Goal: Complete application form

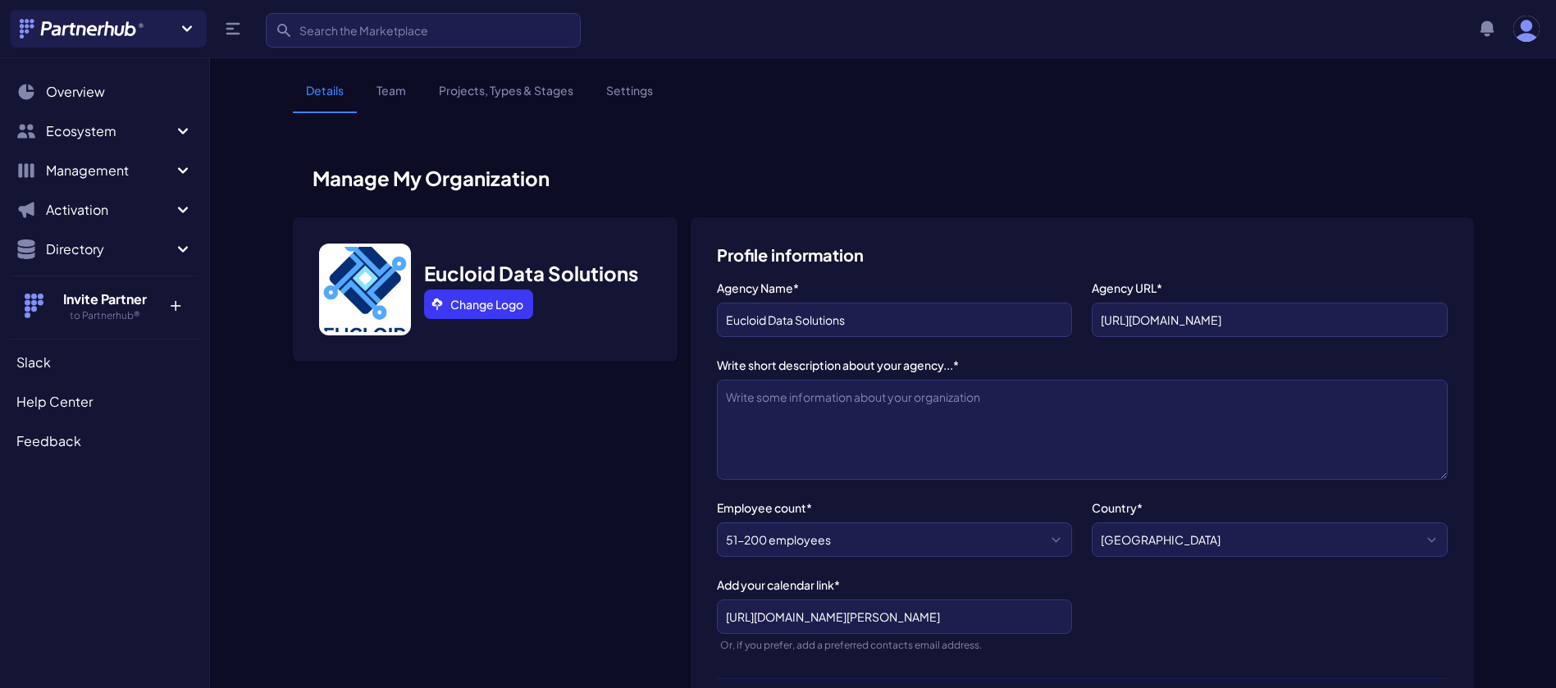
select select "51-200 employees"
select select "Business Process Consulting"
select select
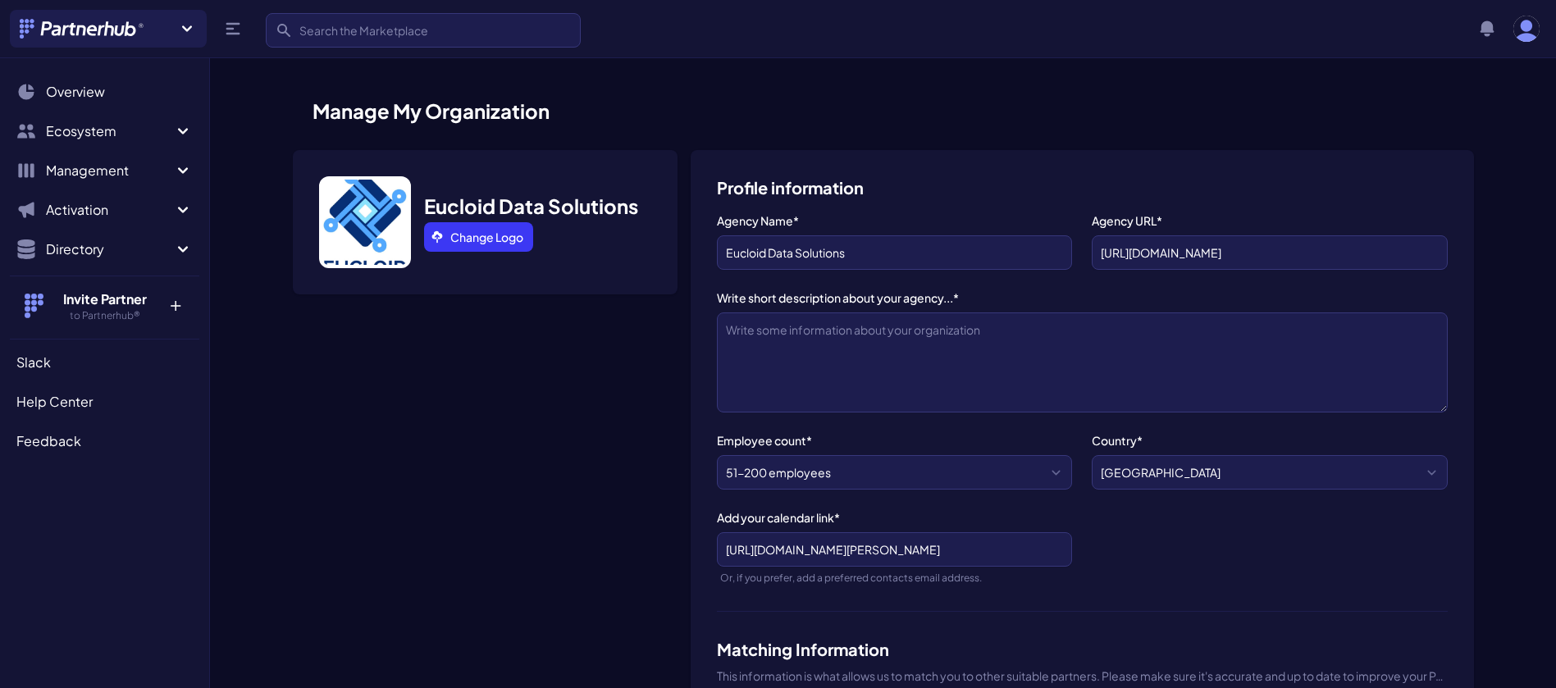
scroll to position [31, 0]
click at [808, 336] on textarea "Write short description about your agency...*" at bounding box center [1082, 362] width 731 height 100
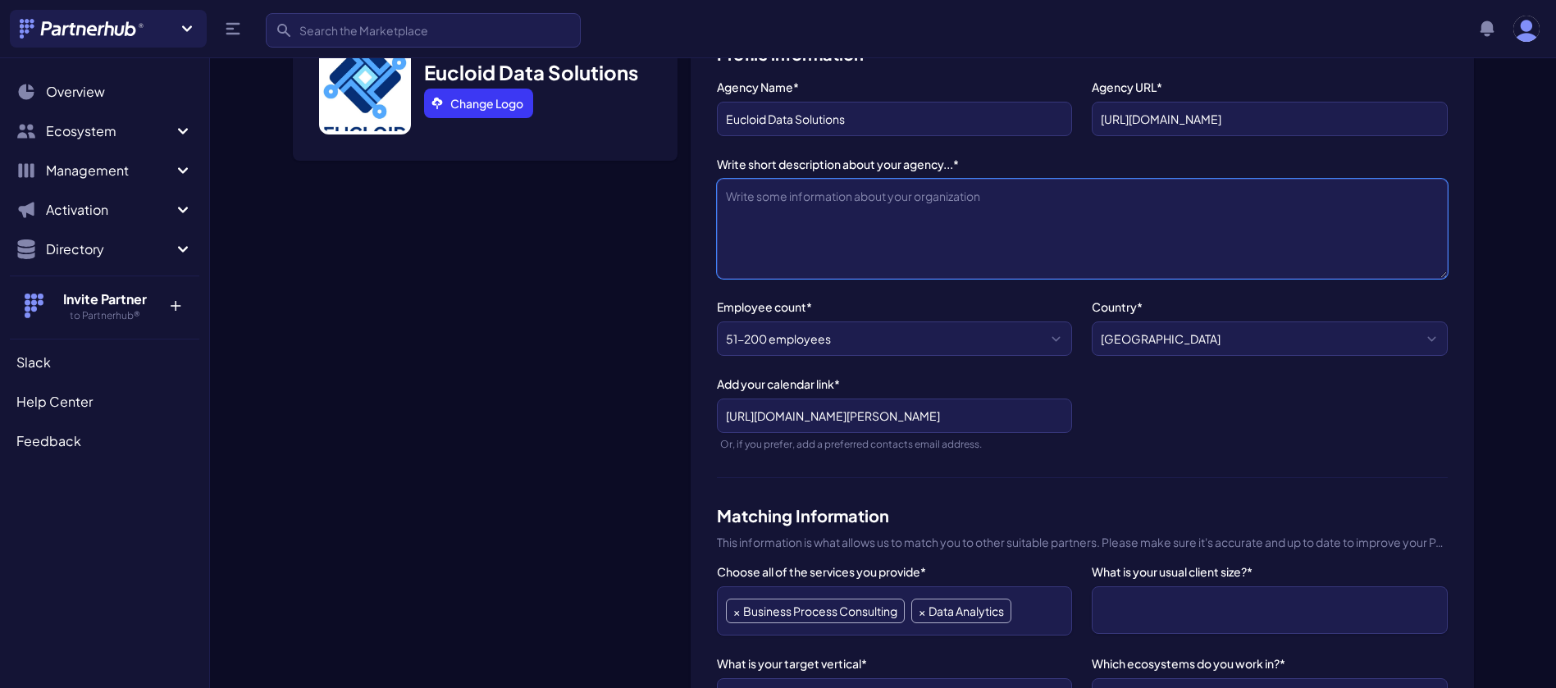
scroll to position [191, 0]
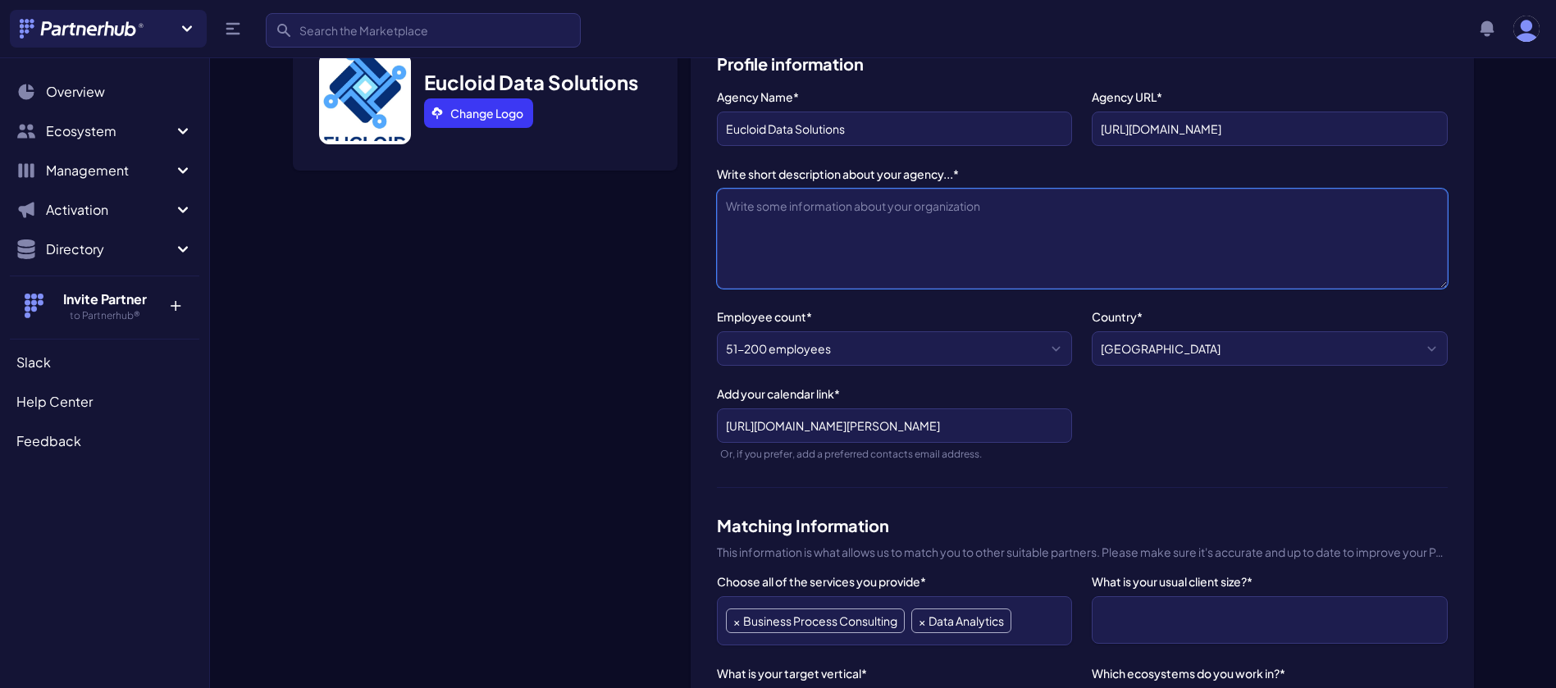
paste textarea "Eucloid Data Solutions is a premier Databricks consultancy partner and a Data, …"
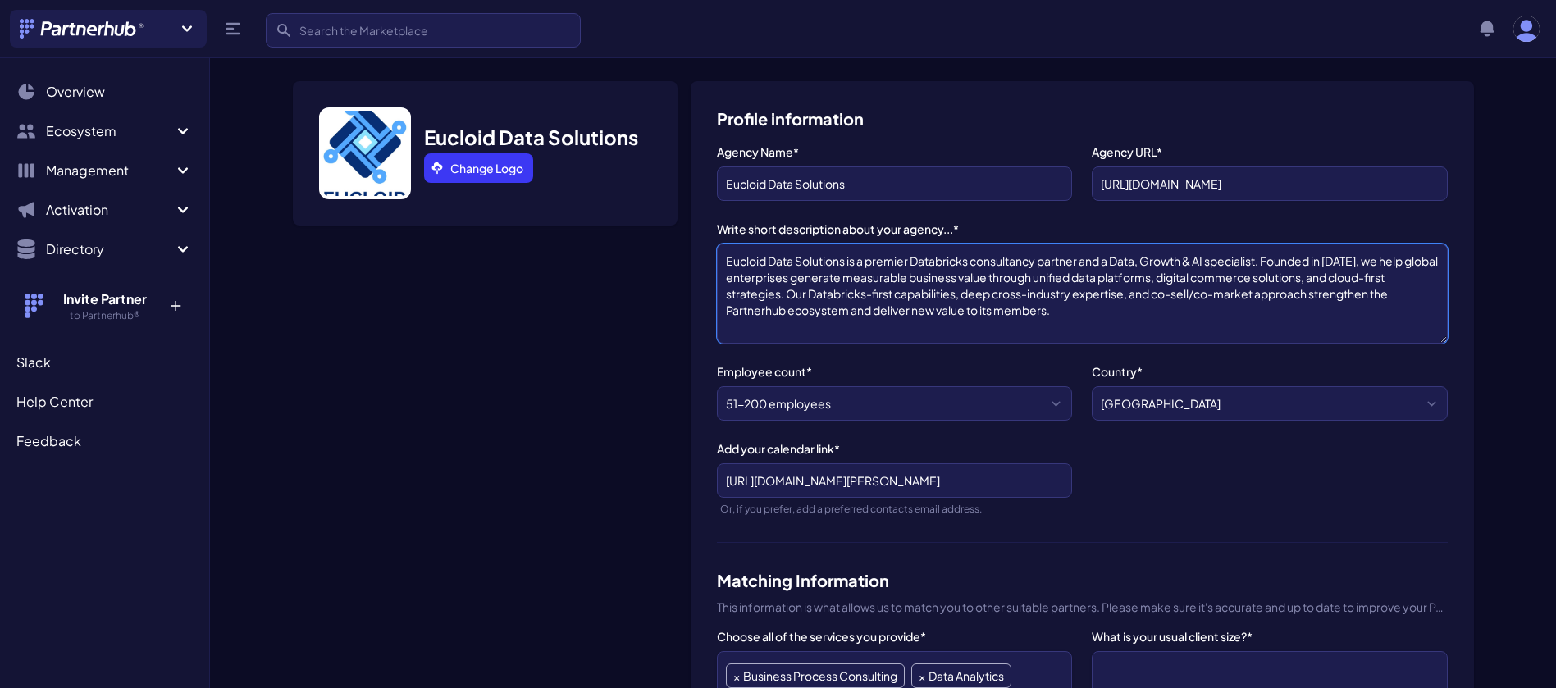
scroll to position [144, 0]
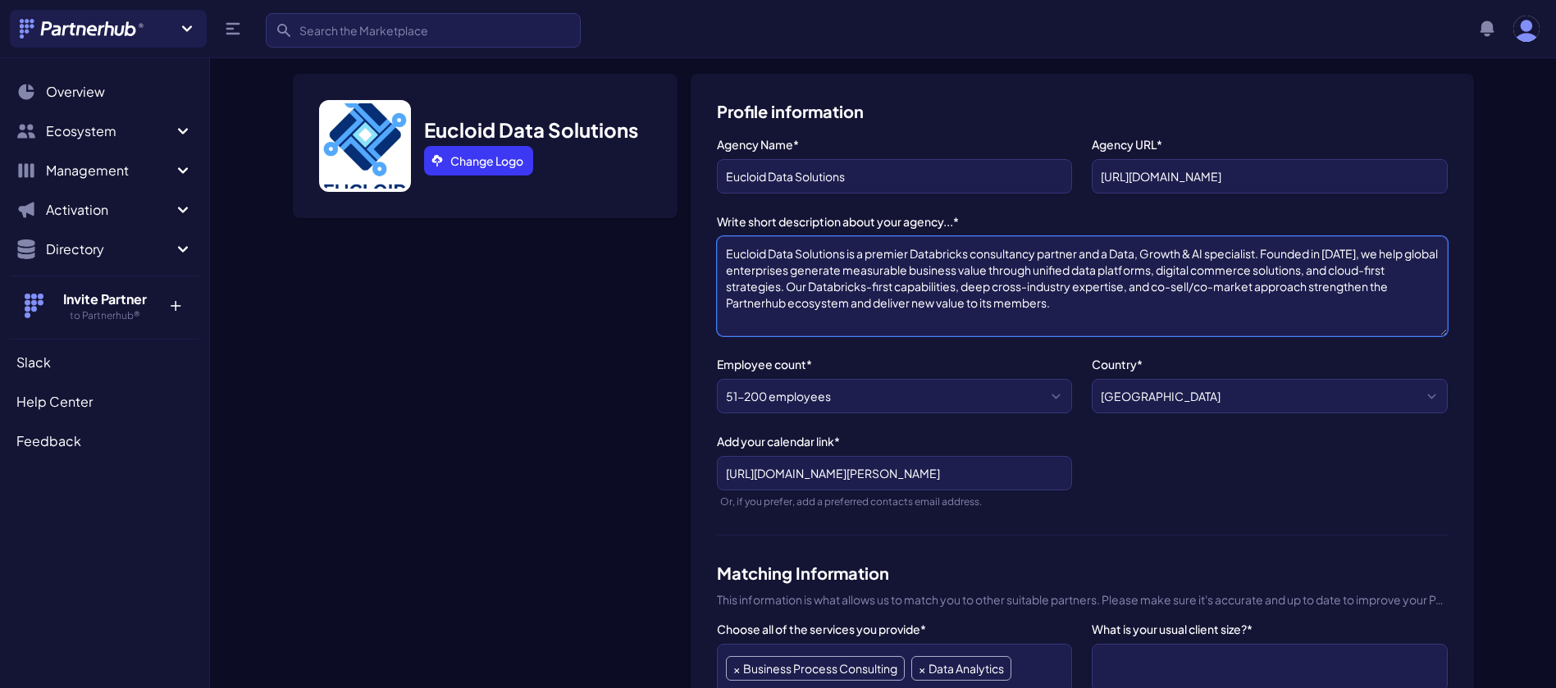
type textarea "Eucloid Data Solutions is a premier Databricks consultancy partner and a Data, …"
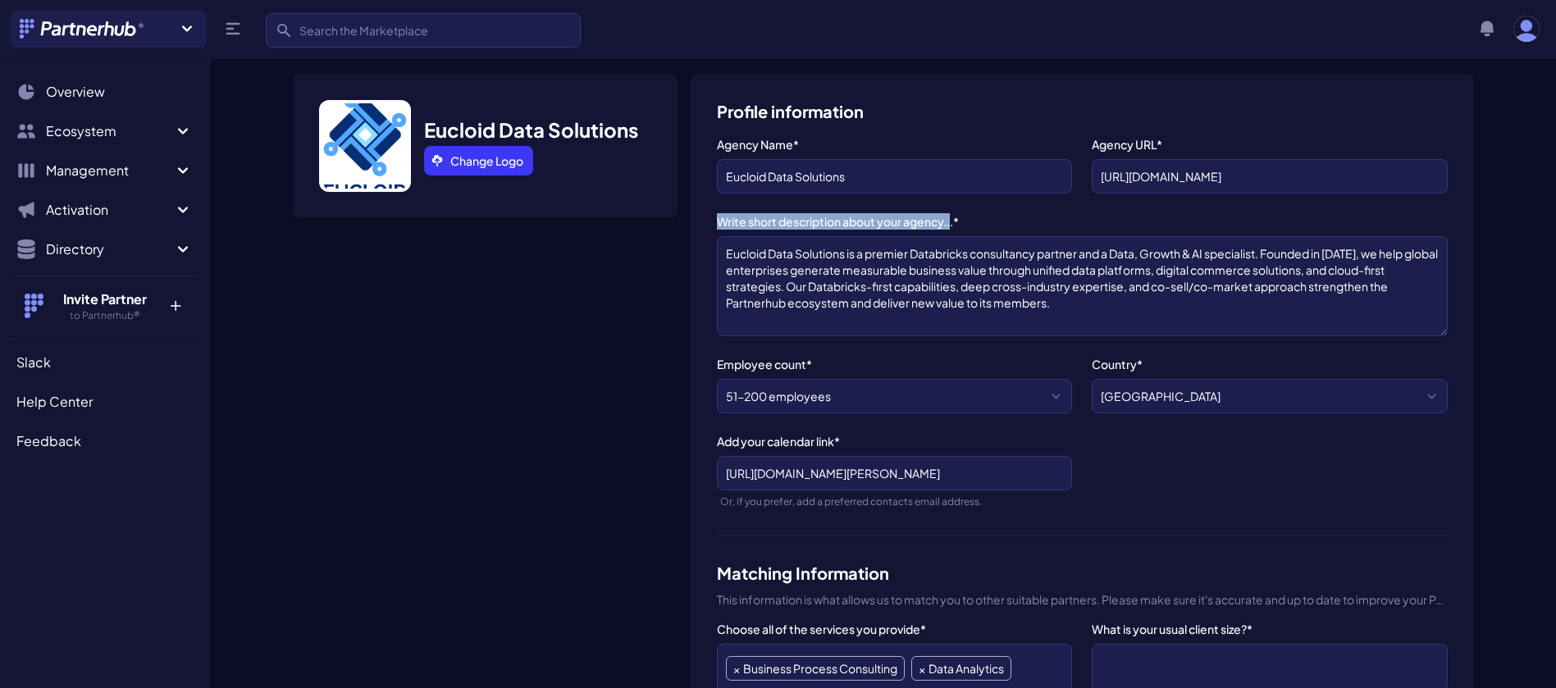
drag, startPoint x: 717, startPoint y: 217, endPoint x: 951, endPoint y: 221, distance: 234.6
click at [951, 221] on label "Write short description about your agency...*" at bounding box center [1082, 221] width 731 height 16
copy label "Write short description about your agency.."
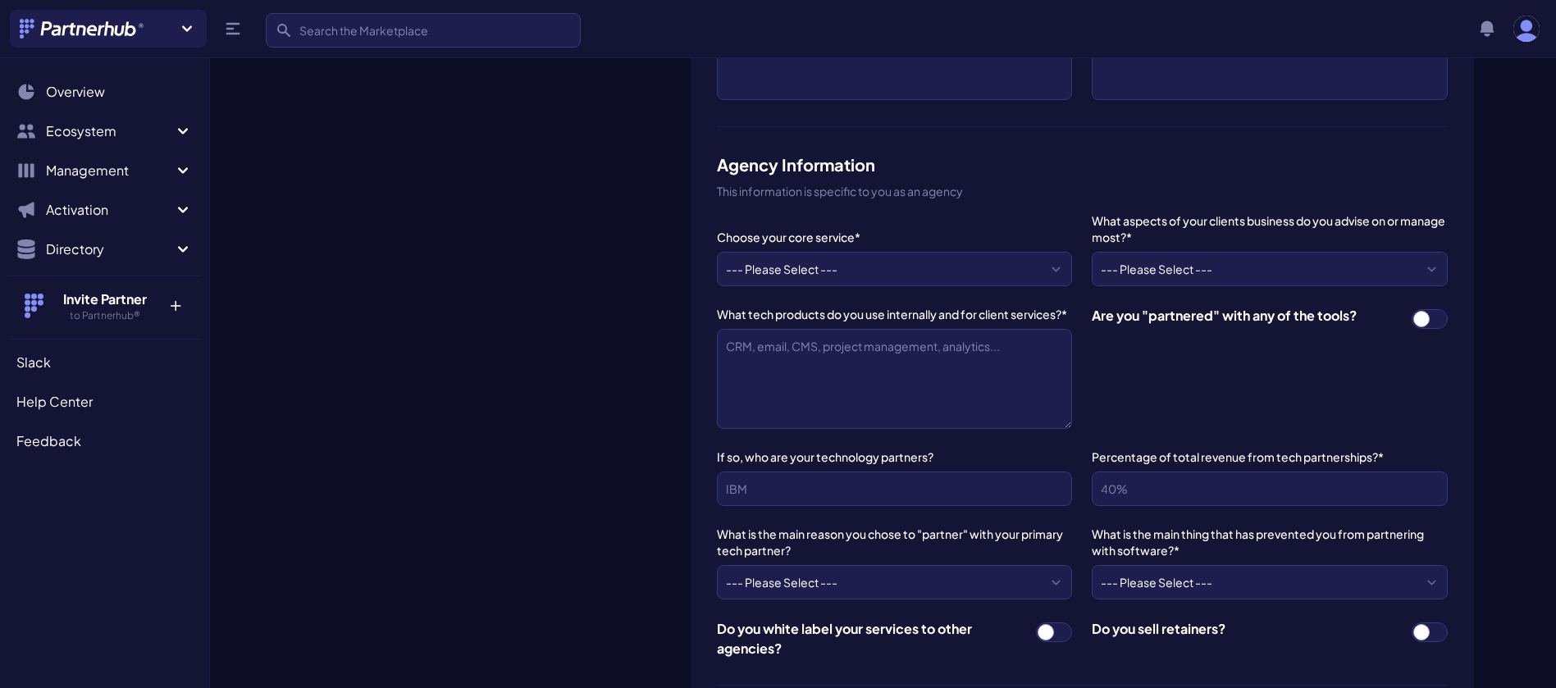
scroll to position [832, 0]
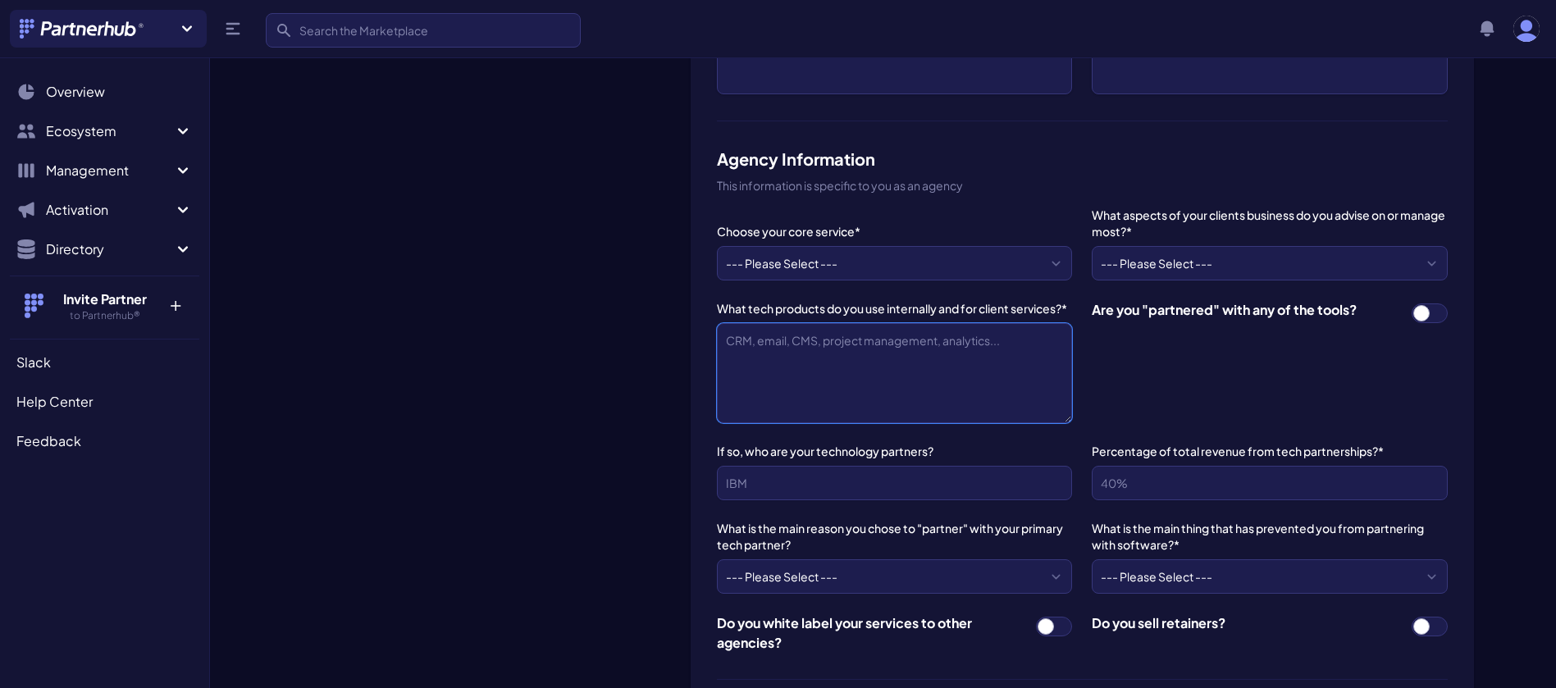
click at [761, 326] on textarea "What tech products do you use internally and for client services?*" at bounding box center [894, 373] width 355 height 100
click at [759, 344] on textarea "What tech products do you use internally and for client services?*" at bounding box center [894, 373] width 355 height 100
drag, startPoint x: 718, startPoint y: 304, endPoint x: 1065, endPoint y: 308, distance: 347.8
click at [1065, 308] on label "What tech products do you use internally and for client services?*" at bounding box center [894, 308] width 355 height 16
copy label "What tech products do you use internally and for client services?"
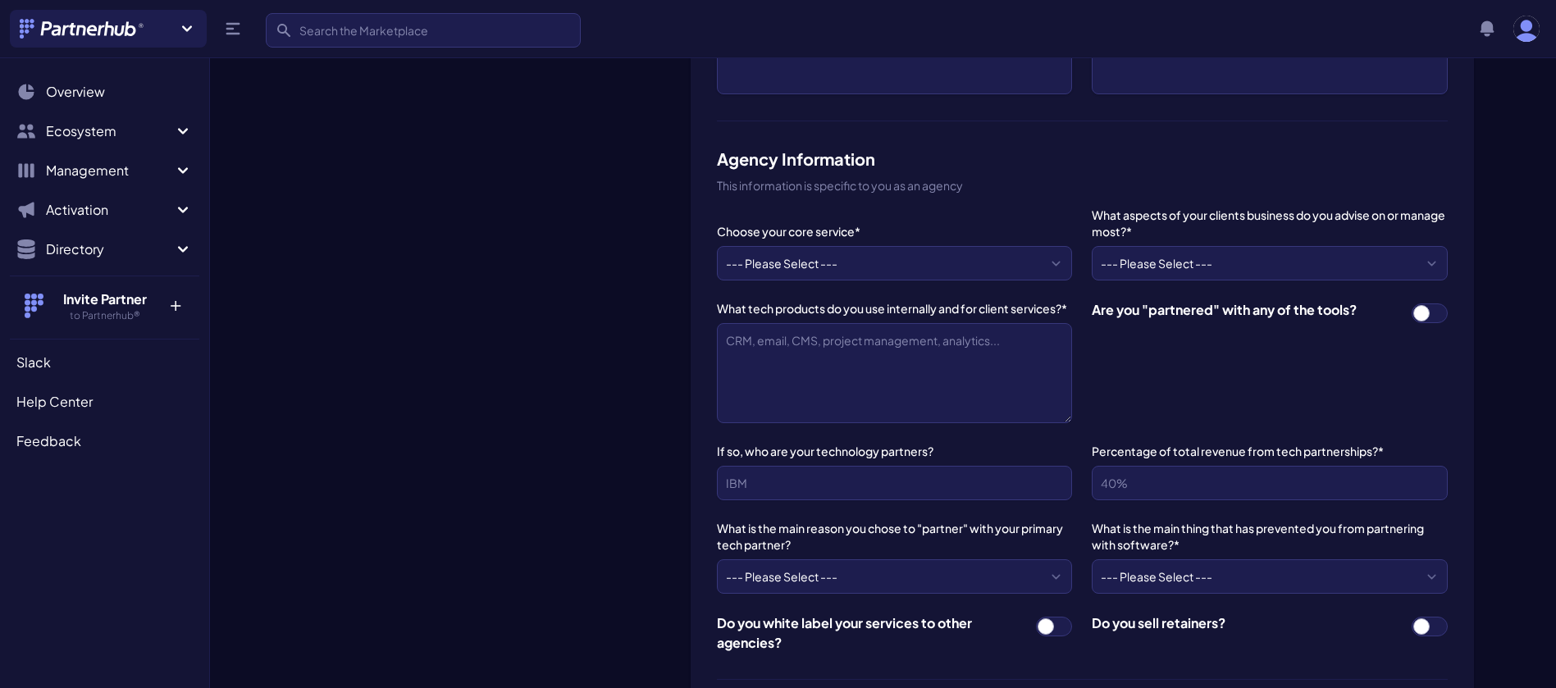
click at [1192, 361] on div "Choose your core service* --- Please Select --- ABM API Integration Support Bus…" at bounding box center [1082, 443] width 731 height 473
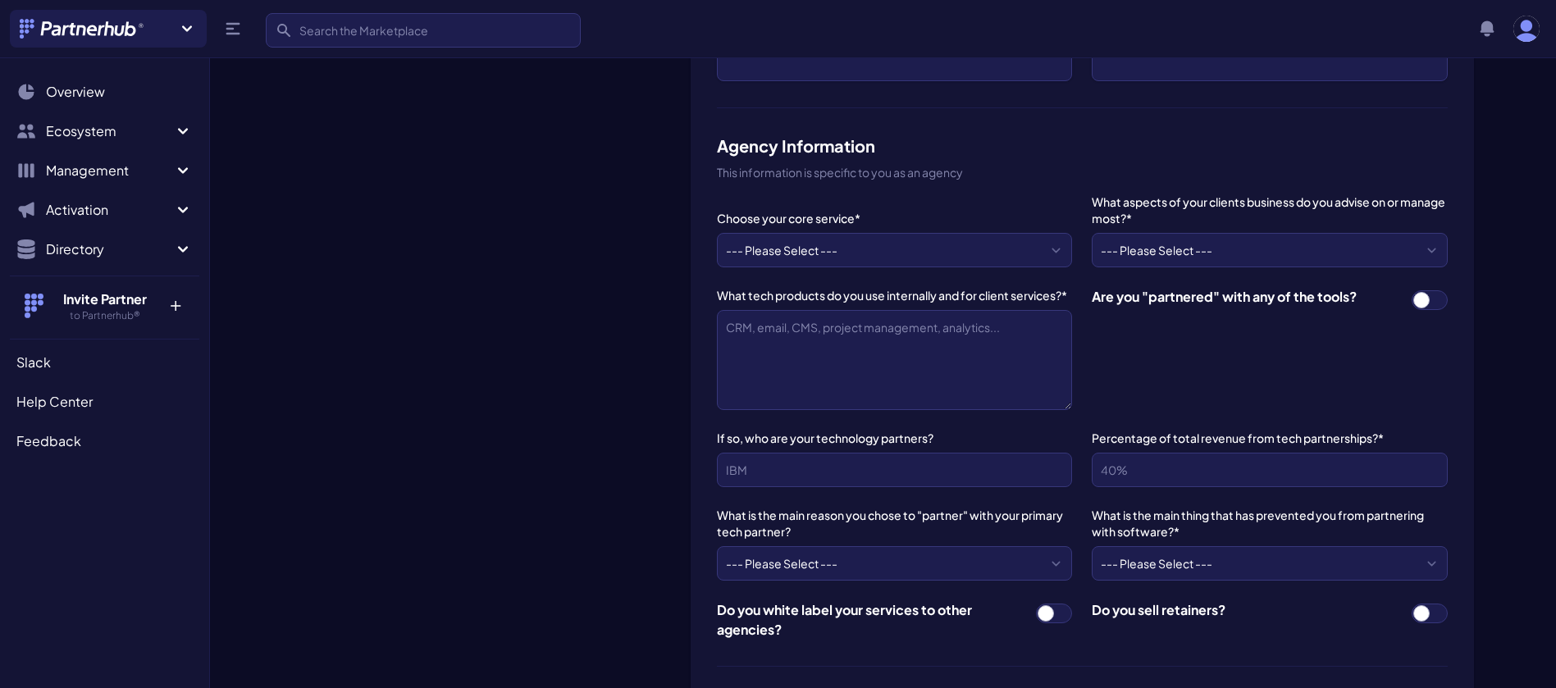
scroll to position [851, 0]
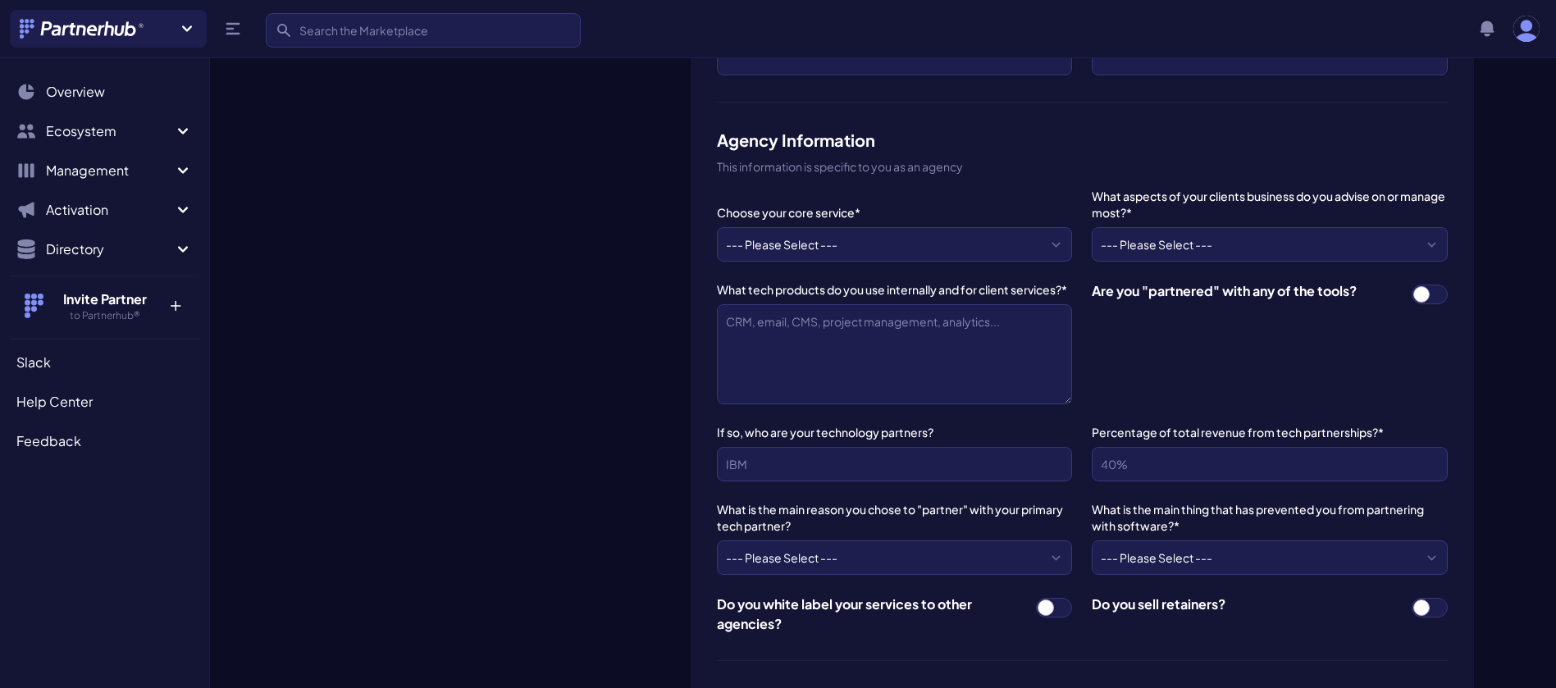
click at [1431, 287] on span at bounding box center [1429, 295] width 36 height 20
click at [1411, 285] on input "checkbox" at bounding box center [1411, 284] width 1 height 1
click at [1431, 287] on span at bounding box center [1429, 295] width 36 height 20
click at [1411, 285] on input "checkbox" at bounding box center [1411, 284] width 1 height 1
checkbox input "false"
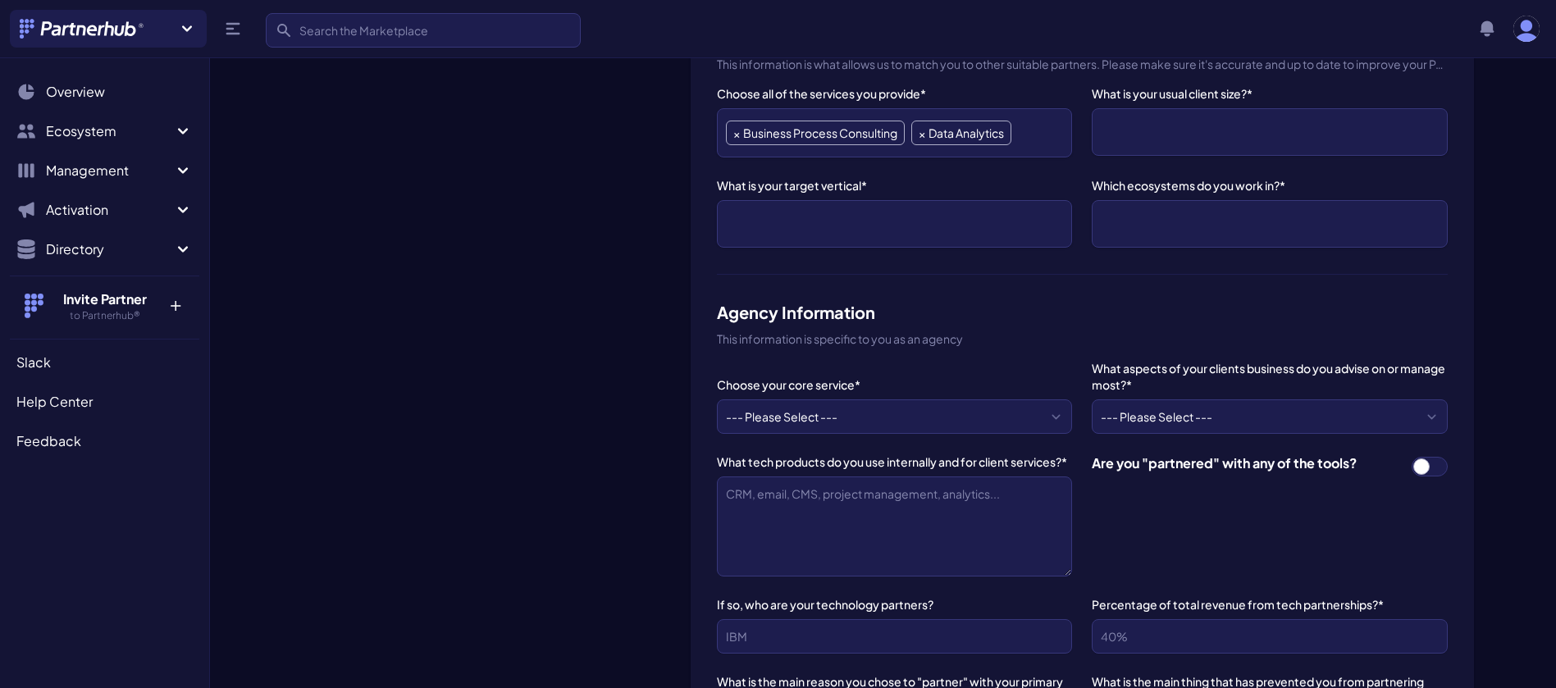
scroll to position [689, 0]
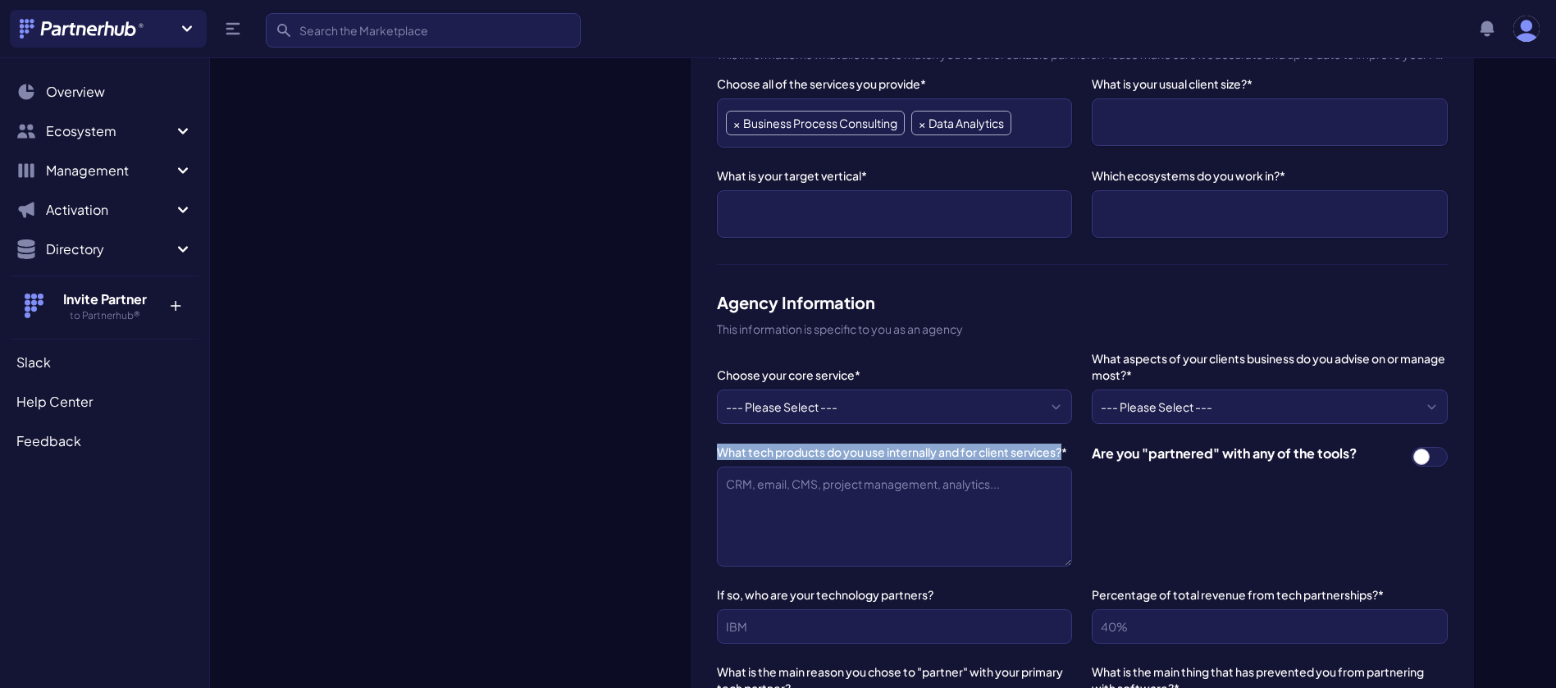
drag, startPoint x: 715, startPoint y: 450, endPoint x: 1066, endPoint y: 450, distance: 351.0
click at [1066, 450] on div "Profile information Agency Name* Eucloid Data Solutions Agency URL* [URL][DOMAI…" at bounding box center [1082, 370] width 783 height 1684
copy label "What tech products do you use internally and for client services?"
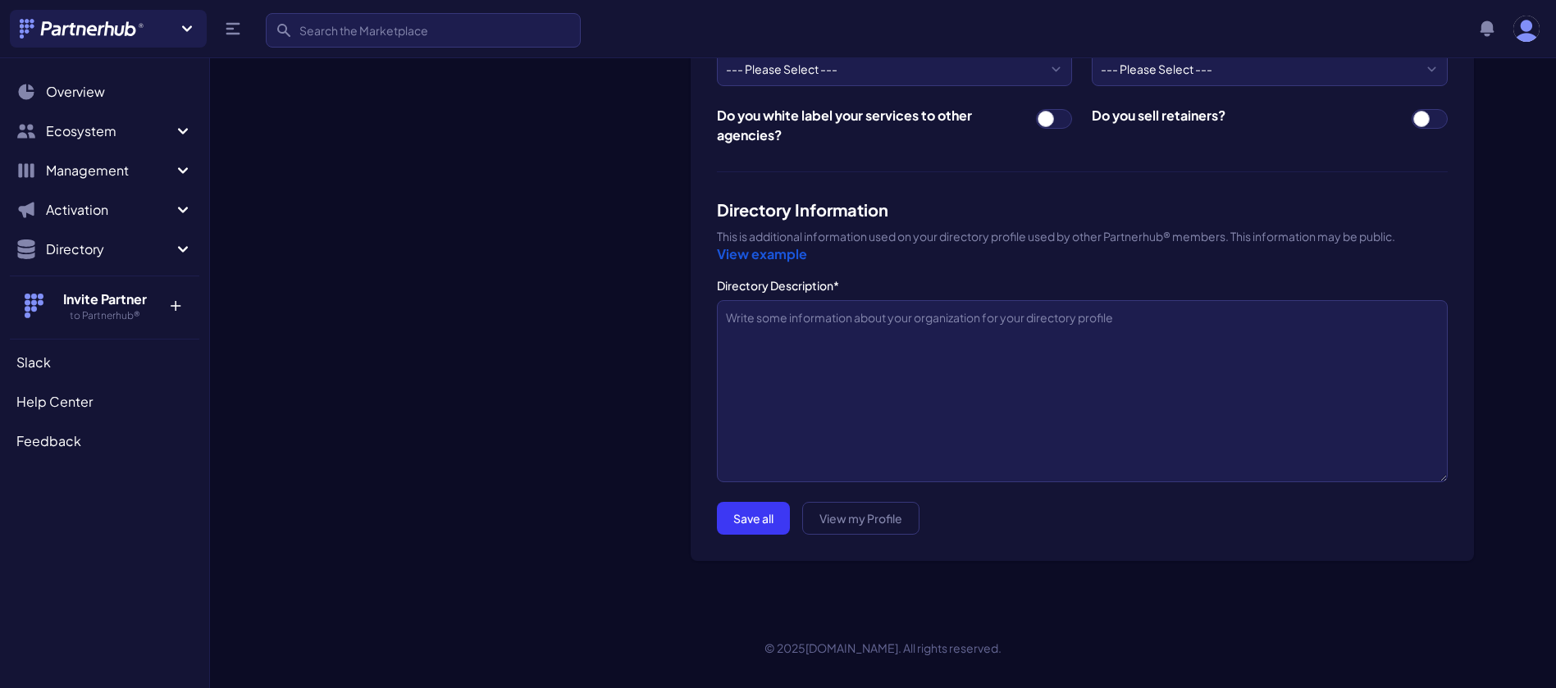
scroll to position [1341, 0]
drag, startPoint x: 727, startPoint y: 320, endPoint x: 902, endPoint y: 314, distance: 174.8
click at [902, 314] on textarea "Directory Description*" at bounding box center [1082, 390] width 731 height 182
drag, startPoint x: 1112, startPoint y: 317, endPoint x: 782, endPoint y: 315, distance: 329.7
click at [782, 315] on textarea "Directory Description*" at bounding box center [1082, 390] width 731 height 182
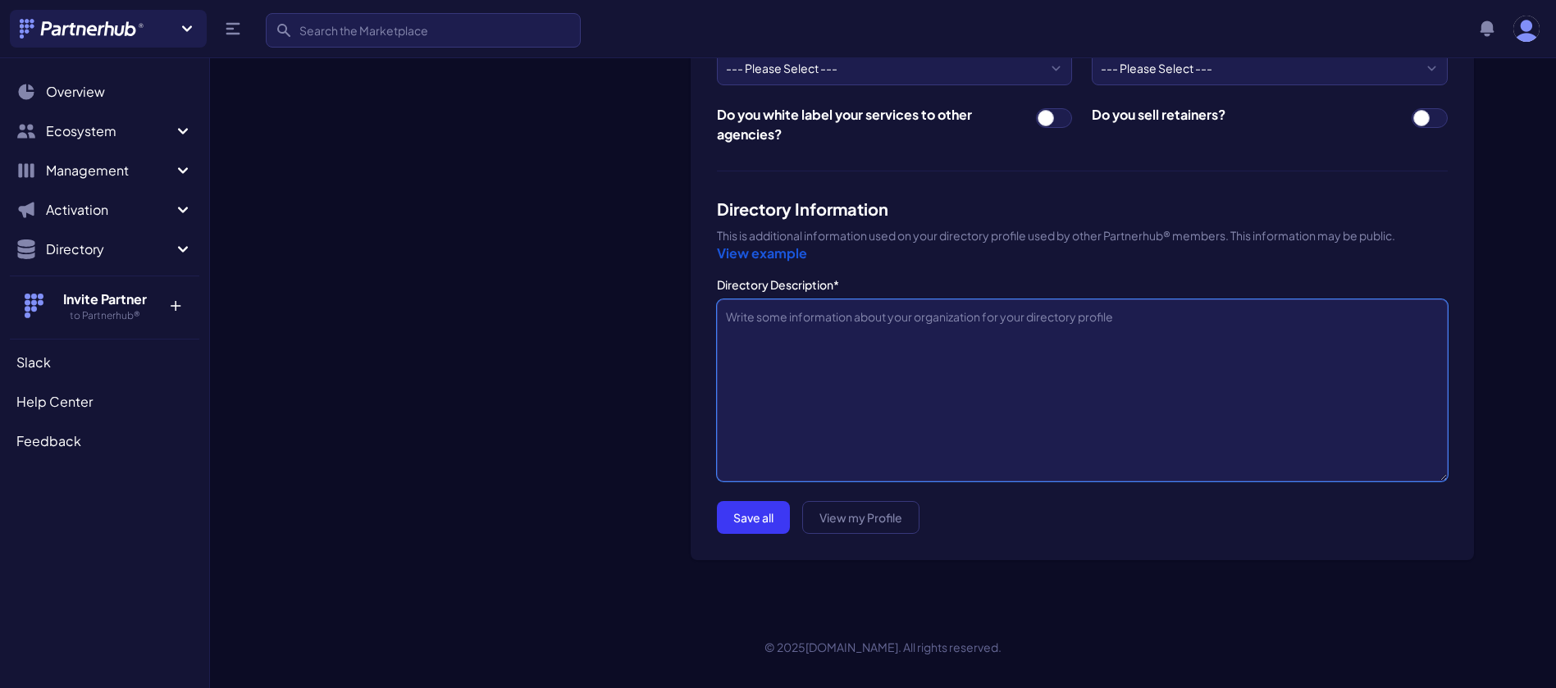
drag, startPoint x: 729, startPoint y: 317, endPoint x: 1057, endPoint y: 289, distance: 329.2
click at [1057, 289] on div "Directory Description*" at bounding box center [1082, 378] width 731 height 205
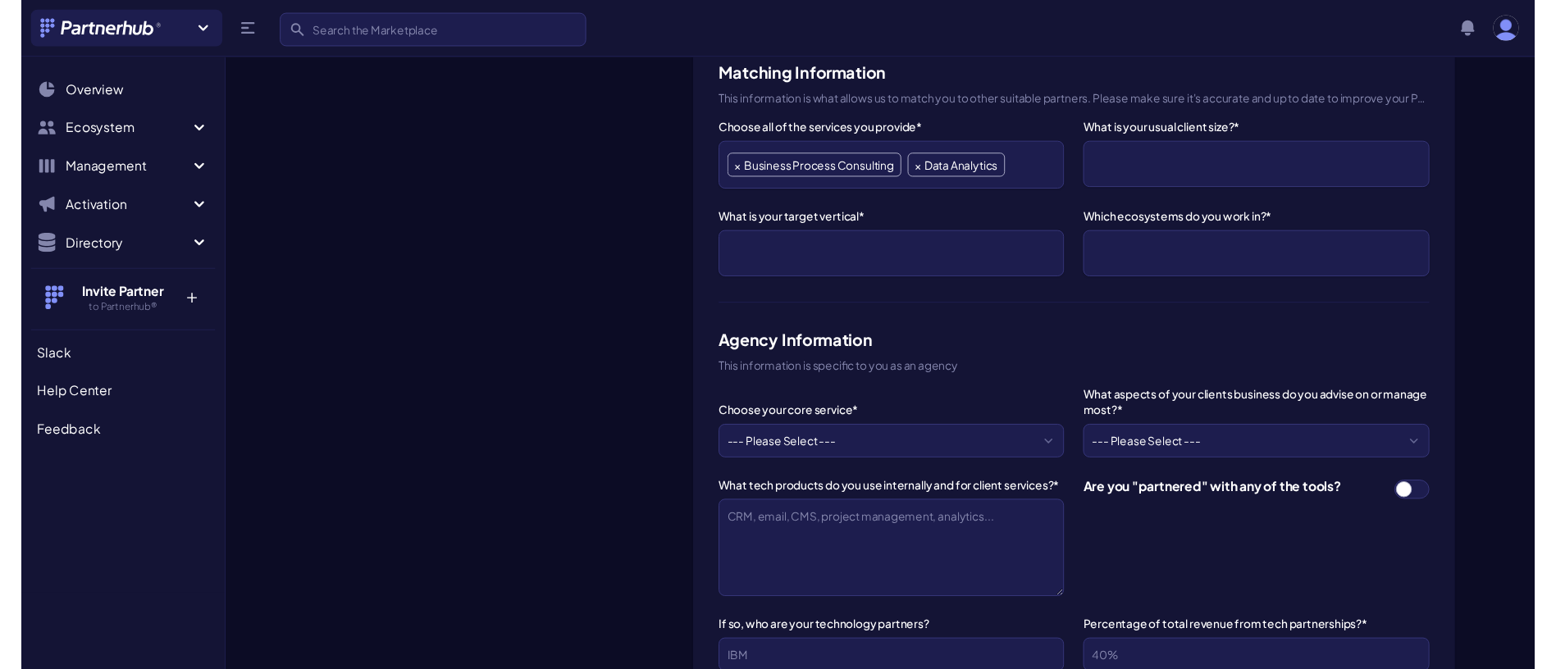
scroll to position [650, 0]
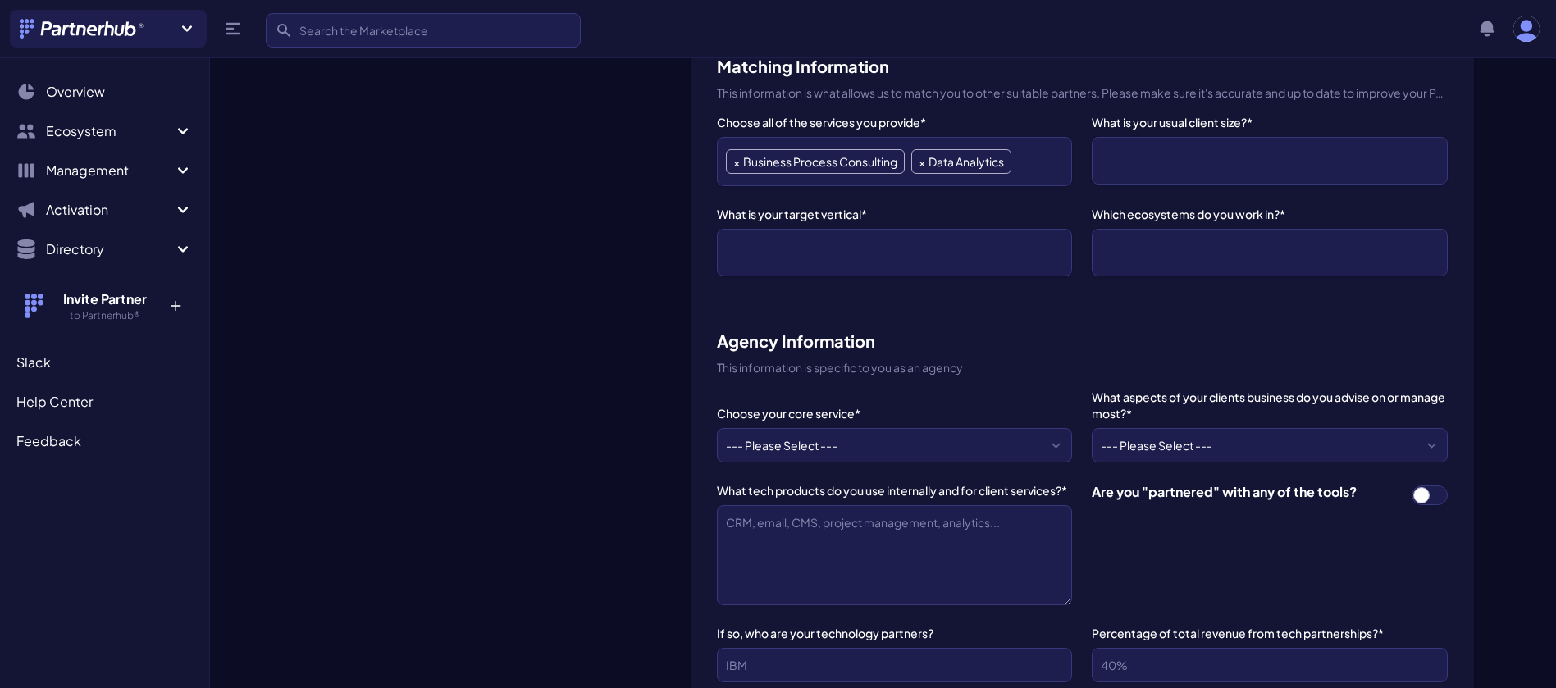
click at [837, 242] on ul at bounding box center [894, 253] width 337 height 30
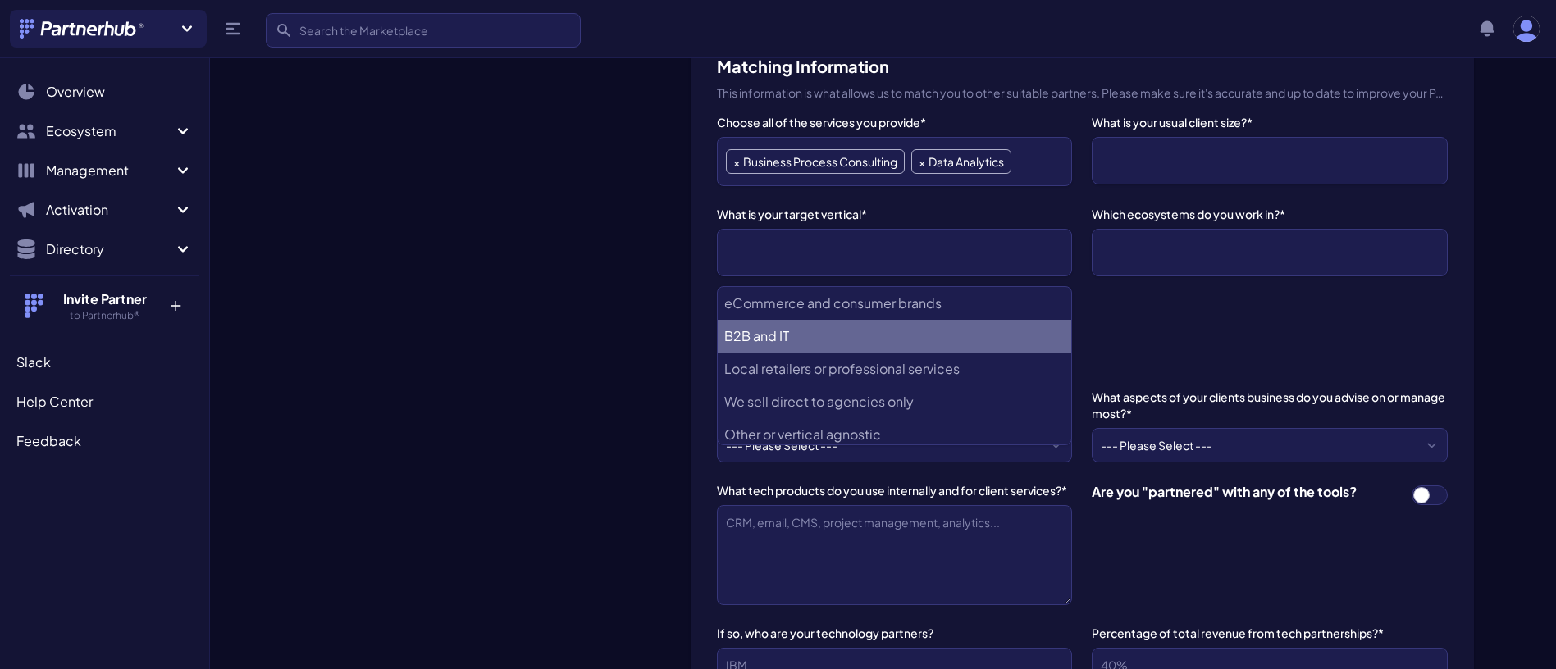
click at [791, 335] on IT "B2B and IT" at bounding box center [894, 336] width 353 height 33
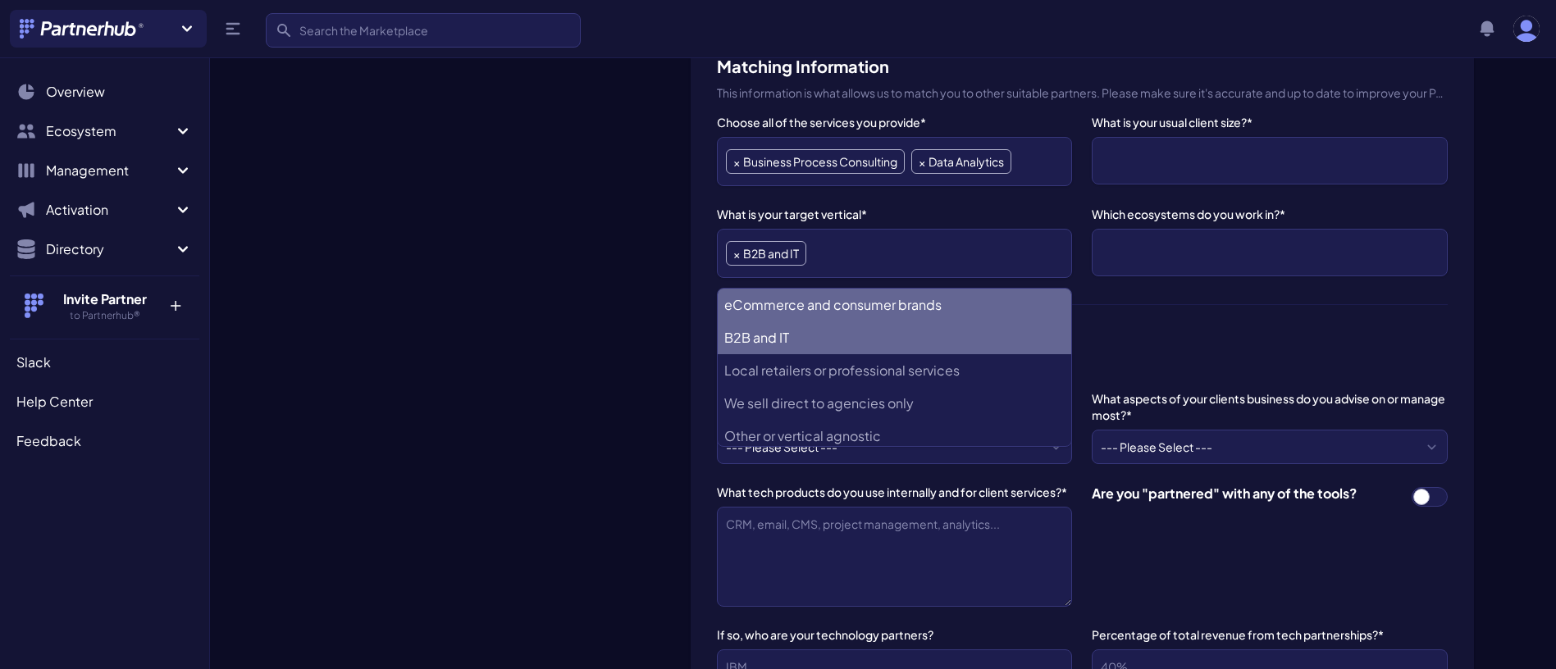
click at [815, 299] on brands "eCommerce and consumer brands" at bounding box center [894, 305] width 353 height 33
select select "eCommerce and consumer brands"
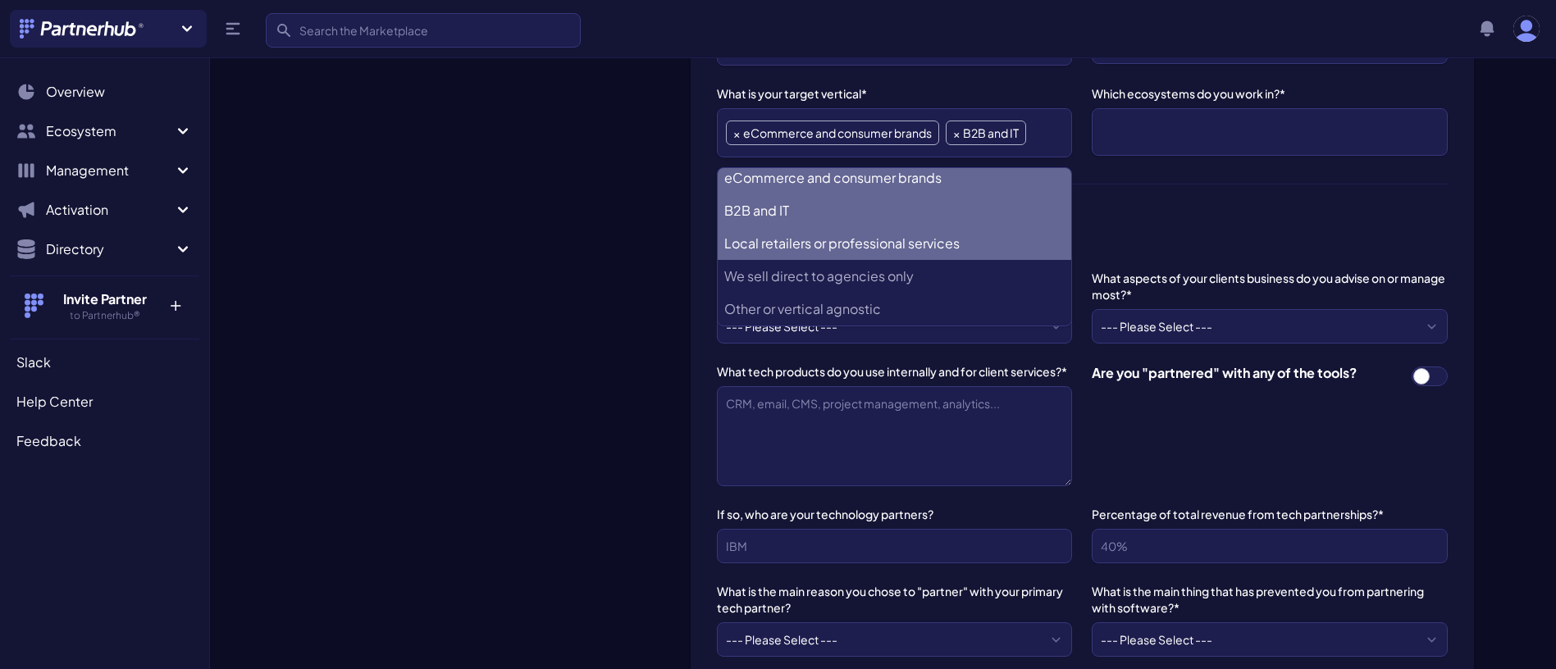
scroll to position [765, 0]
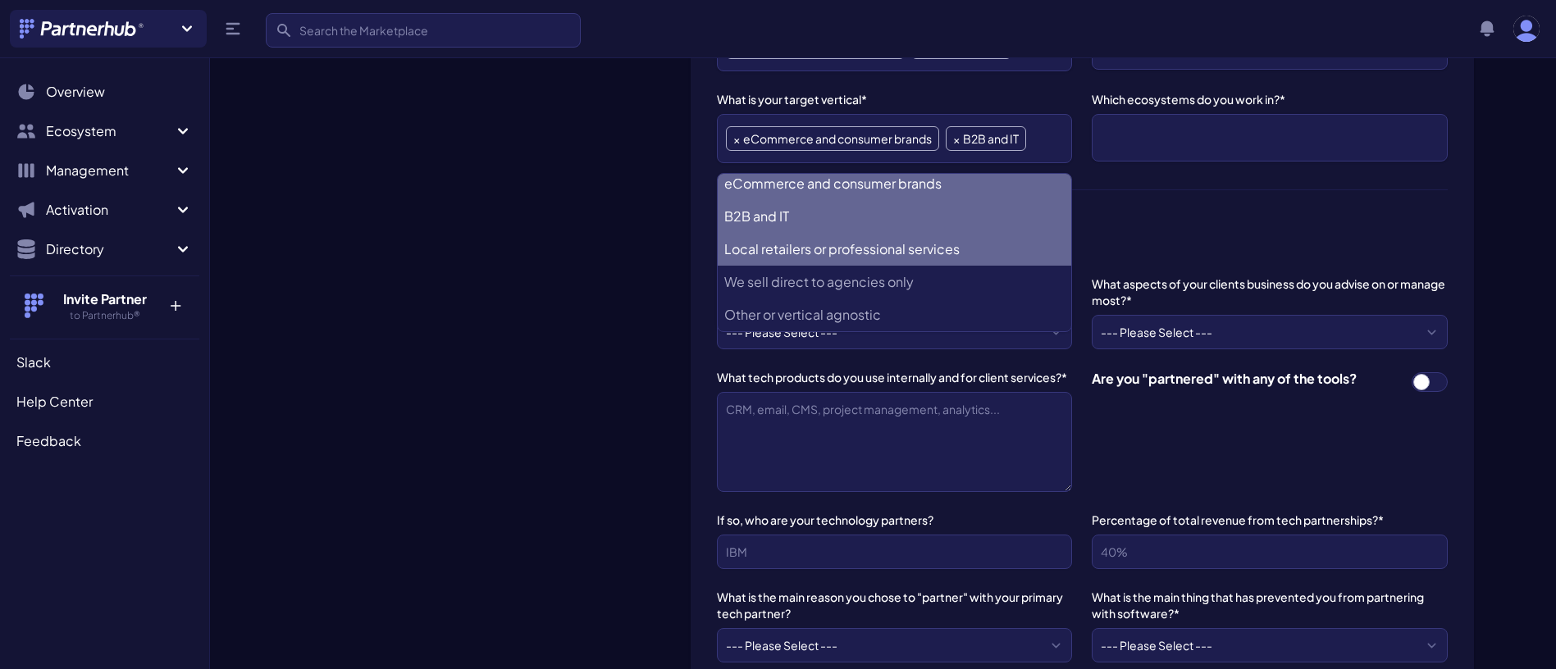
click at [882, 249] on services "Local retailers or professional services" at bounding box center [894, 249] width 353 height 33
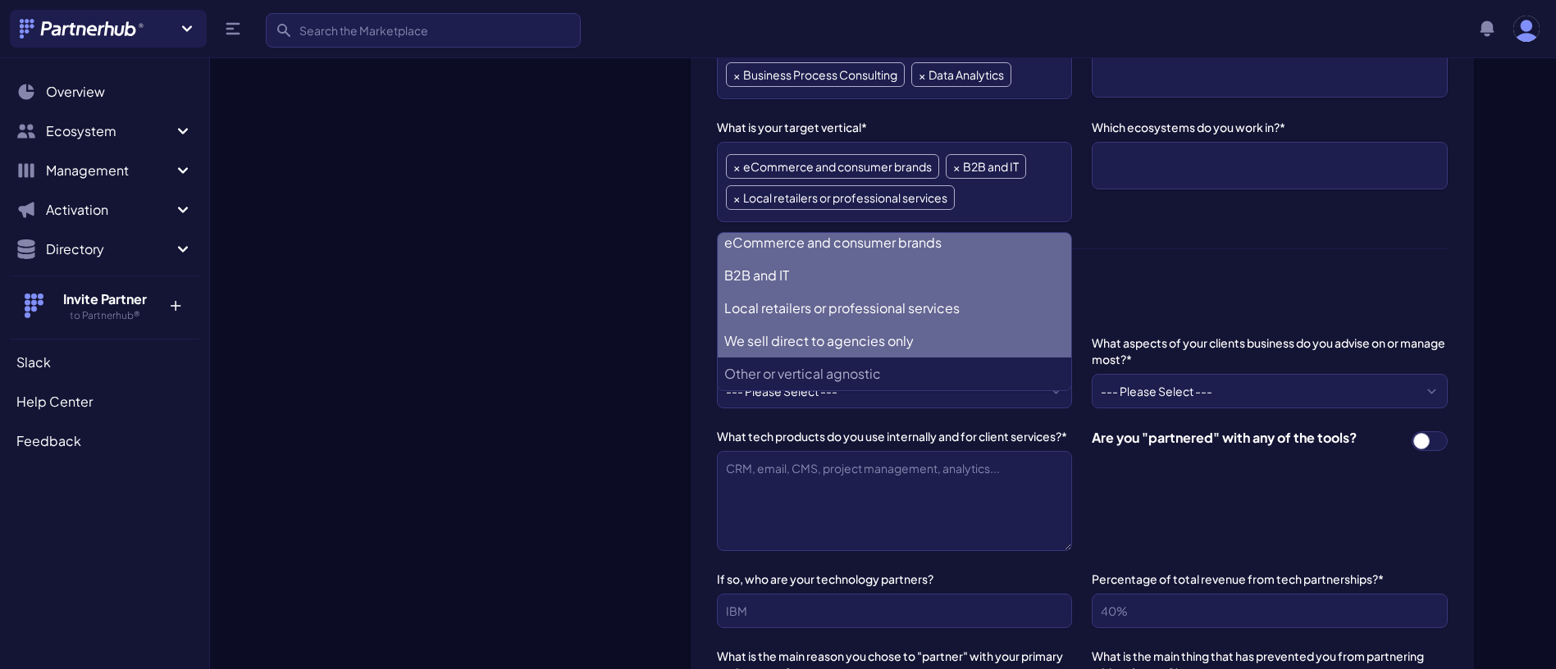
scroll to position [736, 0]
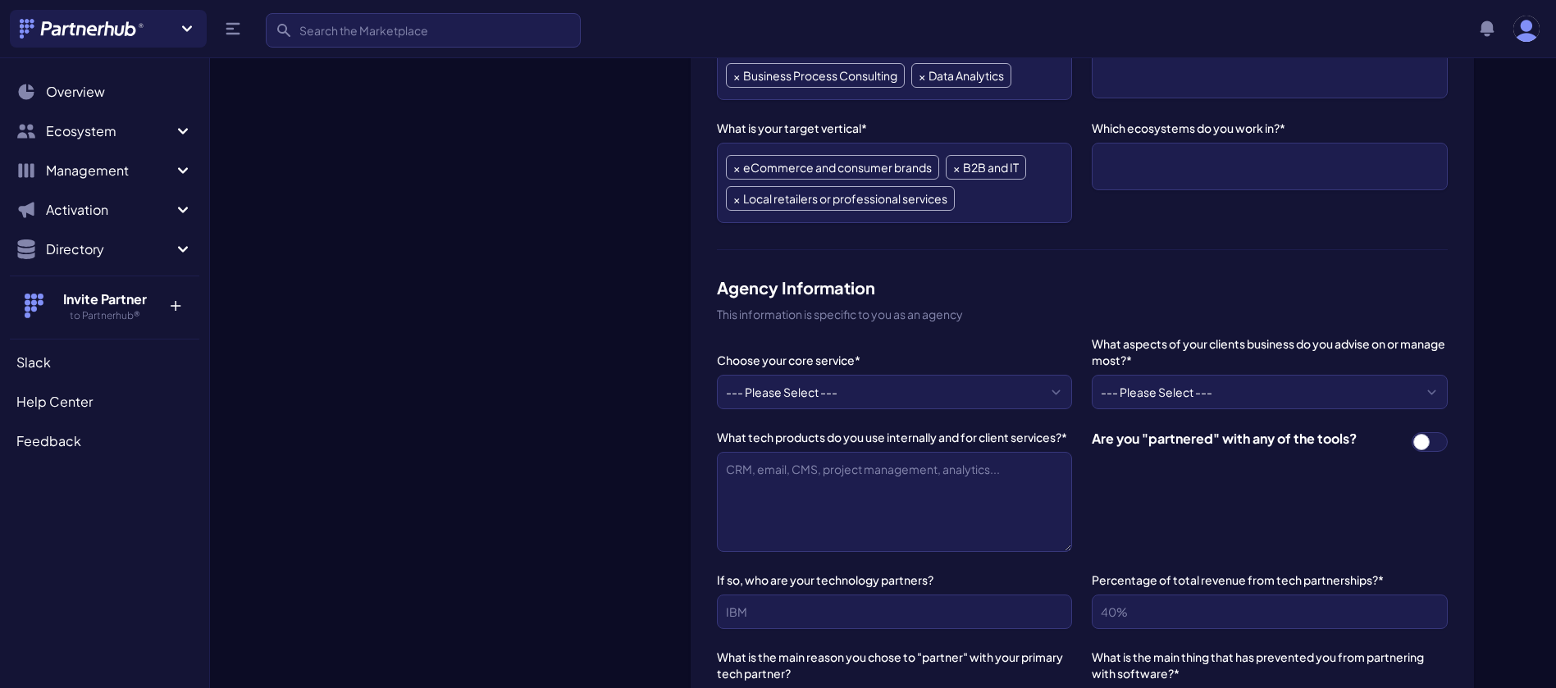
click at [1213, 166] on ul at bounding box center [1269, 167] width 337 height 30
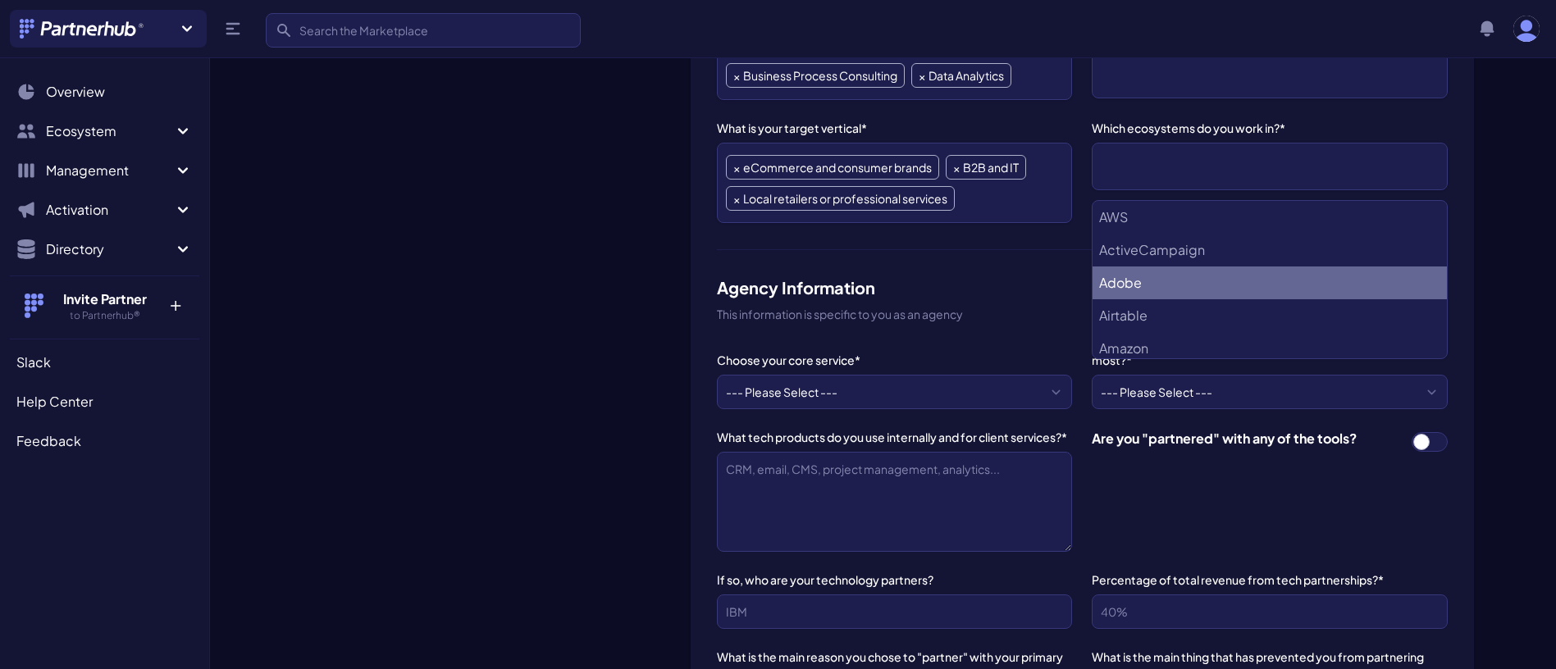
click at [1133, 274] on li "Adobe" at bounding box center [1268, 283] width 353 height 33
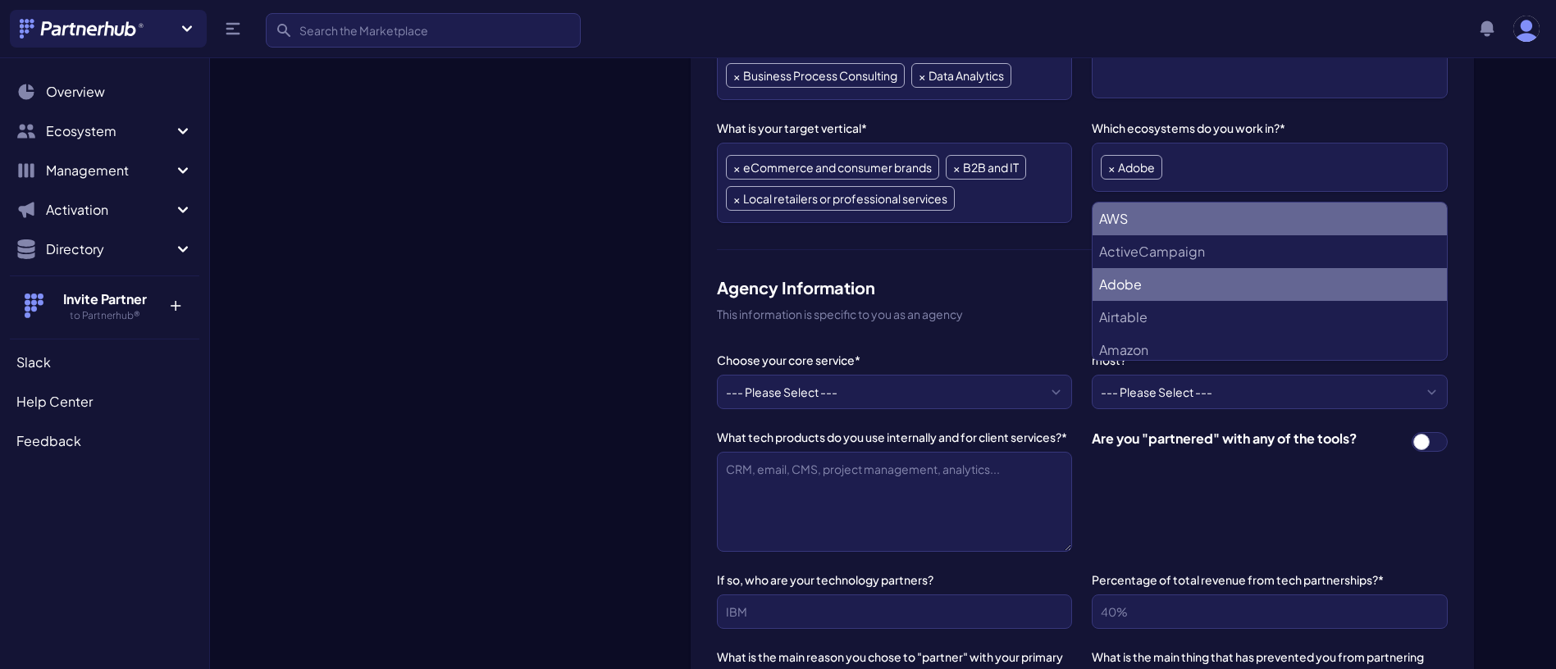
click at [1146, 226] on li "AWS" at bounding box center [1268, 219] width 353 height 33
select select "AWS"
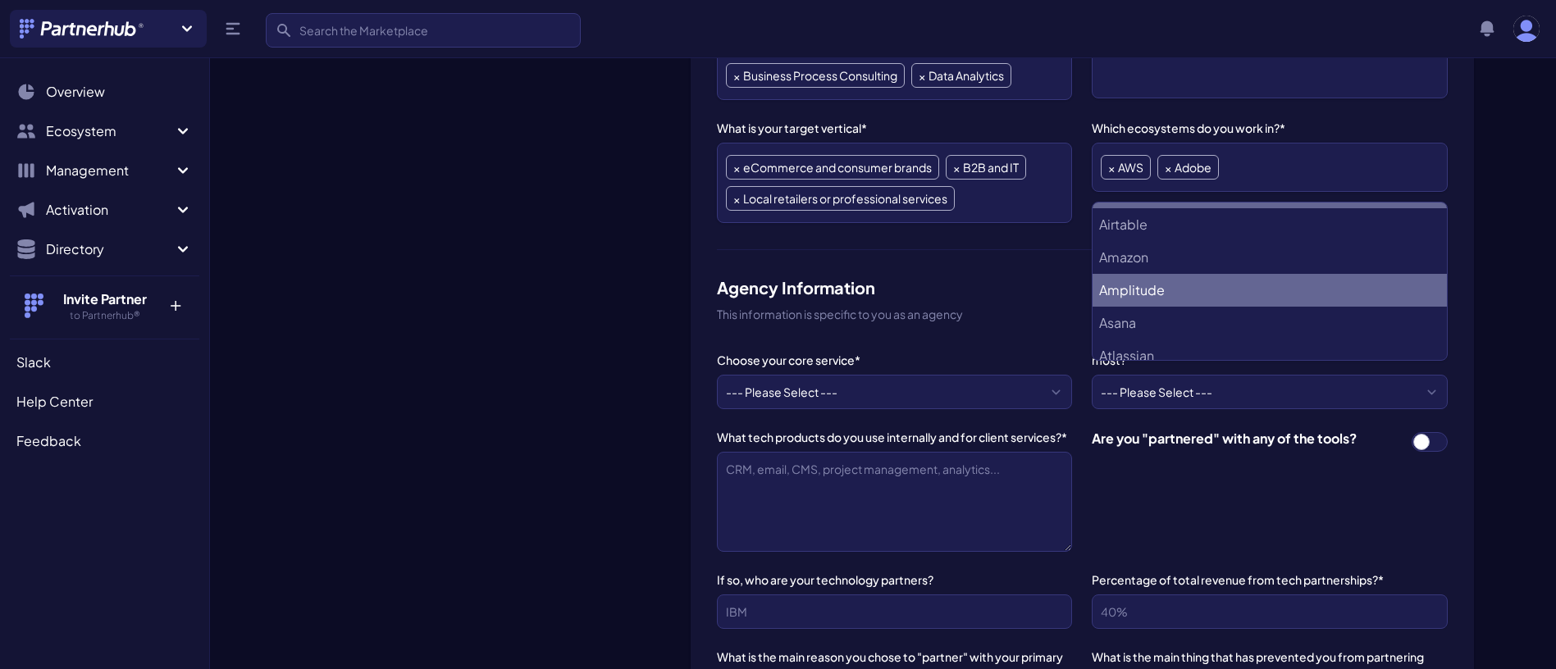
scroll to position [96, 0]
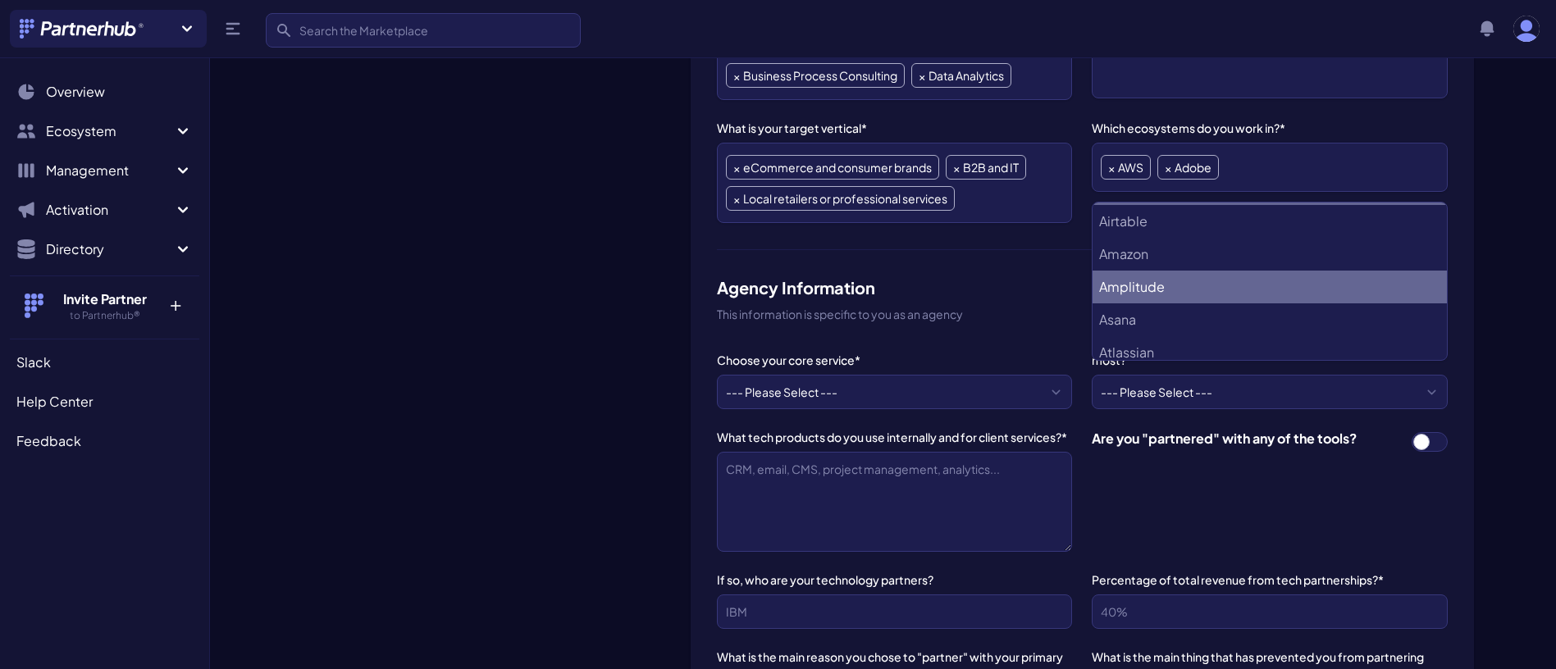
click at [1154, 295] on li "Amplitude" at bounding box center [1268, 287] width 353 height 33
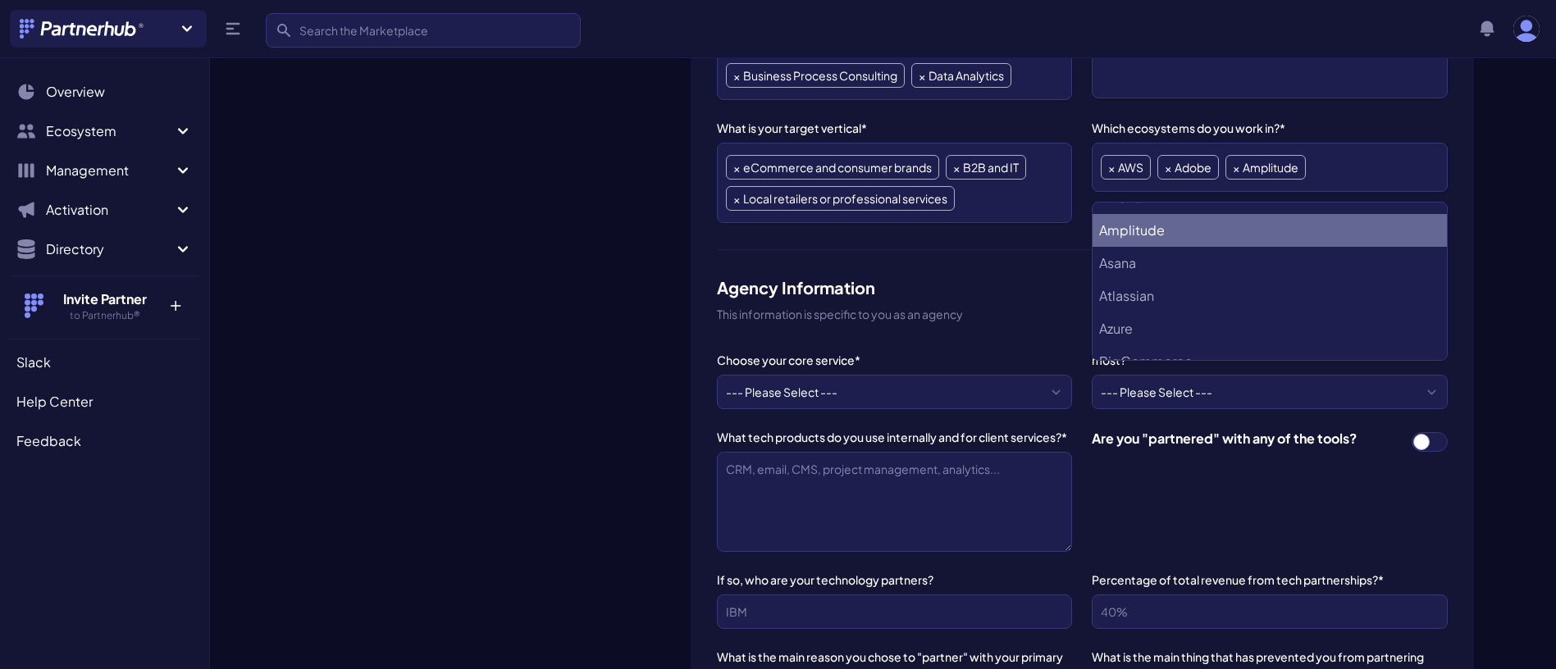
scroll to position [153, 0]
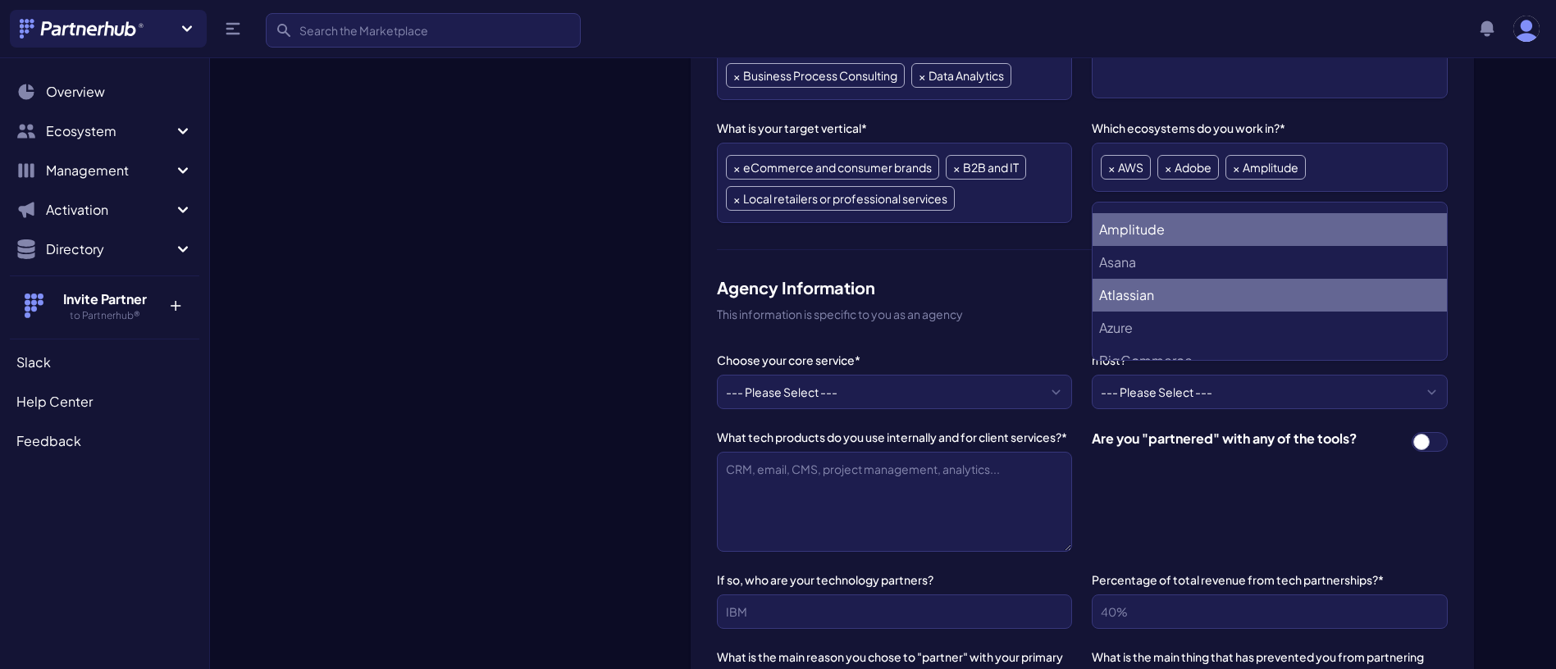
click at [1136, 289] on li "Atlassian" at bounding box center [1268, 295] width 353 height 33
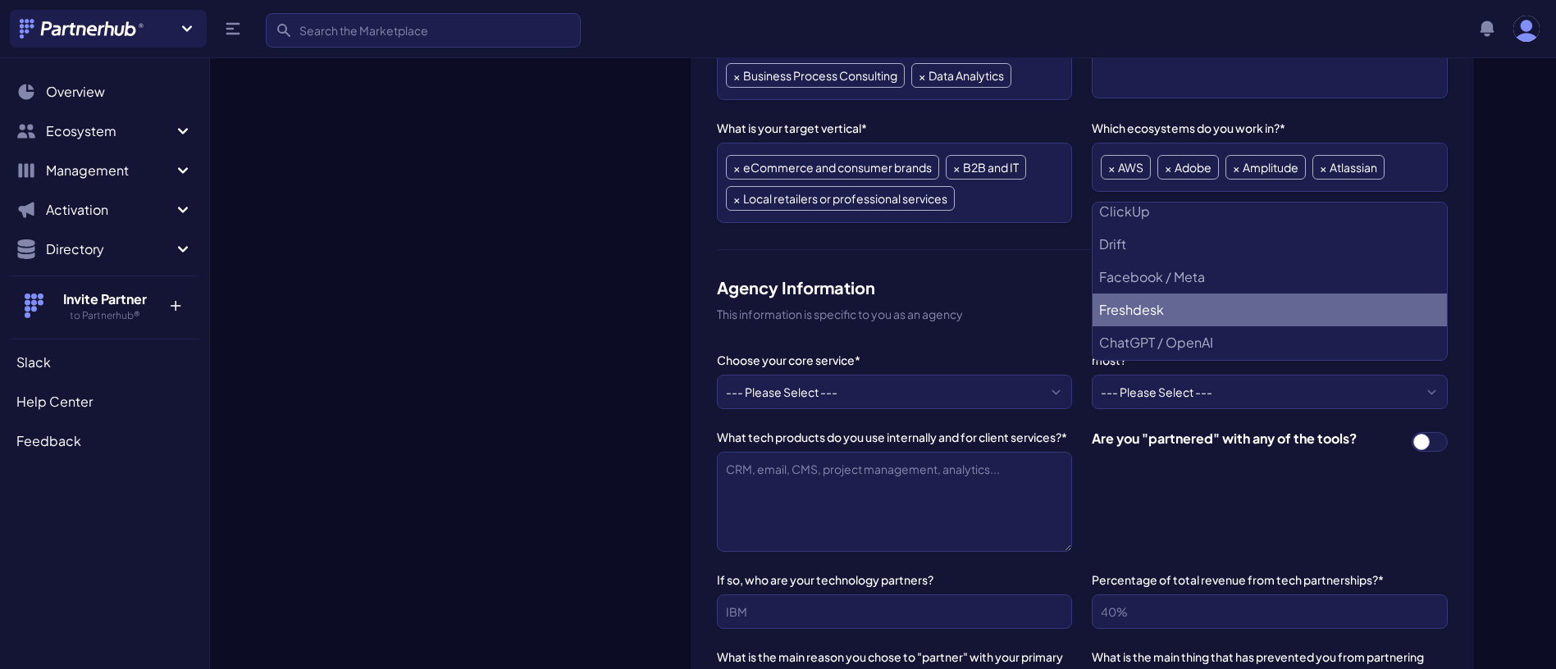
scroll to position [326, 0]
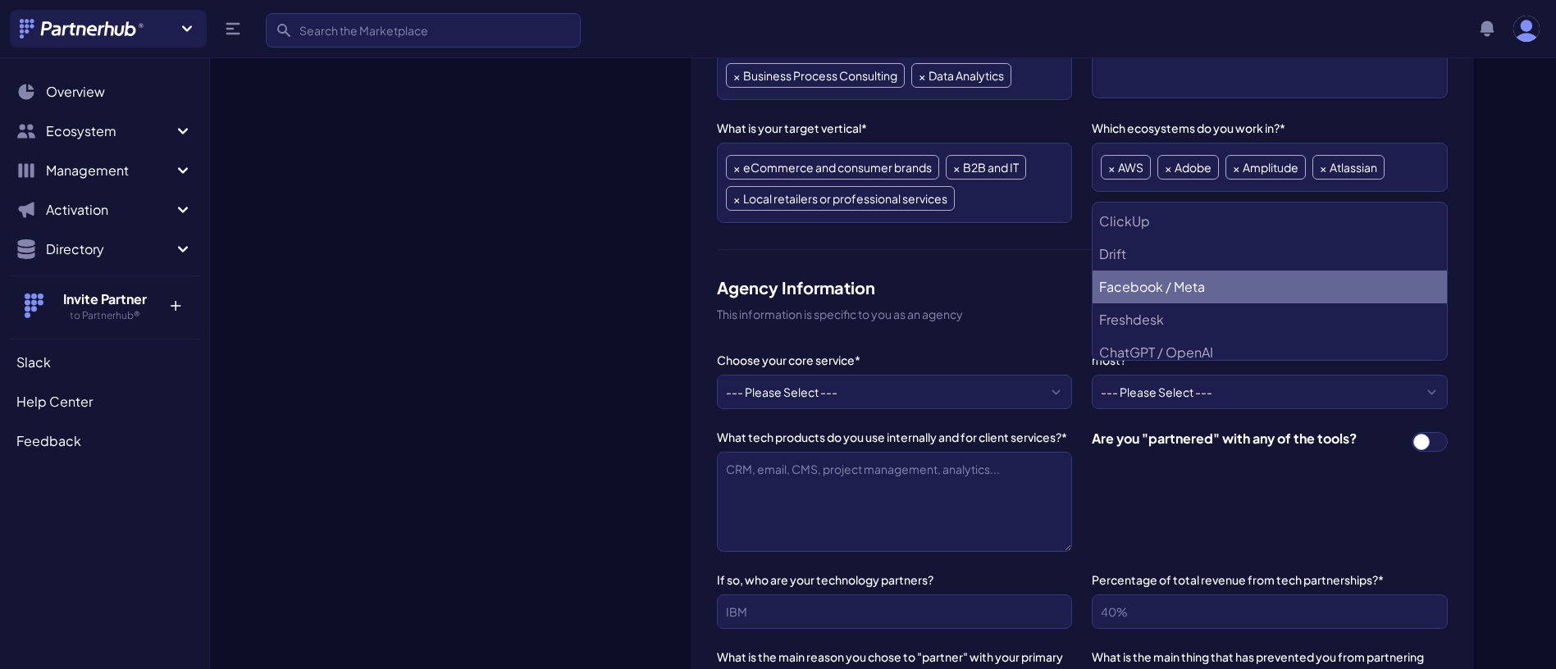
click at [1162, 278] on Meta "Facebook / Meta" at bounding box center [1268, 287] width 353 height 33
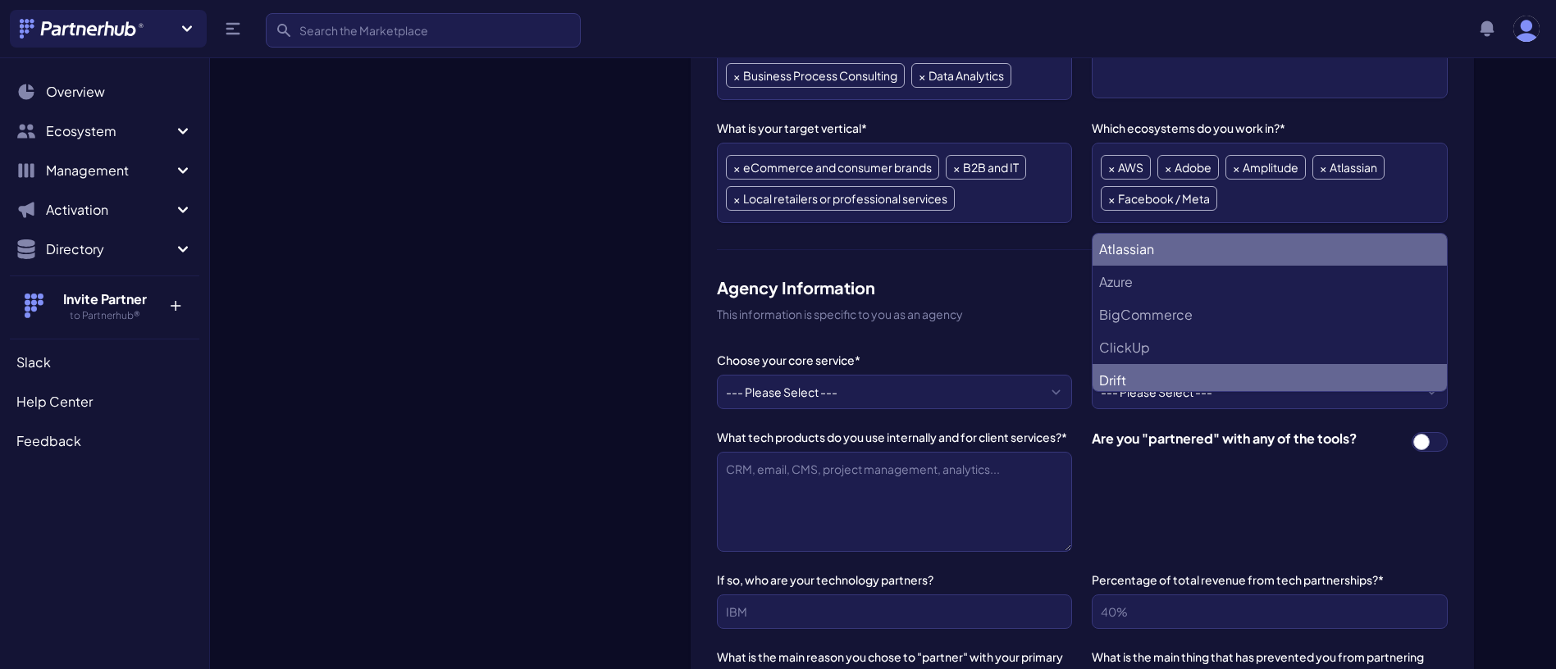
scroll to position [230, 0]
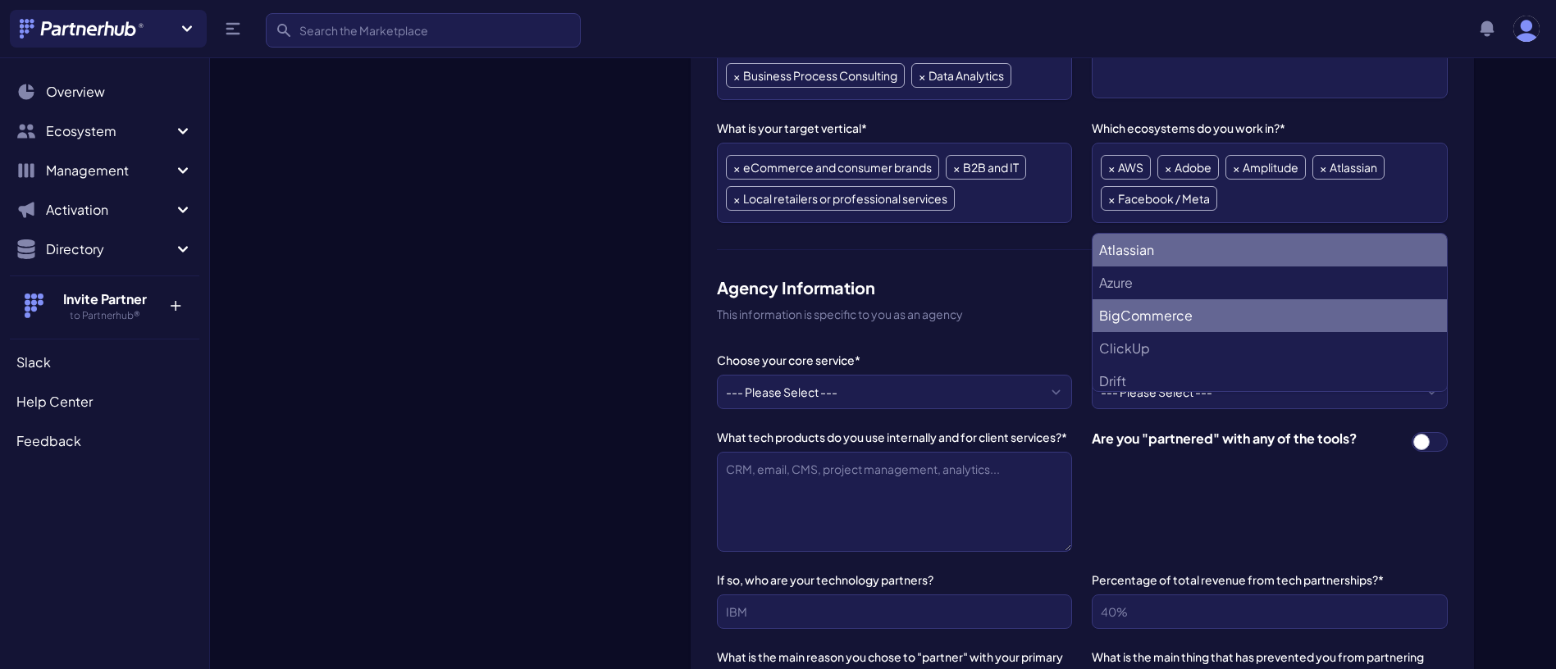
click at [1138, 314] on li "BigCommerce" at bounding box center [1268, 315] width 353 height 33
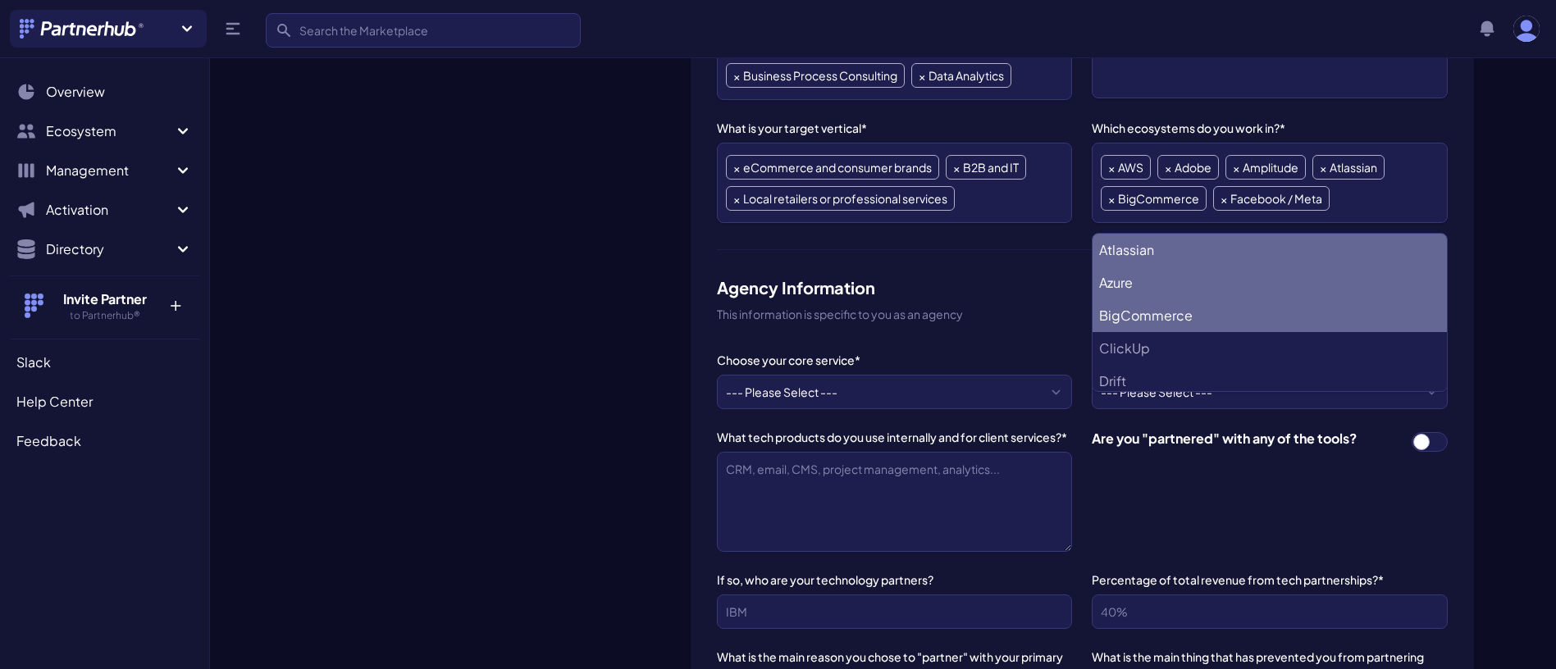
click at [1129, 285] on li "Azure" at bounding box center [1268, 283] width 353 height 33
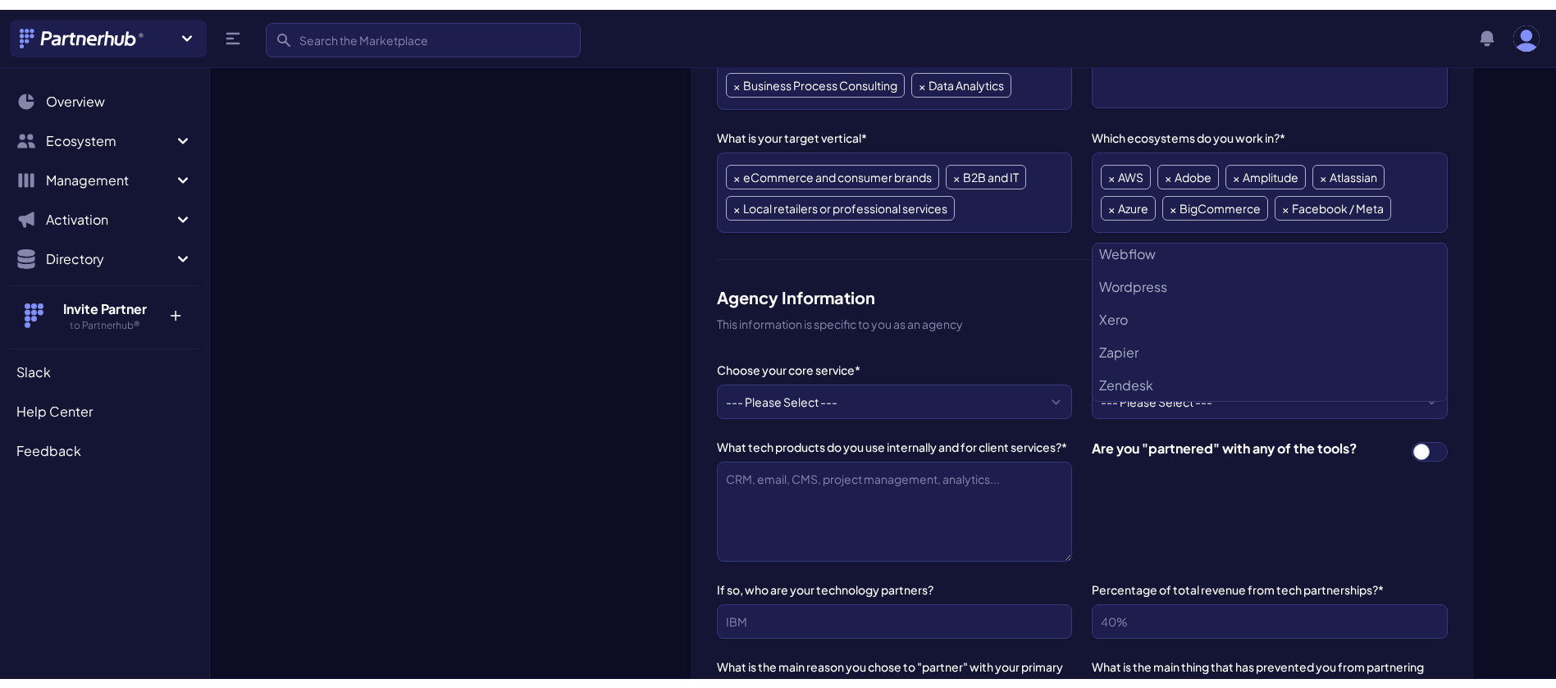
scroll to position [1286, 0]
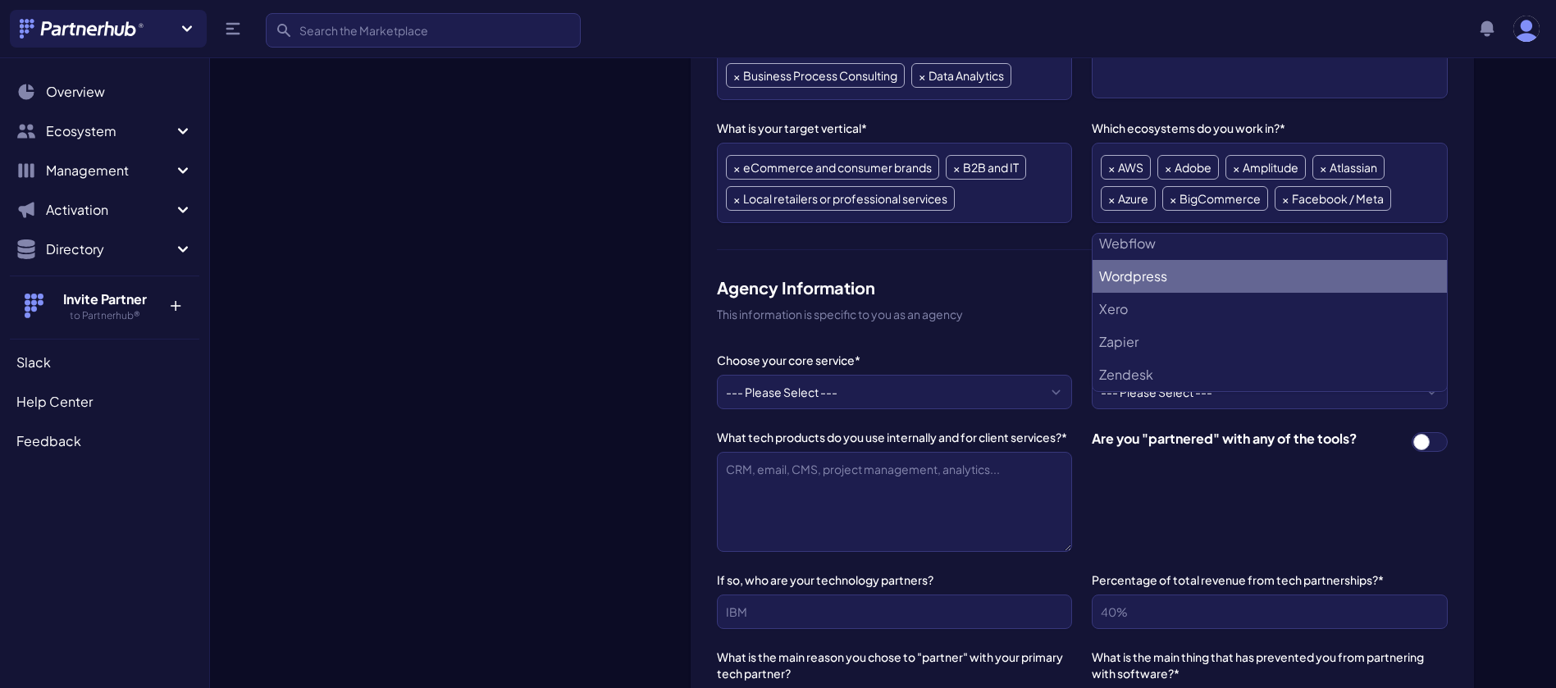
click at [1051, 273] on div "Profile information Agency Name* Eucloid Data Solutions Agency URL* [URL][DOMAI…" at bounding box center [1082, 339] width 783 height 1717
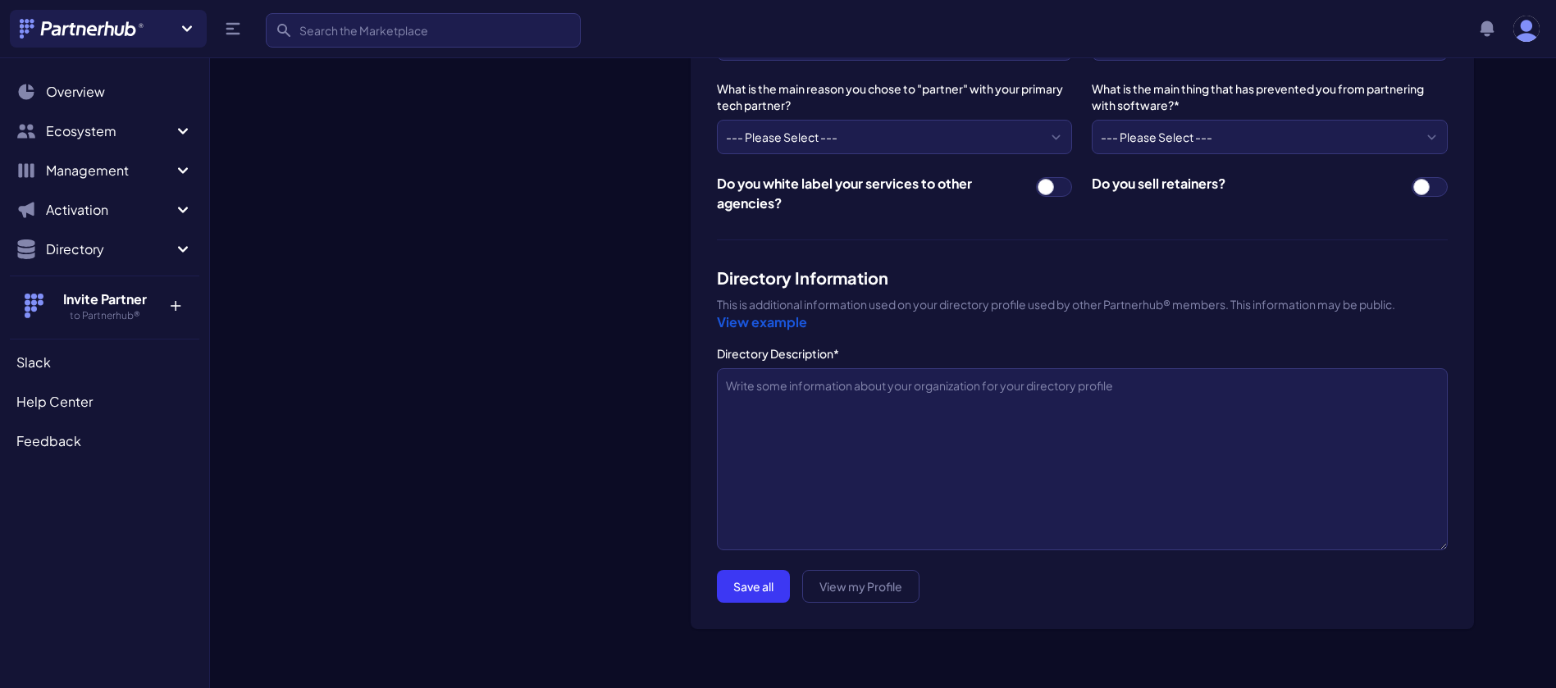
scroll to position [1311, 0]
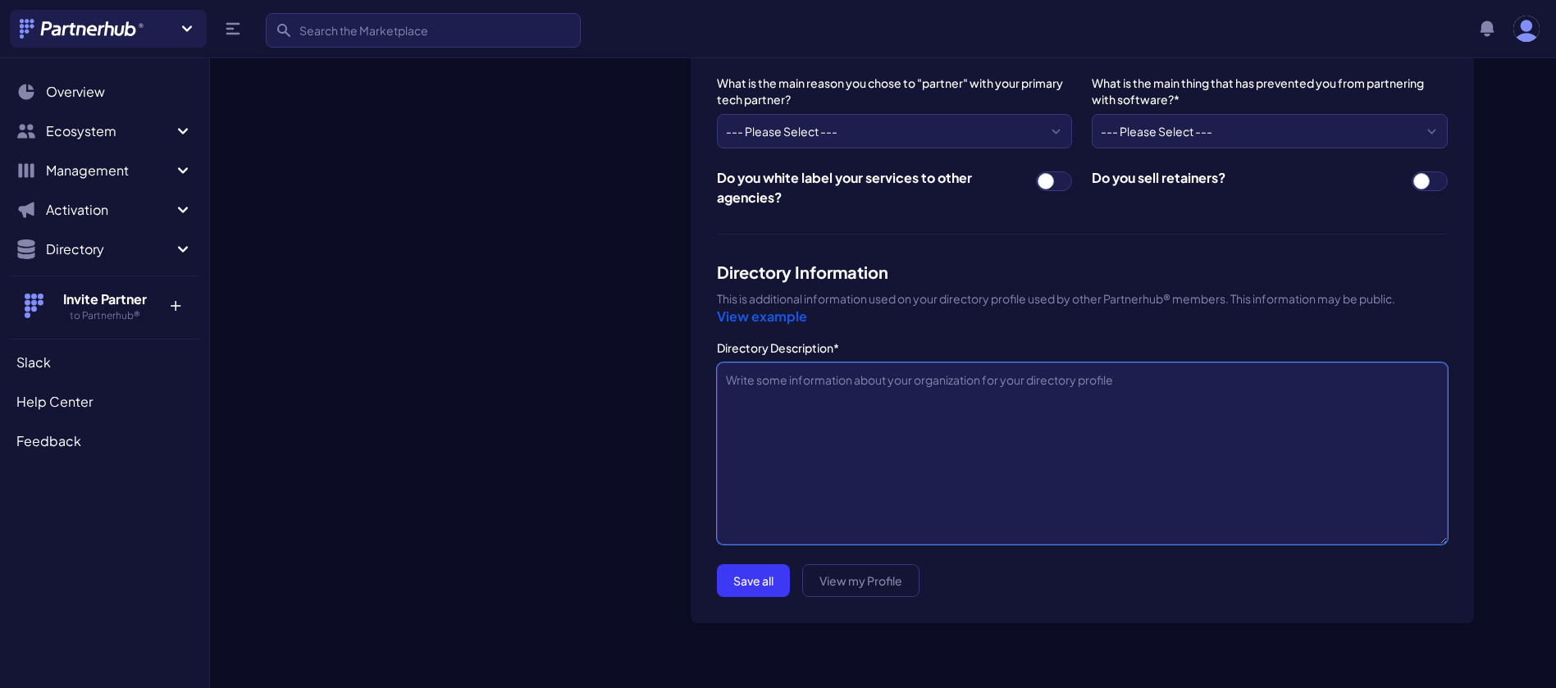
click at [758, 408] on textarea "Directory Description*" at bounding box center [1082, 454] width 731 height 182
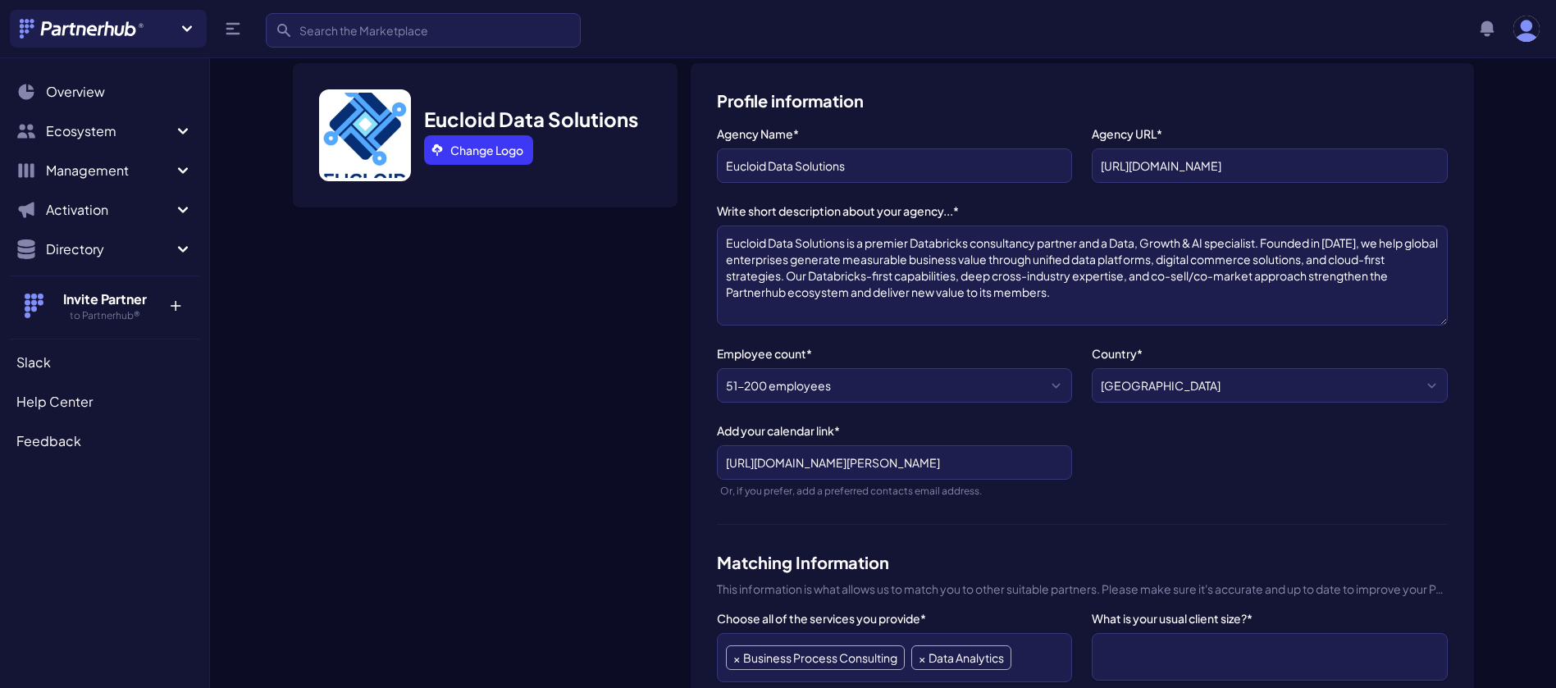
scroll to position [162, 0]
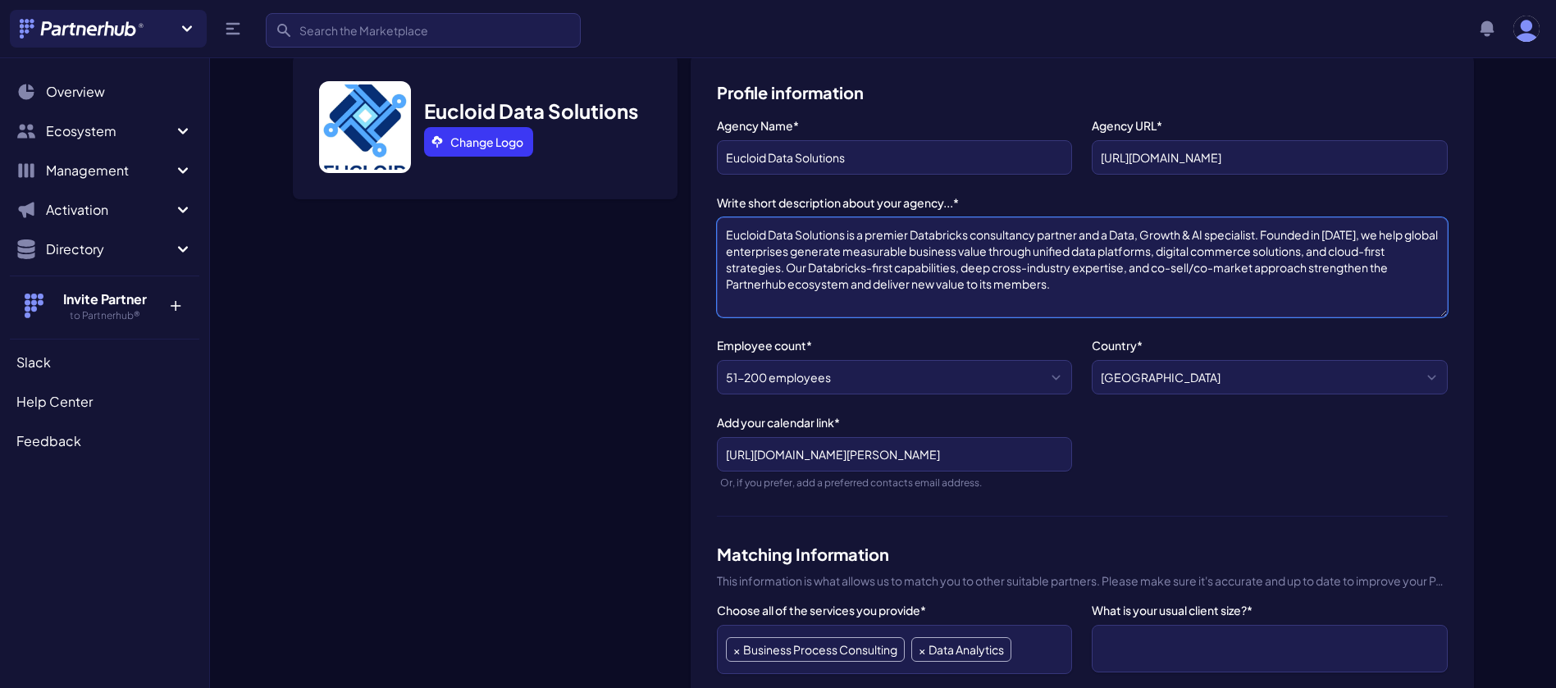
drag, startPoint x: 1271, startPoint y: 235, endPoint x: 1252, endPoint y: 290, distance: 58.1
click at [1252, 290] on textarea "Eucloid Data Solutions is a premier Databricks consultancy partner and a Data, …" at bounding box center [1082, 267] width 731 height 100
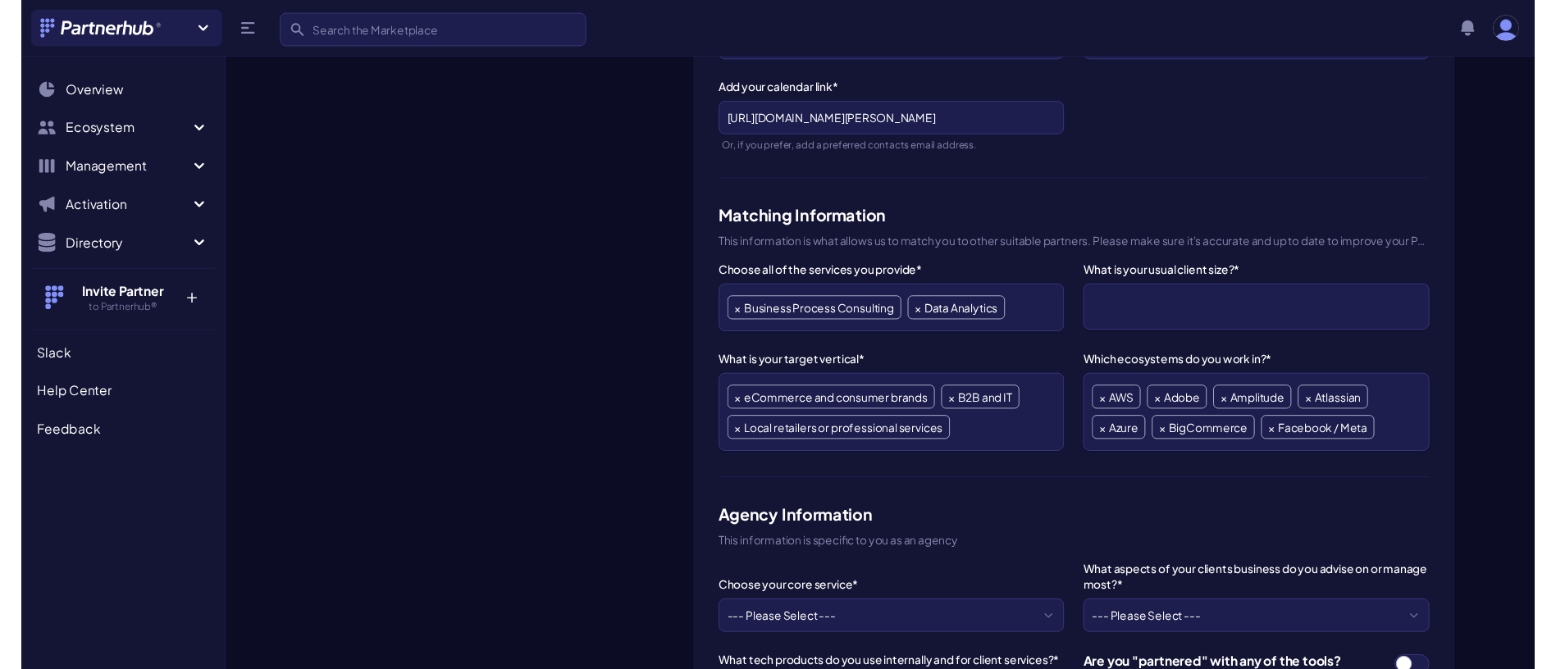
scroll to position [498, 0]
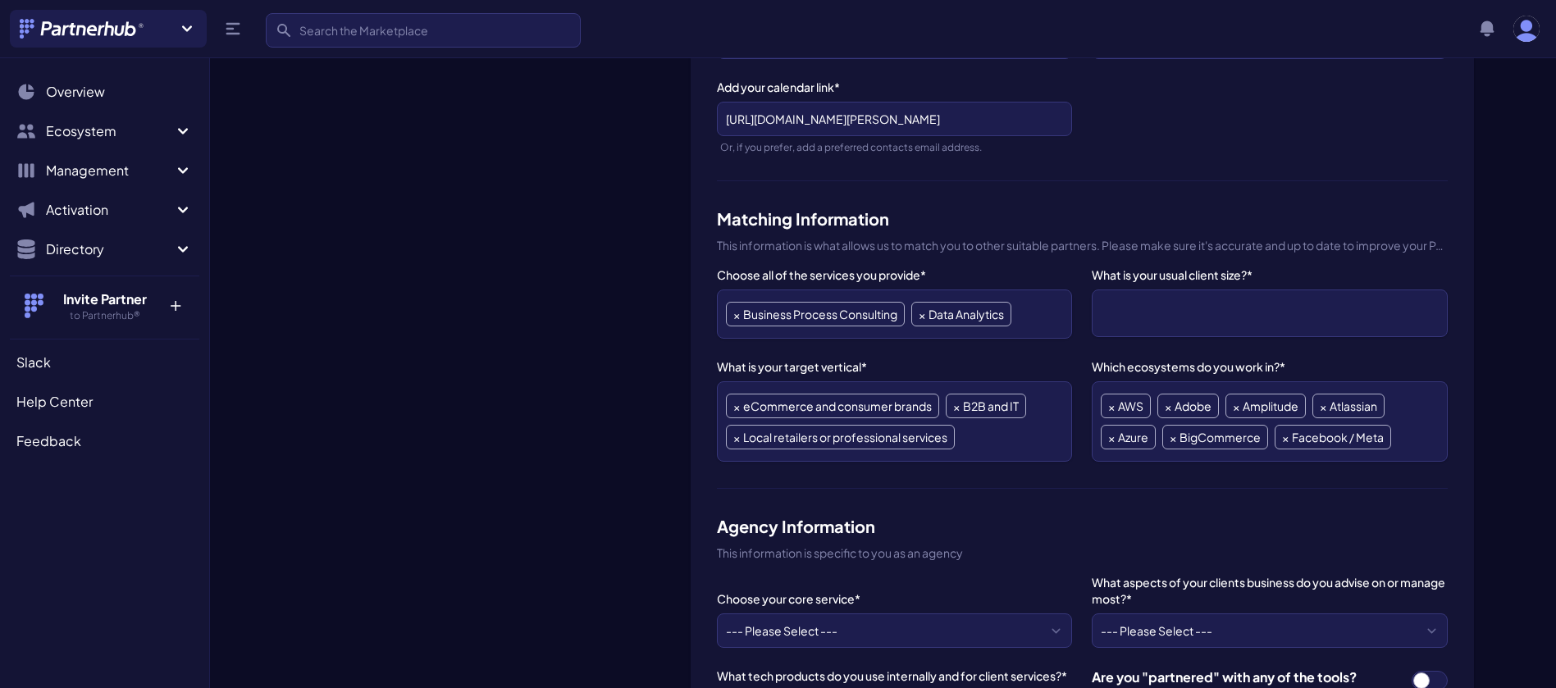
type textarea "Eucloid Data Solutions is a premier Databricks consultancy partner and a Data, …"
click at [1033, 313] on ul "× Business Process Consulting × Data Analytics" at bounding box center [894, 314] width 337 height 31
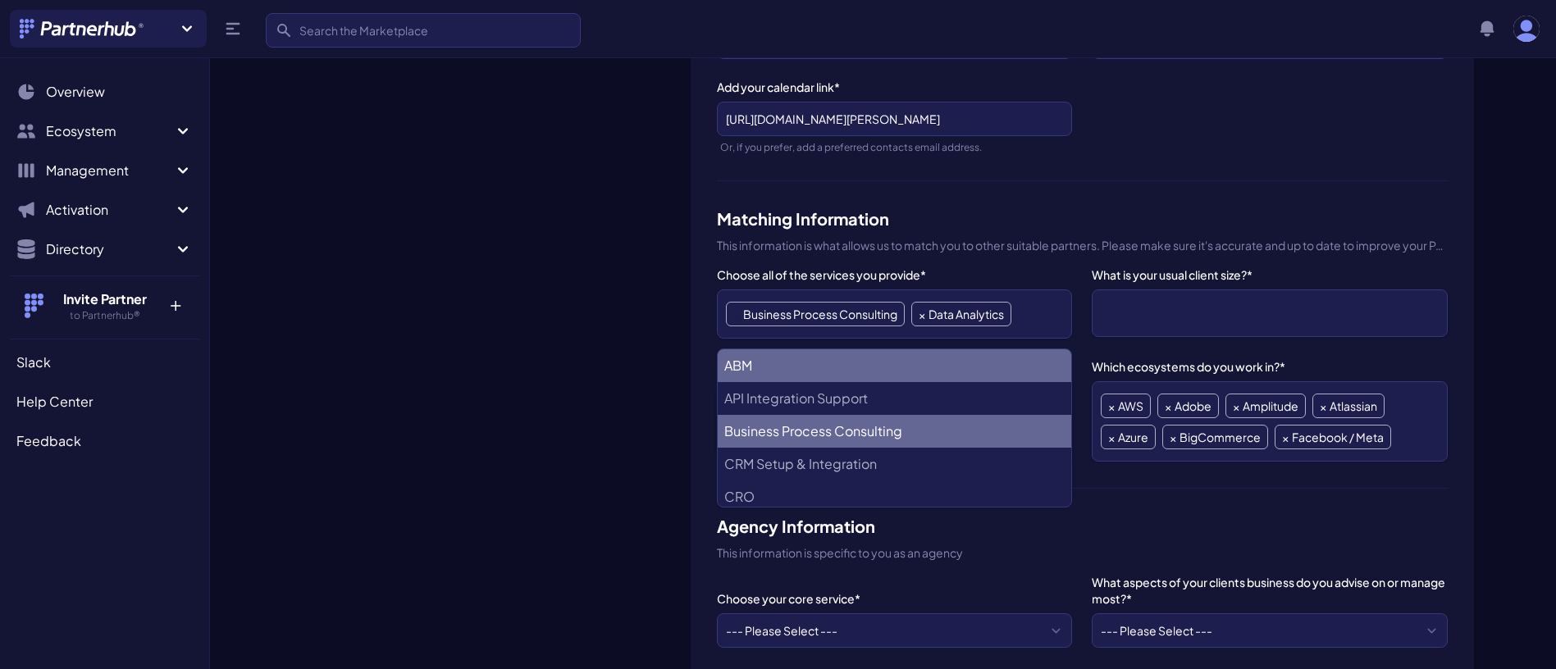
click at [736, 312] on span "×" at bounding box center [736, 314] width 7 height 23
select select "Data Analytics"
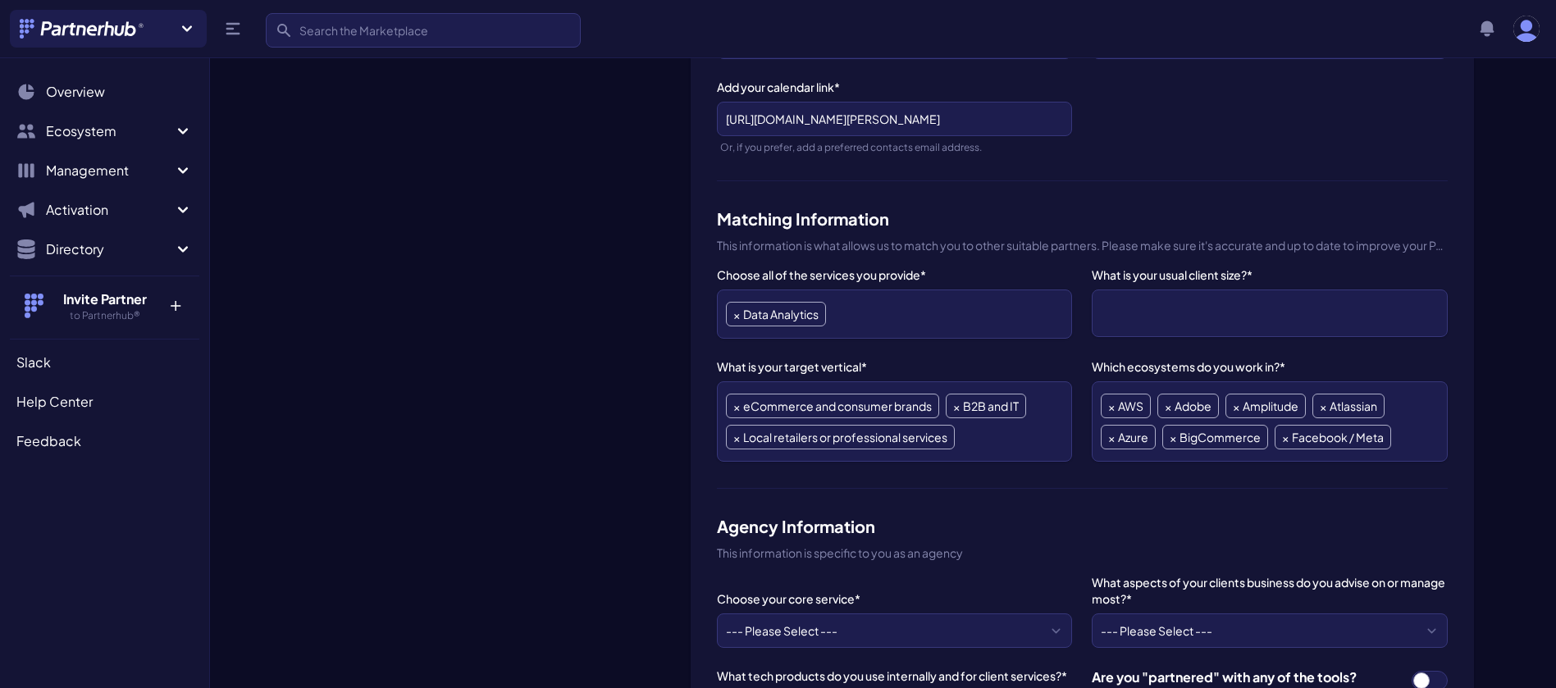
click at [925, 318] on ul "× Data Analytics" at bounding box center [894, 314] width 337 height 31
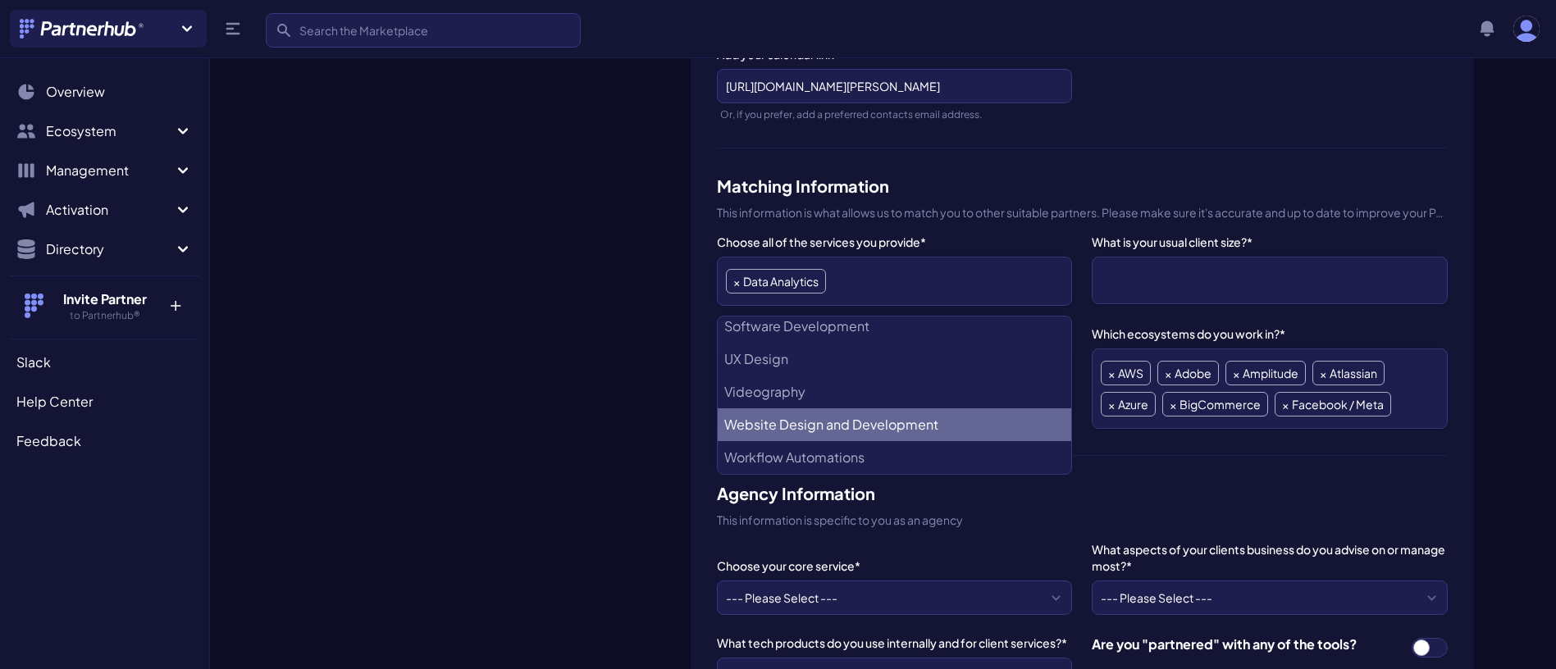
scroll to position [527, 0]
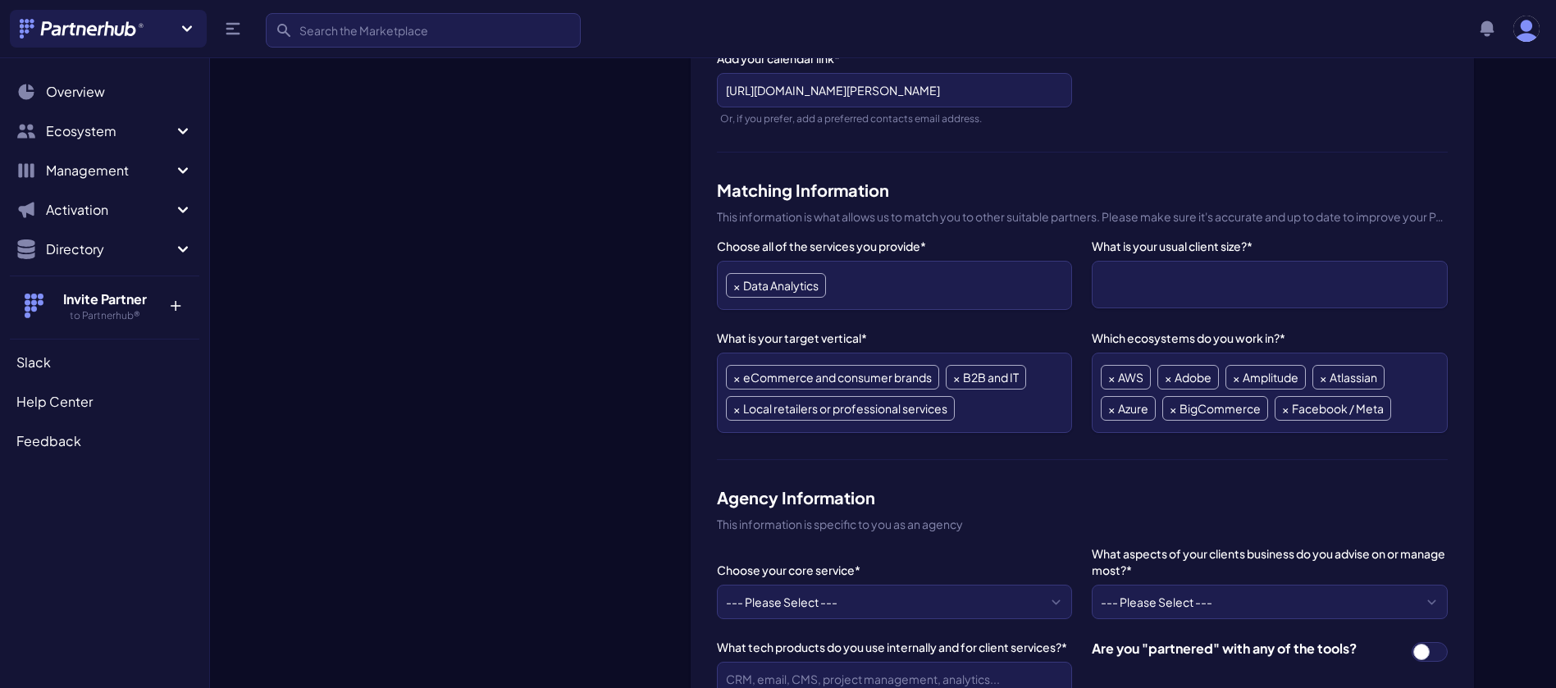
click at [1160, 296] on ul at bounding box center [1269, 285] width 337 height 30
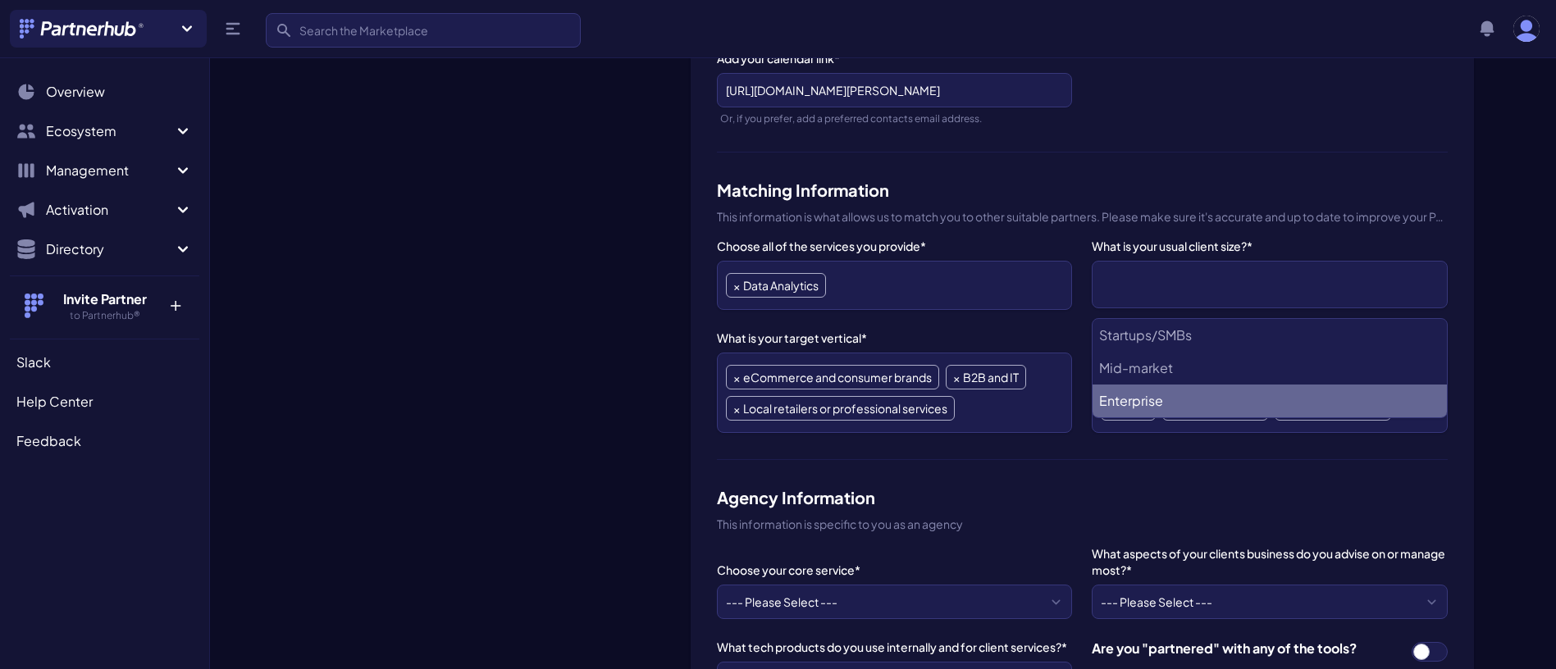
click at [1154, 390] on li "Enterprise" at bounding box center [1268, 401] width 353 height 33
select select "Enterprise"
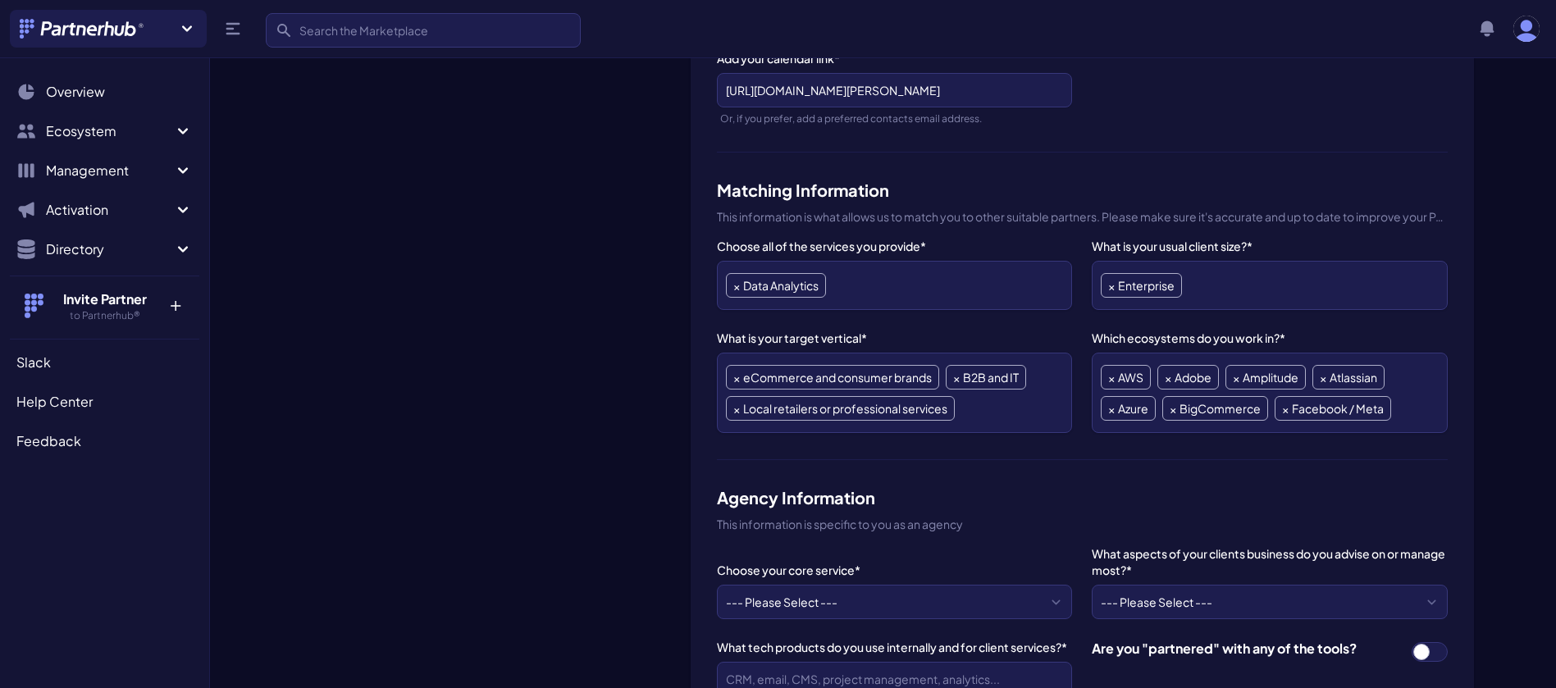
click at [1110, 443] on div "Choose all of the services you provide* ABM API Integration Support Business Pr…" at bounding box center [1082, 349] width 731 height 222
click at [1401, 381] on ul "× AWS × Adobe × Amplitude × Atlassian × Azure × BigCommerce × Facebook / Meta" at bounding box center [1269, 393] width 337 height 62
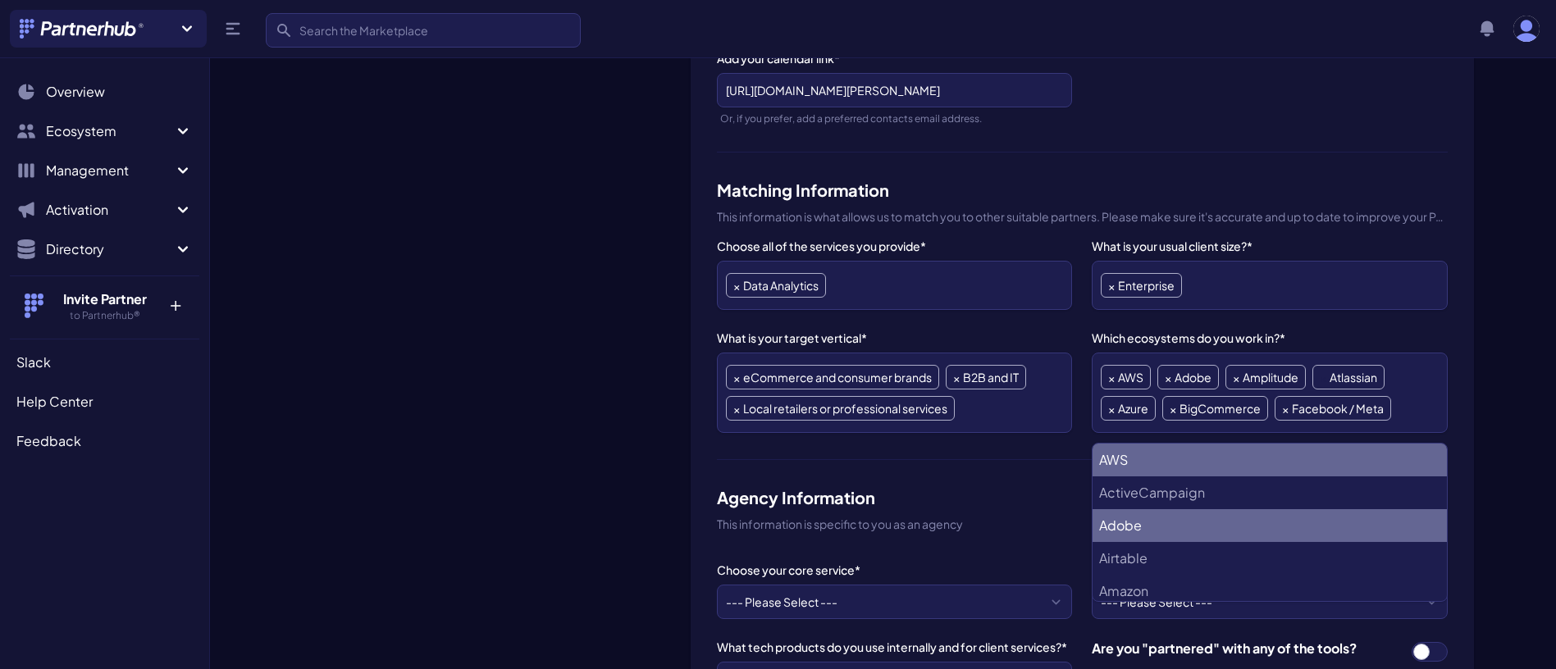
click at [1323, 379] on span "×" at bounding box center [1323, 377] width 7 height 23
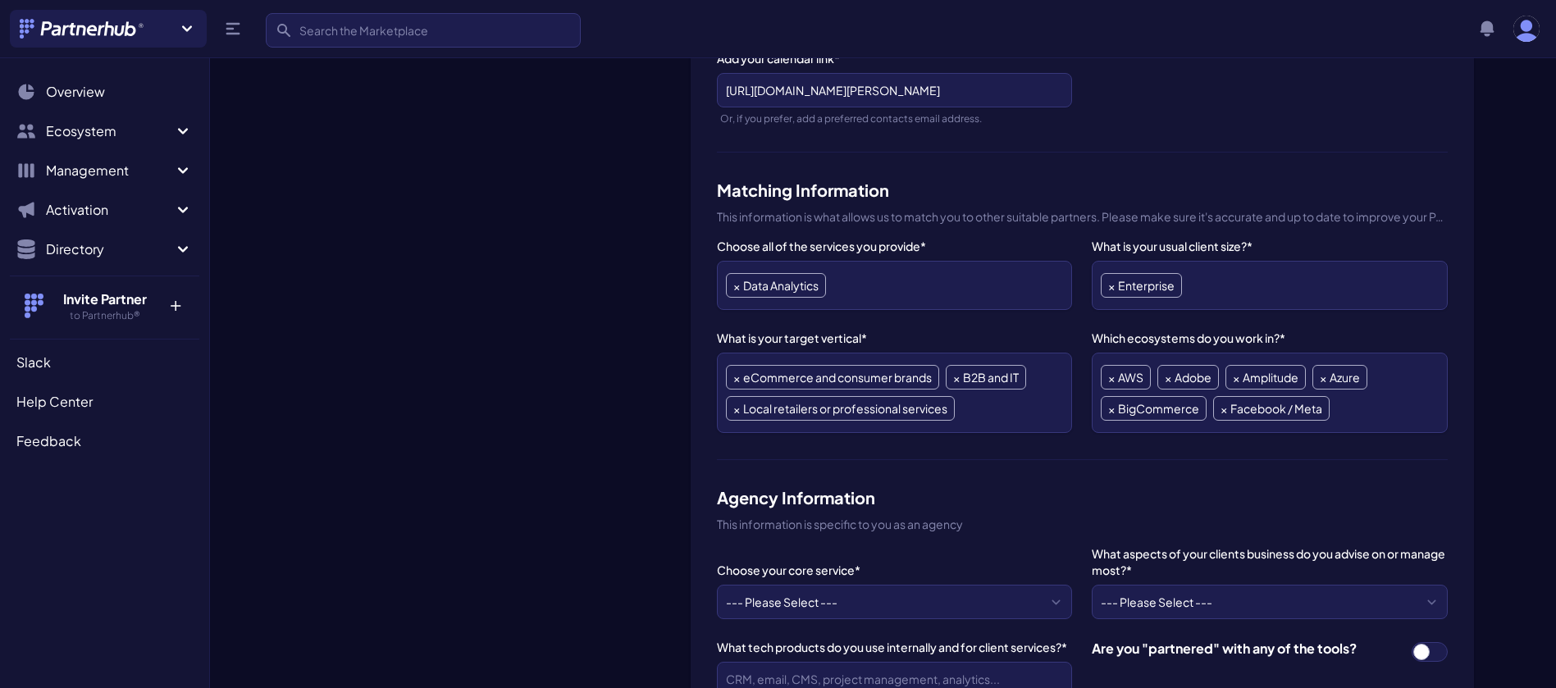
click at [1357, 403] on ul "× AWS × Adobe × Amplitude × Azure × BigCommerce × Facebook / Meta" at bounding box center [1269, 393] width 337 height 62
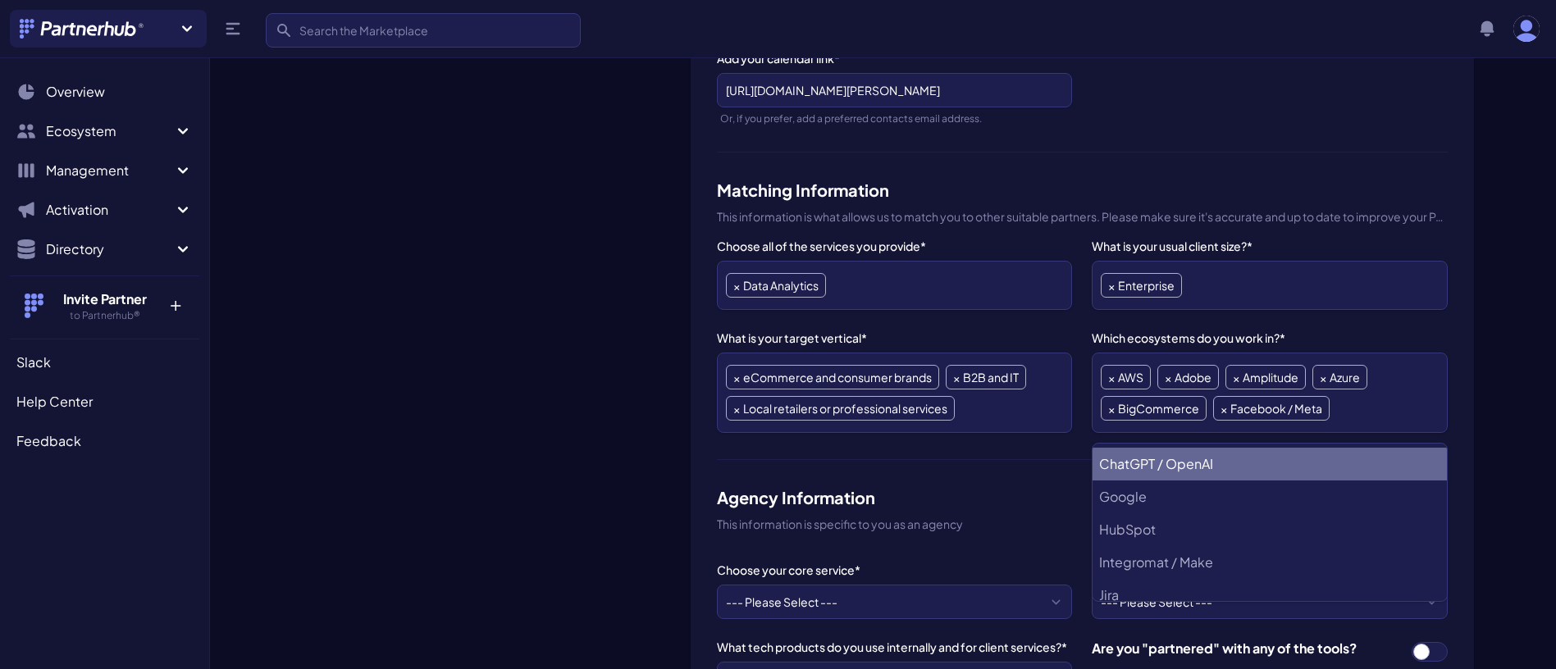
scroll to position [459, 0]
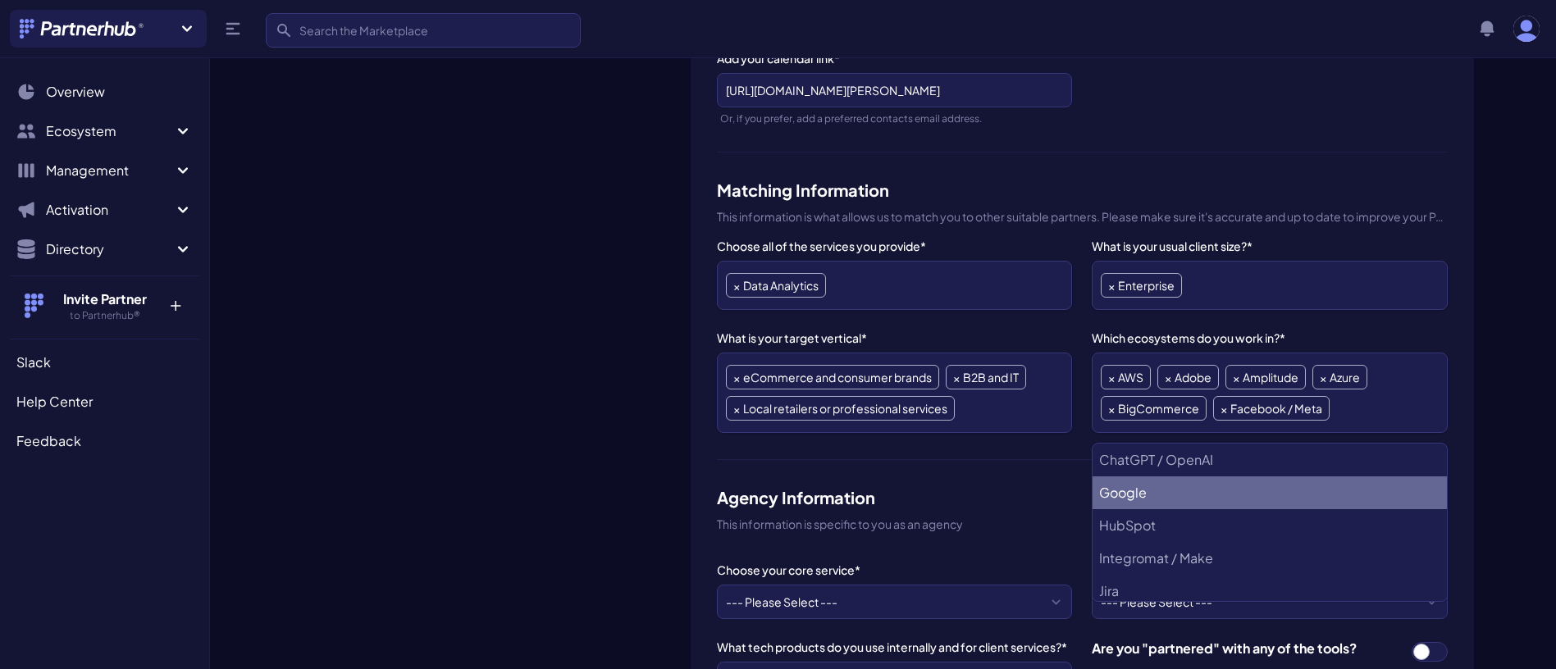
click at [1180, 490] on li "Google" at bounding box center [1268, 493] width 353 height 33
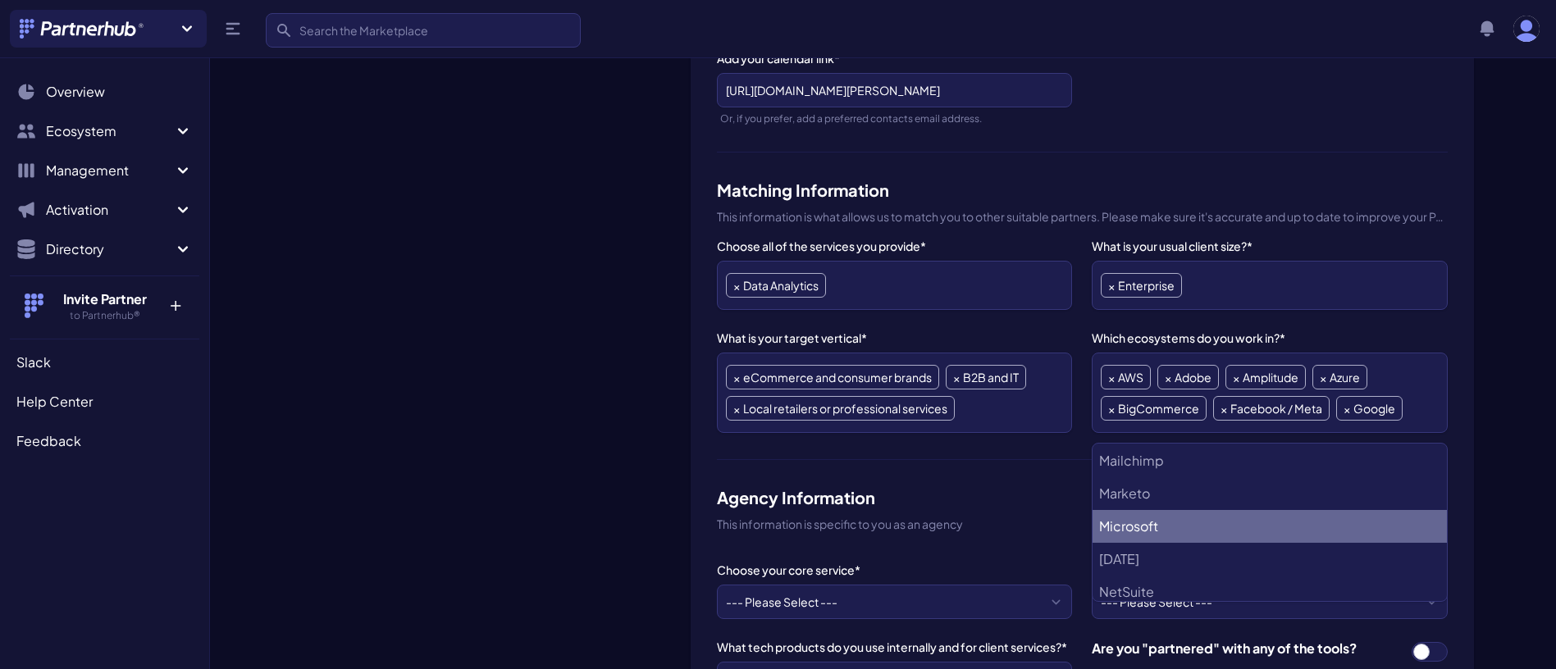
scroll to position [718, 0]
click at [1204, 531] on li "Microsoft" at bounding box center [1268, 529] width 353 height 33
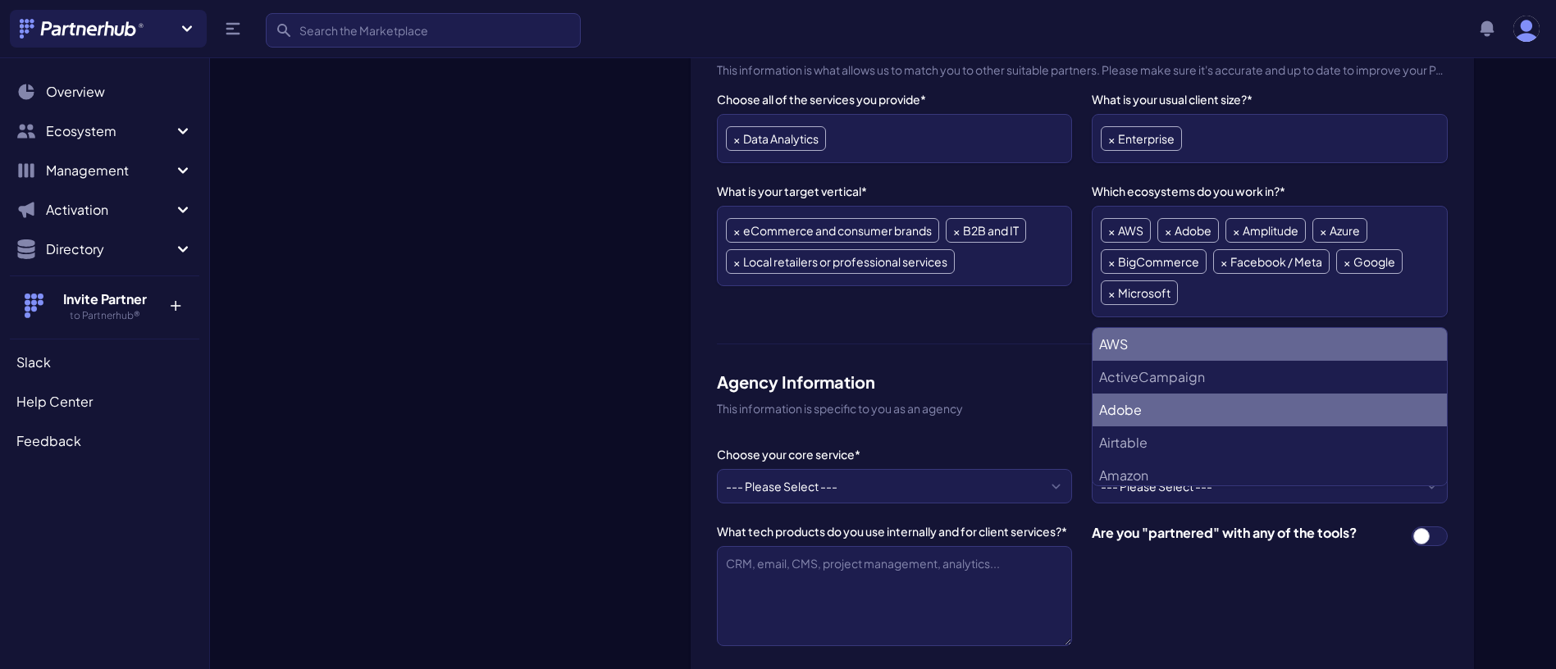
scroll to position [670, 0]
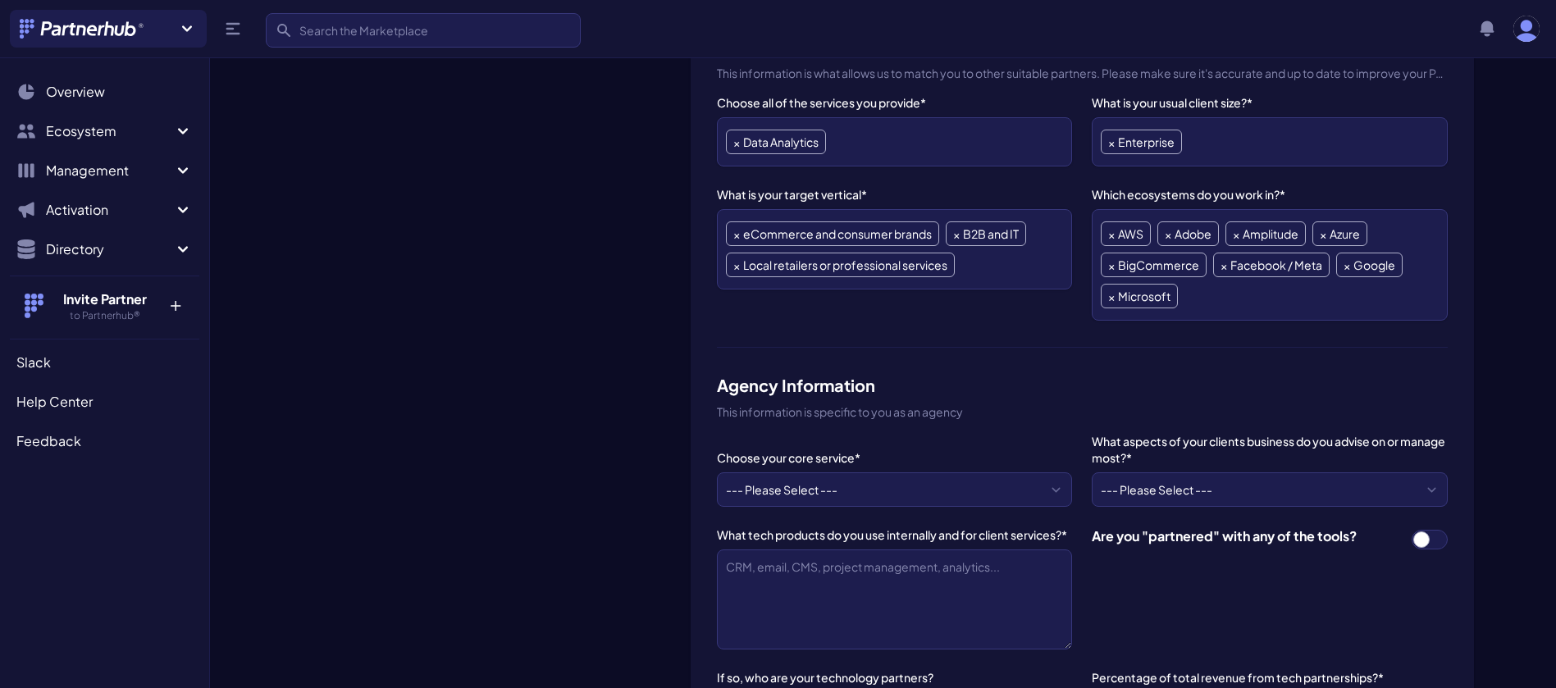
click at [1024, 255] on ul "× eCommerce and consumer brands × B2B and IT × Local retailers or professional …" at bounding box center [894, 249] width 337 height 62
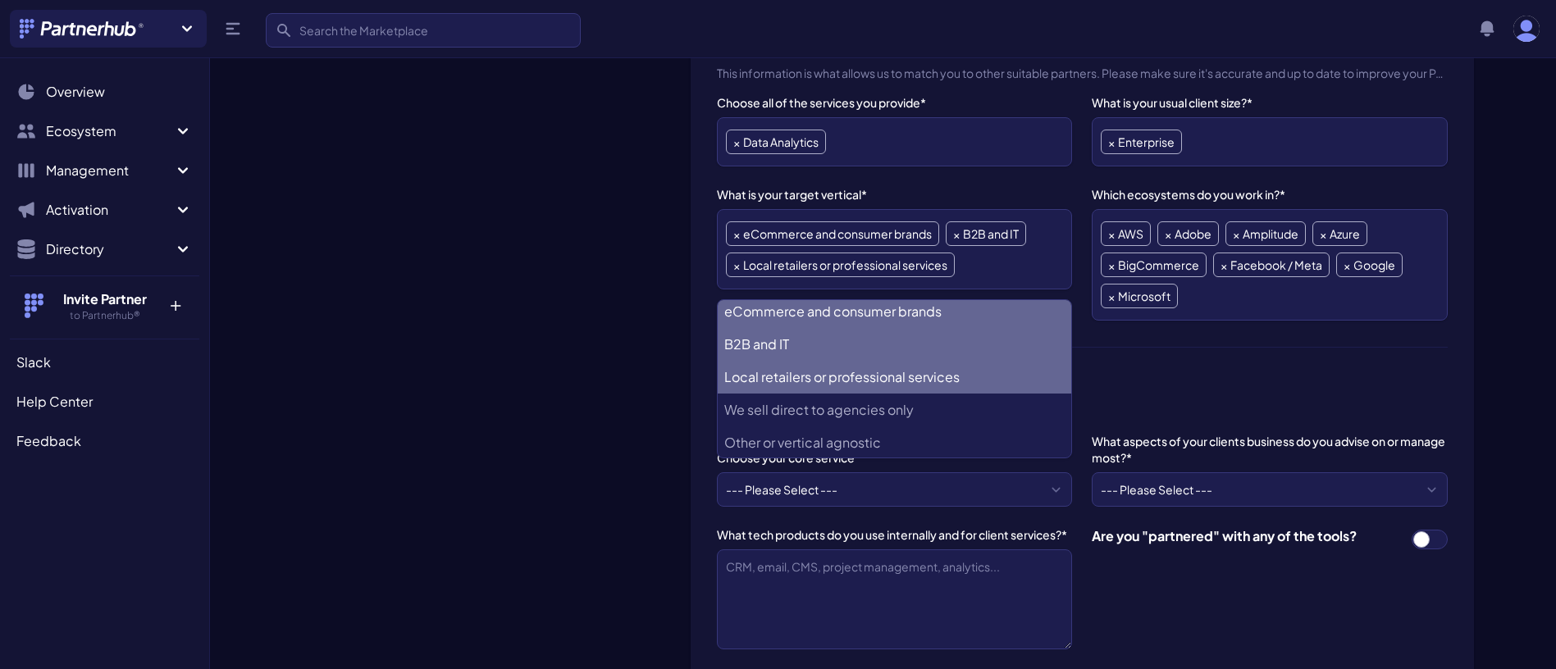
scroll to position [7, 0]
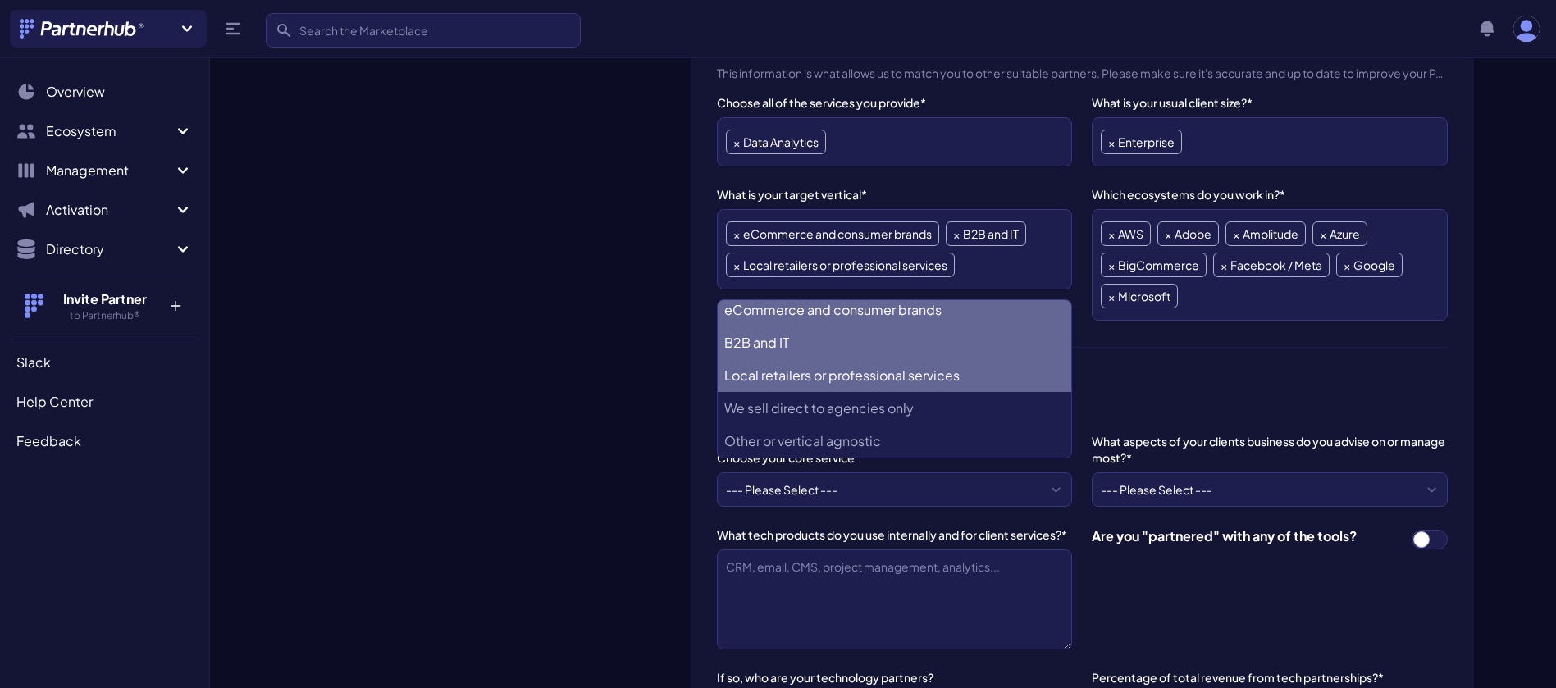
click at [654, 345] on div "Eucloid Data Solutions Change Logo" at bounding box center [485, 427] width 385 height 1761
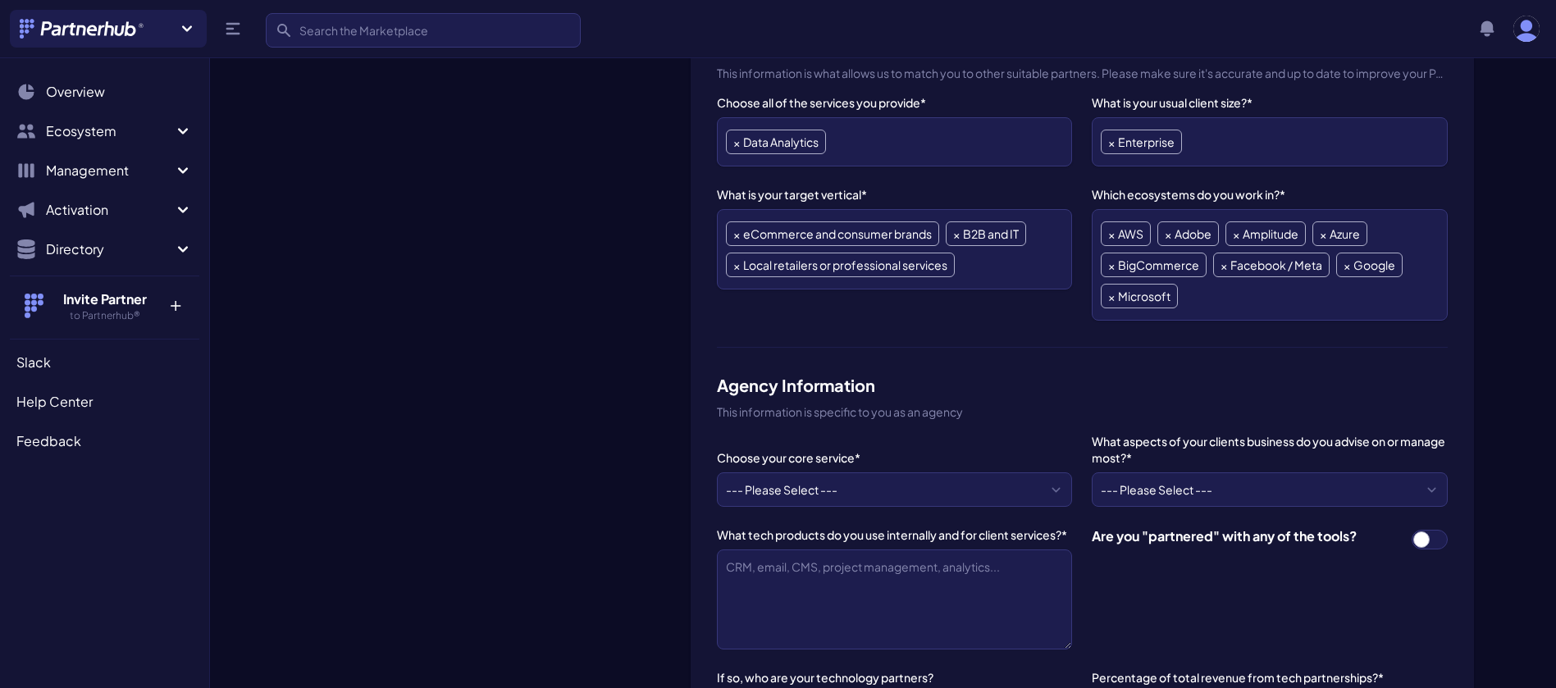
click at [986, 265] on ul "× eCommerce and consumer brands × B2B and IT × Local retailers or professional …" at bounding box center [894, 249] width 337 height 62
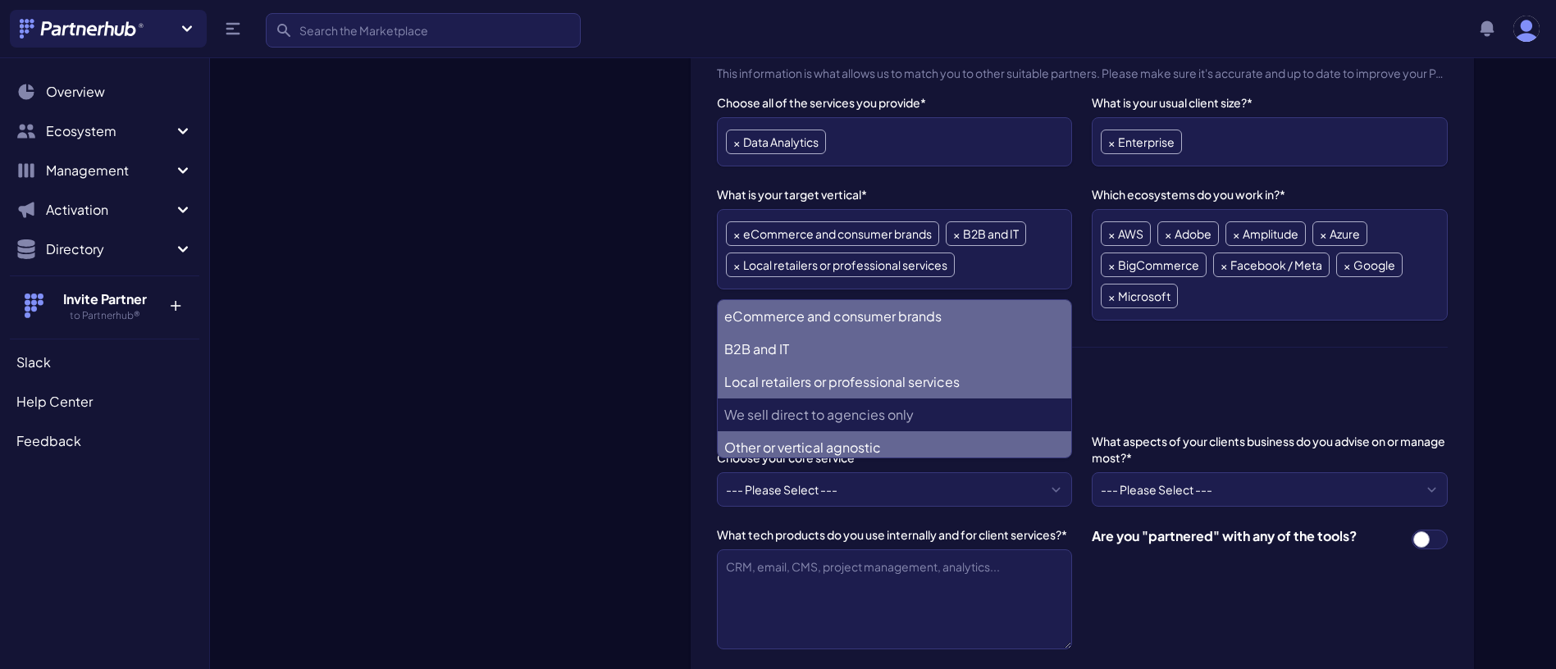
click at [847, 445] on agnostic "Other or vertical agnostic" at bounding box center [894, 447] width 353 height 33
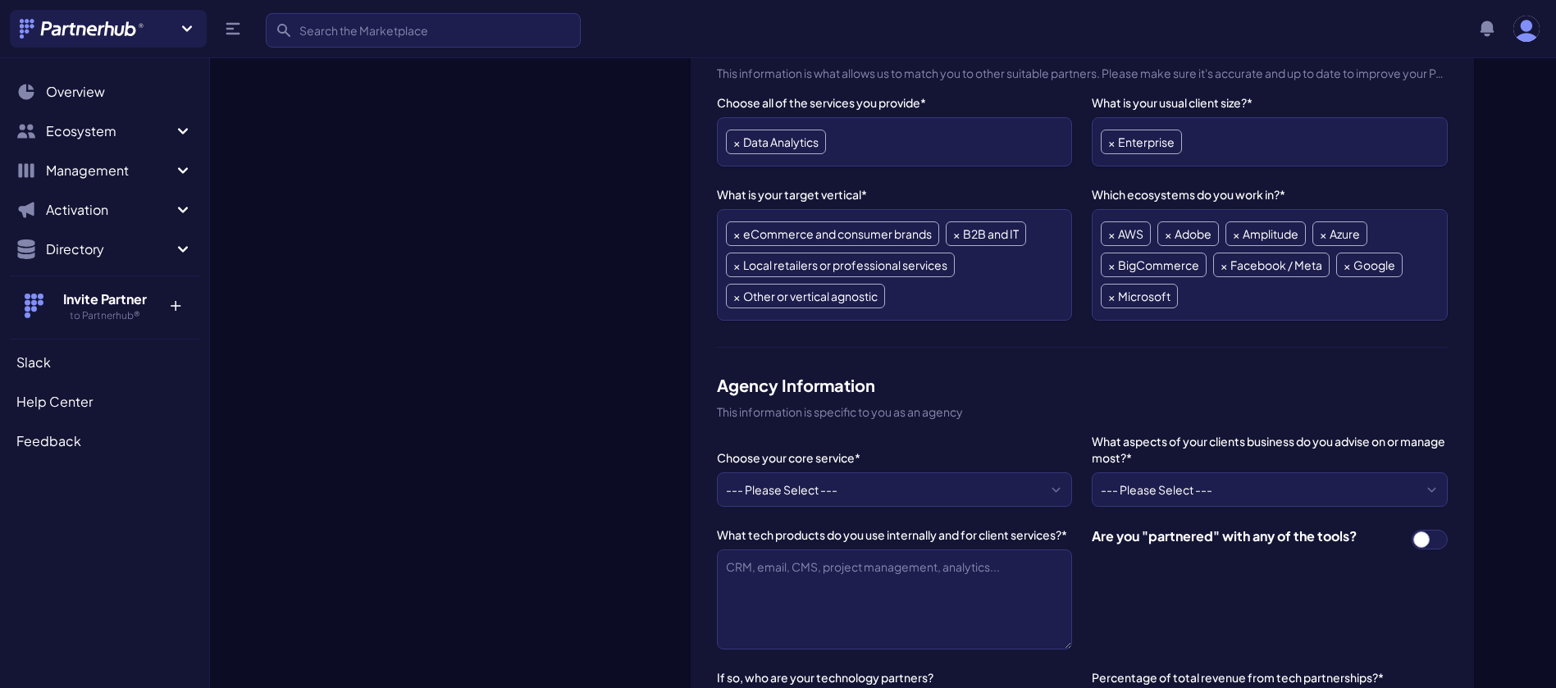
click at [667, 400] on div "Eucloid Data Solutions Change Logo" at bounding box center [485, 427] width 385 height 1761
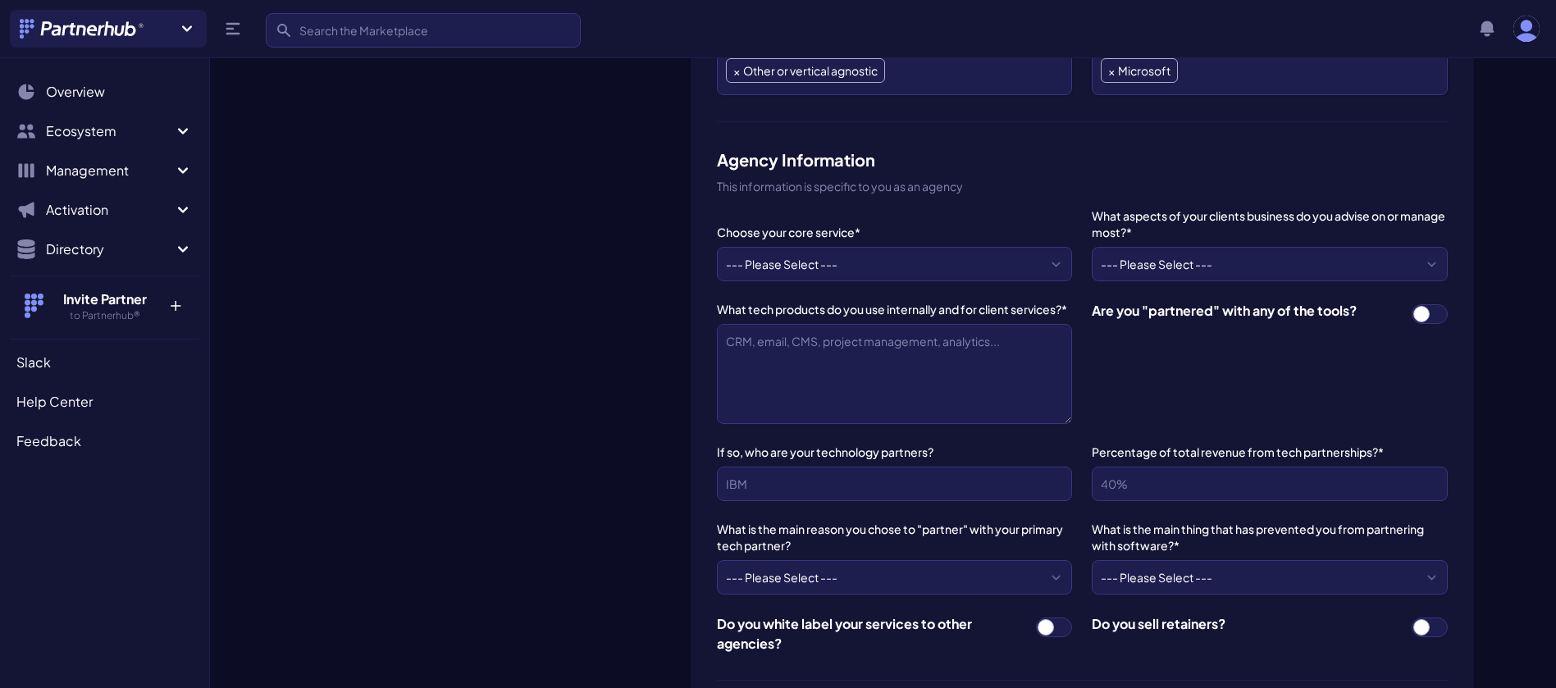
scroll to position [900, 0]
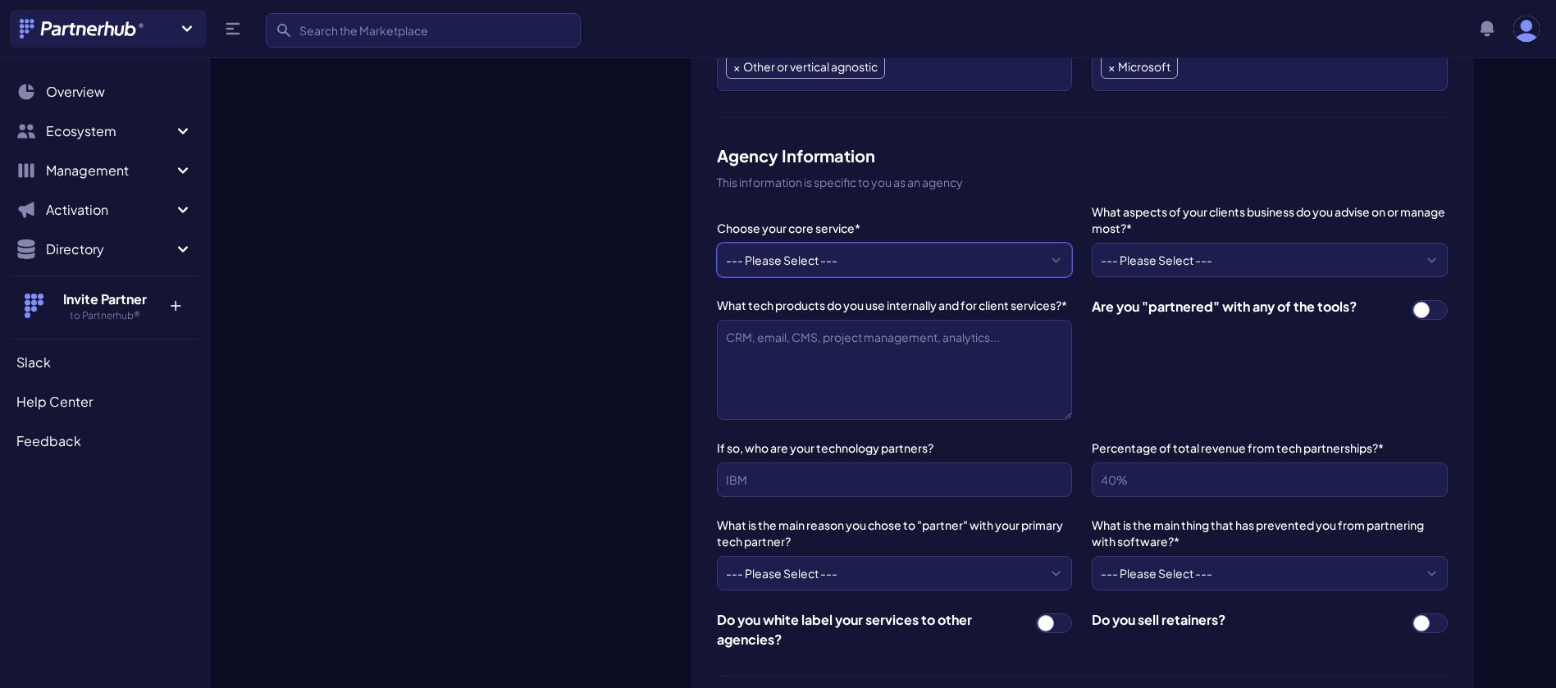
click at [1051, 262] on select "--- Please Select --- ABM API Integration Support Business Process Consulting C…" at bounding box center [894, 260] width 355 height 34
select select "Data Analytics"
click at [717, 243] on select "--- Please Select --- ABM API Integration Support Business Process Consulting C…" at bounding box center [894, 260] width 355 height 34
click at [1053, 261] on select "--- Please Select --- ABM API Integration Support Business Process Consulting C…" at bounding box center [894, 260] width 355 height 34
click at [628, 388] on div "Eucloid Data Solutions Change Logo" at bounding box center [485, 198] width 385 height 1761
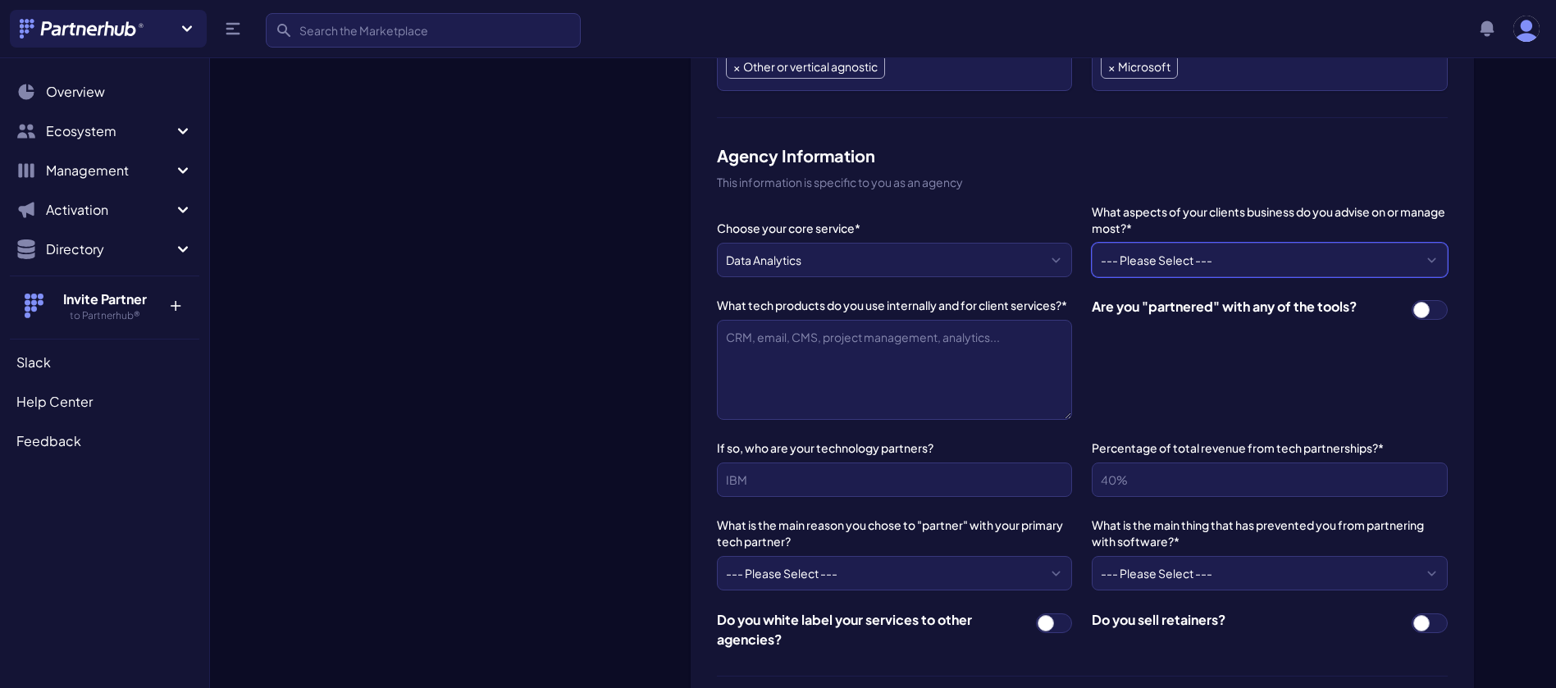
click at [1425, 258] on select "--- Please Select --- BPM - operations, ERP, accounting... Compliance - securit…" at bounding box center [1269, 260] width 355 height 34
select select "Data analytics - dashboard, BI, warehouse, reporting..."
click at [1092, 243] on select "--- Please Select --- BPM - operations, ERP, accounting... Compliance - securit…" at bounding box center [1269, 260] width 355 height 34
click at [1420, 256] on select "--- Please Select --- BPM - operations, ERP, accounting... Compliance - securit…" at bounding box center [1269, 260] width 355 height 34
click at [1061, 451] on label "If so, who are your technology partners?" at bounding box center [894, 448] width 355 height 16
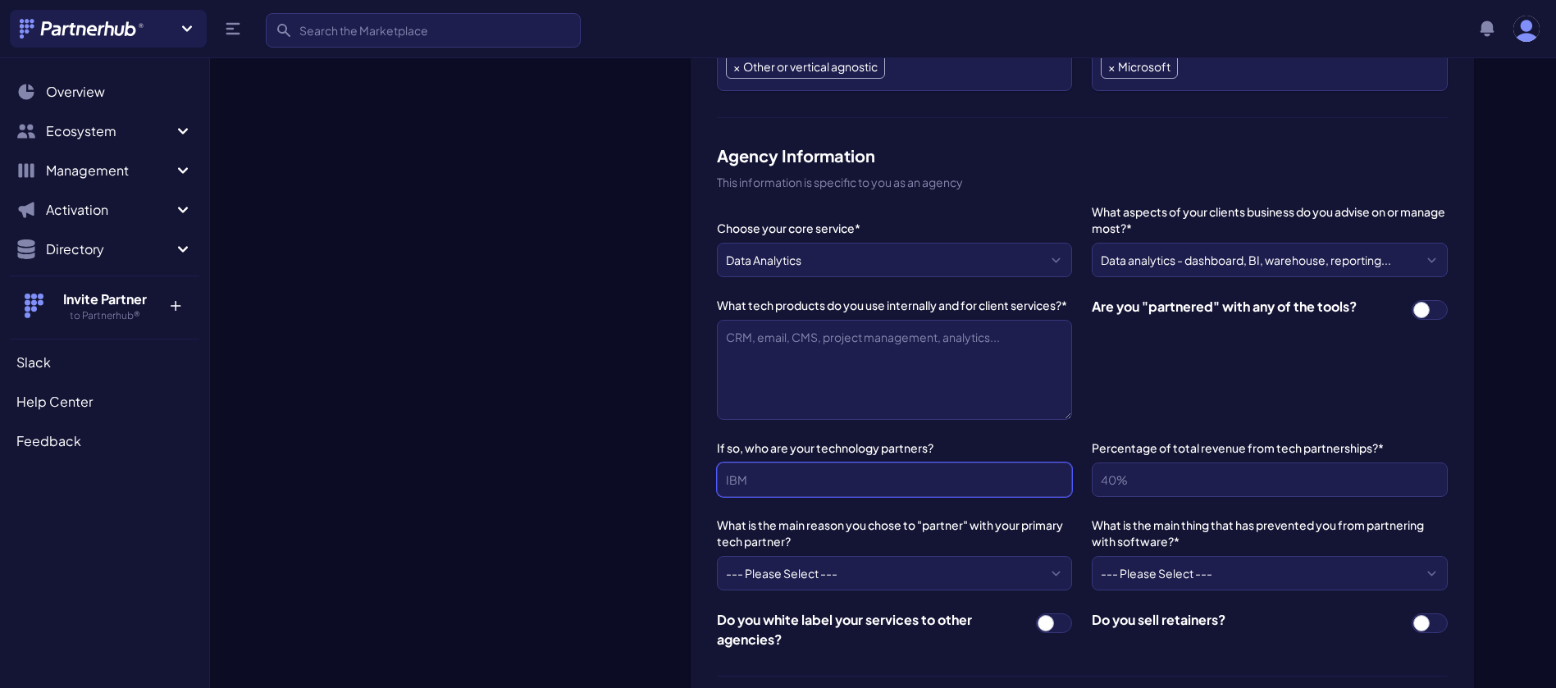
click at [1061, 463] on input "If so, who are your technology partners?" at bounding box center [894, 480] width 355 height 34
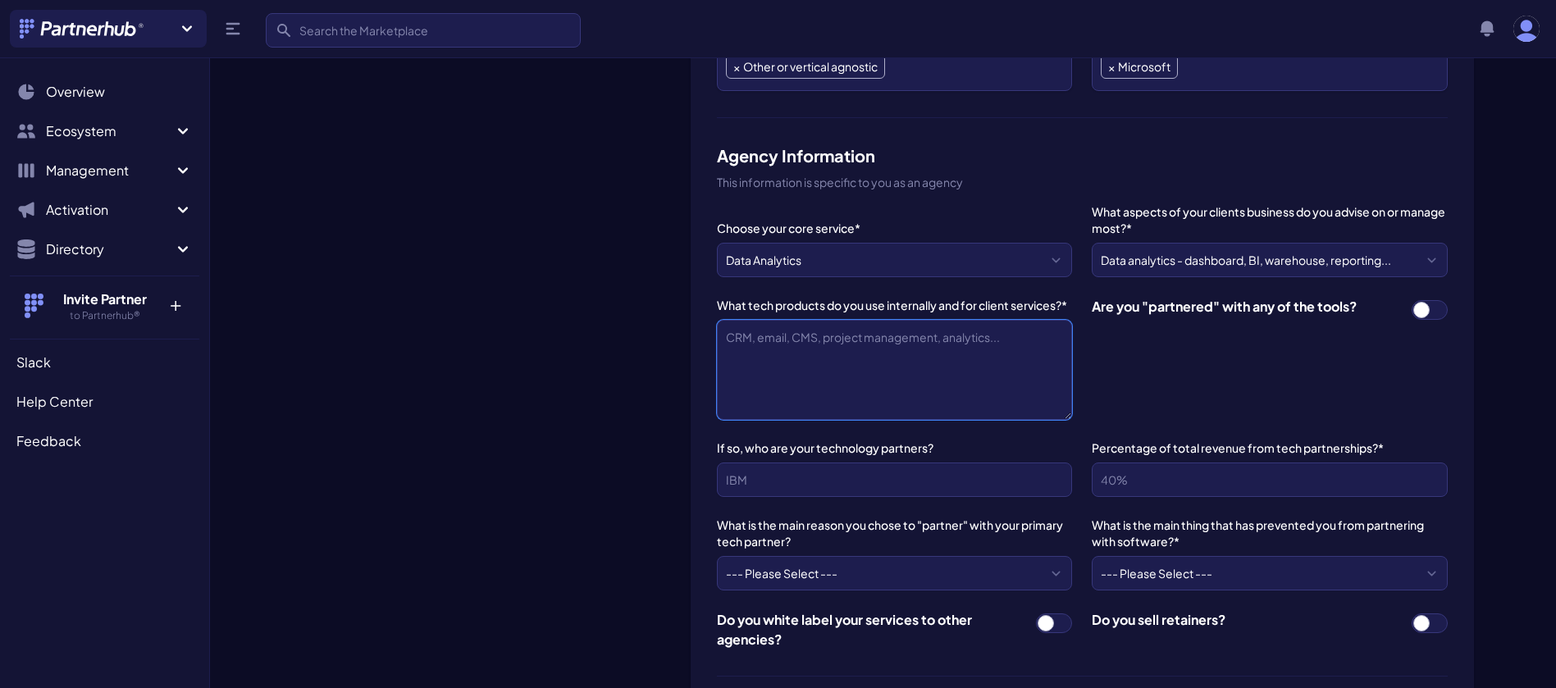
click at [786, 340] on textarea "What tech products do you use internally and for client services?*" at bounding box center [894, 370] width 355 height 100
paste textarea "At Eucloid Data Solutions, we power our internal operations and client services…"
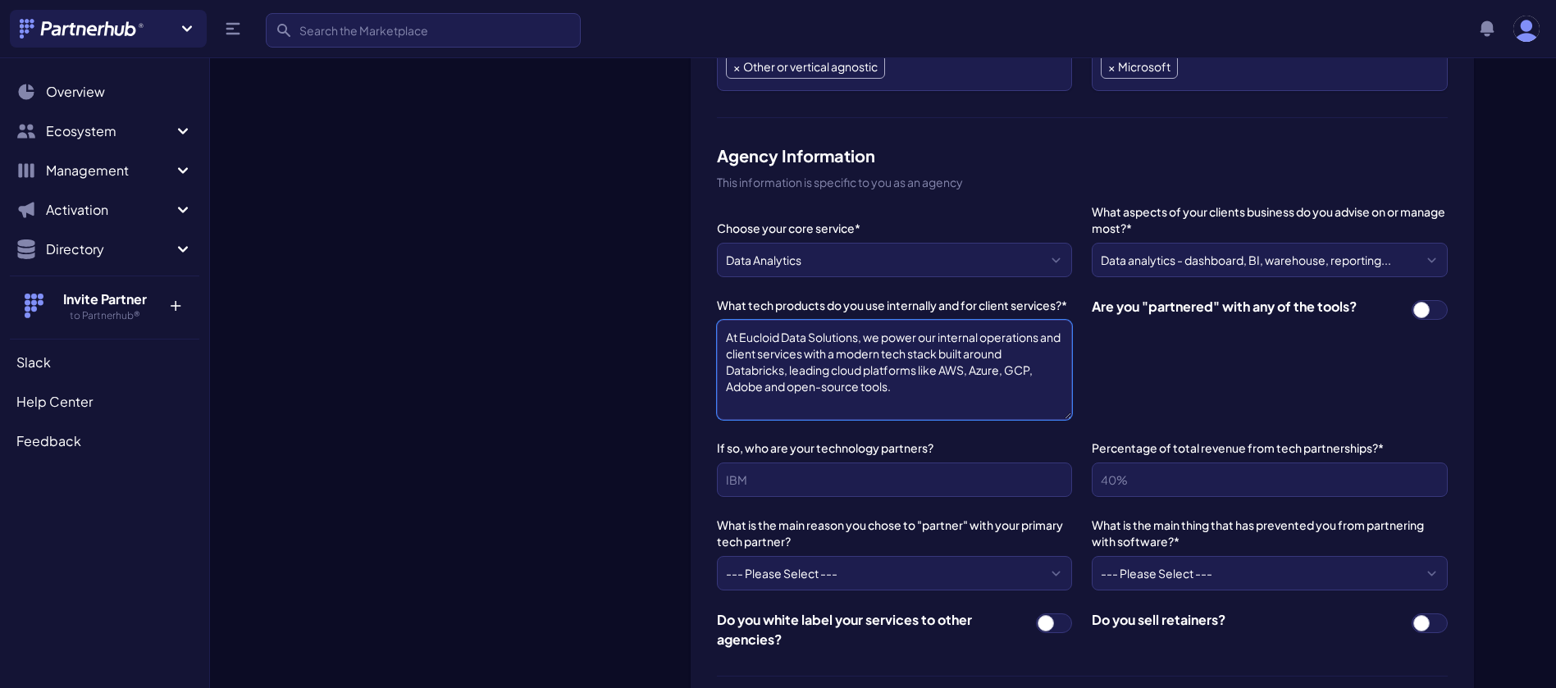
type textarea "At Eucloid Data Solutions, we power our internal operations and client services…"
click at [1429, 306] on span at bounding box center [1429, 310] width 36 height 20
click at [1411, 300] on input "checkbox" at bounding box center [1411, 299] width 1 height 1
checkbox input "true"
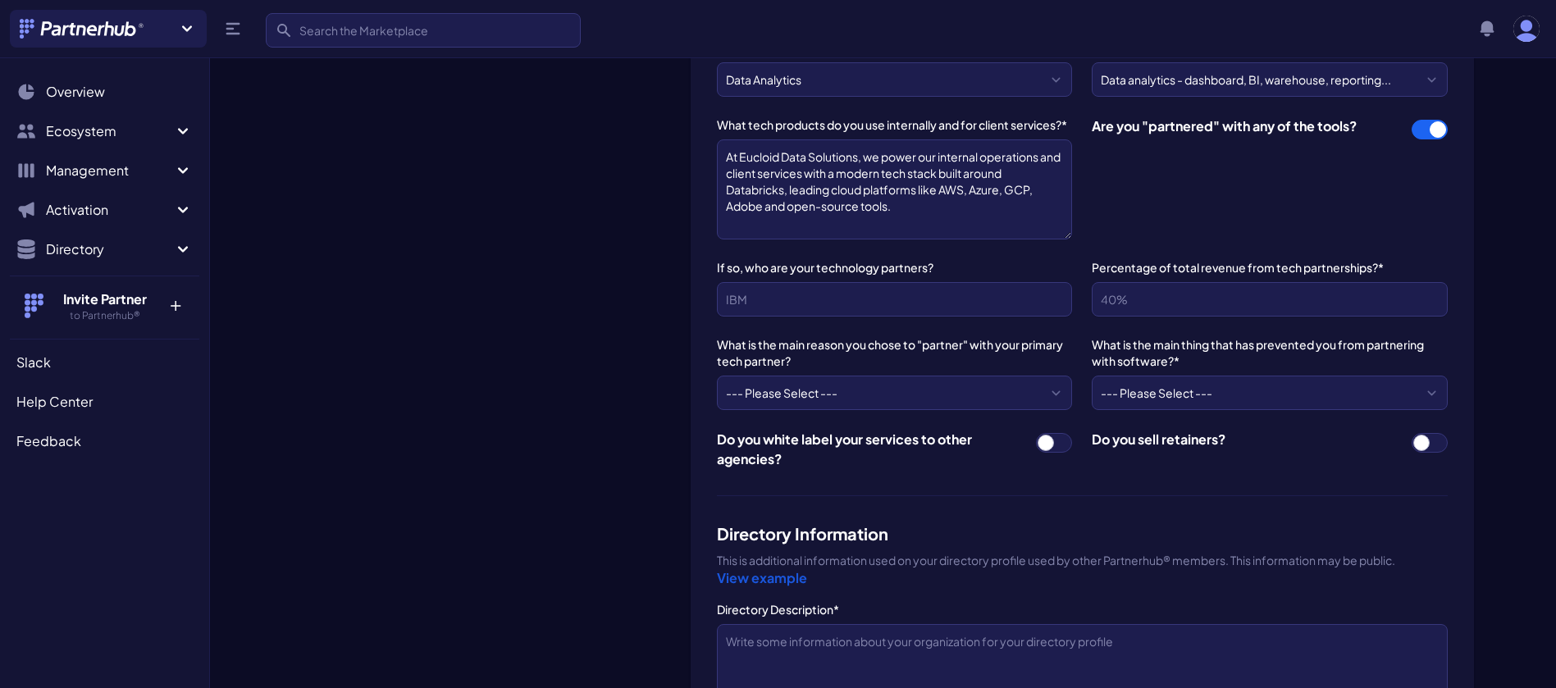
scroll to position [1081, 0]
click at [1043, 298] on input "If so, who are your technology partners?" at bounding box center [894, 298] width 355 height 34
click at [977, 303] on input "Databricks, AWS, Azure" at bounding box center [894, 298] width 355 height 34
type input "Databricks, AWS, Azure"
click at [1248, 300] on input "Percentage of total revenue from tech partnerships?*" at bounding box center [1269, 298] width 355 height 34
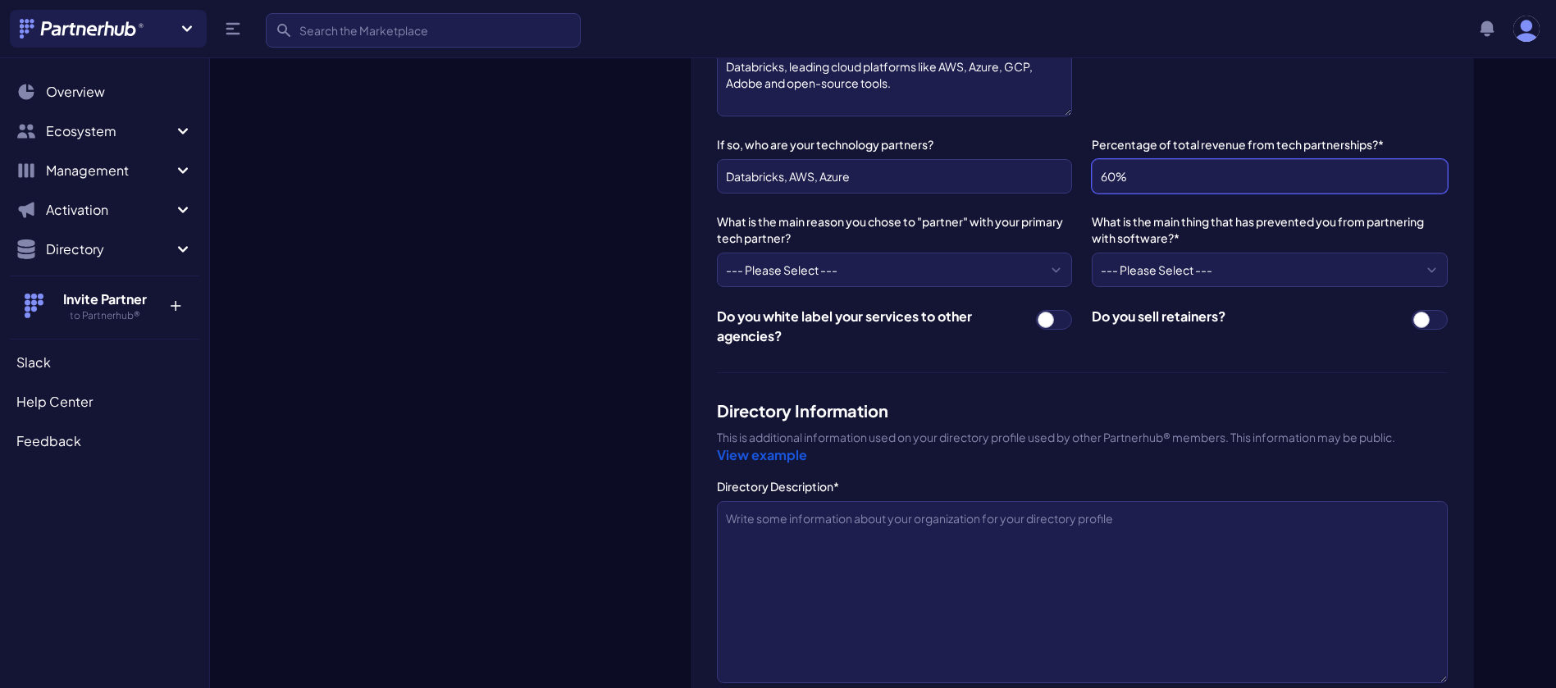
scroll to position [1273, 0]
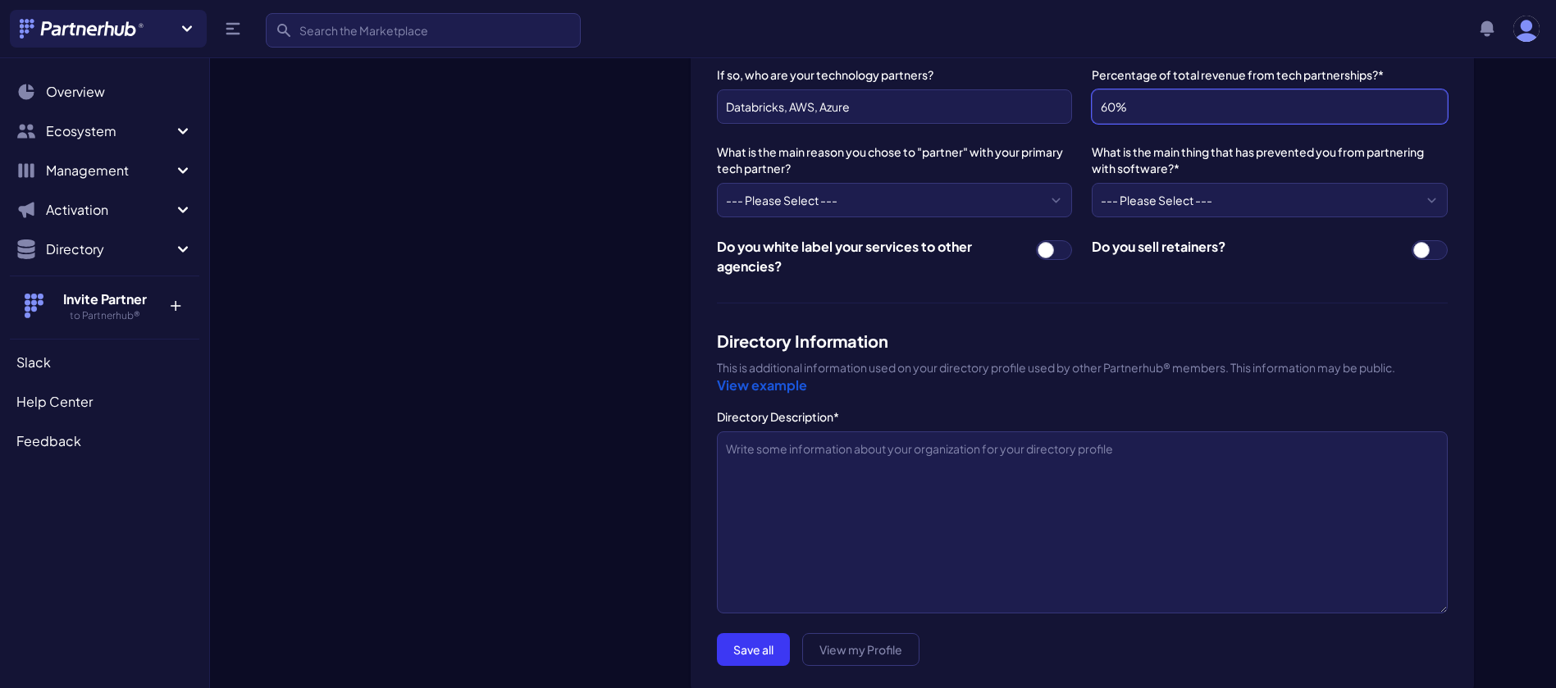
type input "60%"
click at [1048, 200] on select "--- Please Select --- We don't have any partners Affiliate fees and commissions…" at bounding box center [894, 200] width 355 height 34
select select "Strategic - their users are our client prospects"
click at [717, 183] on select "--- Please Select --- We don't have any partners Affiliate fees and commissions…" at bounding box center [894, 200] width 355 height 34
click at [1427, 195] on select "--- Please Select --- I've never been asked or looked into any partner programs…" at bounding box center [1269, 200] width 355 height 34
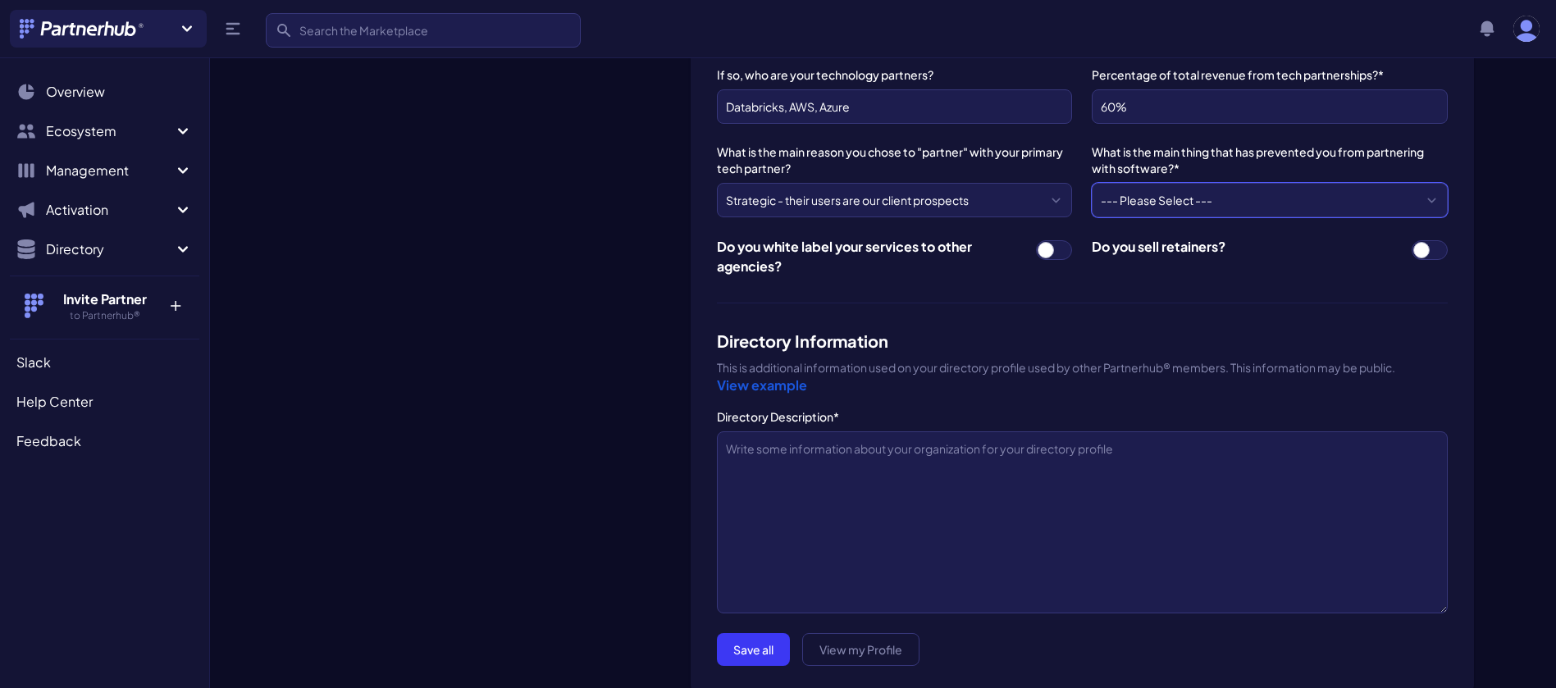
select select "It's just a matter of time - we haven't looked into it yet"
click at [1092, 183] on select "--- Please Select --- I've never been asked or looked into any partner programs…" at bounding box center [1269, 200] width 355 height 34
click at [1053, 249] on span at bounding box center [1054, 250] width 36 height 20
click at [1036, 240] on input "checkbox" at bounding box center [1035, 239] width 1 height 1
checkbox input "true"
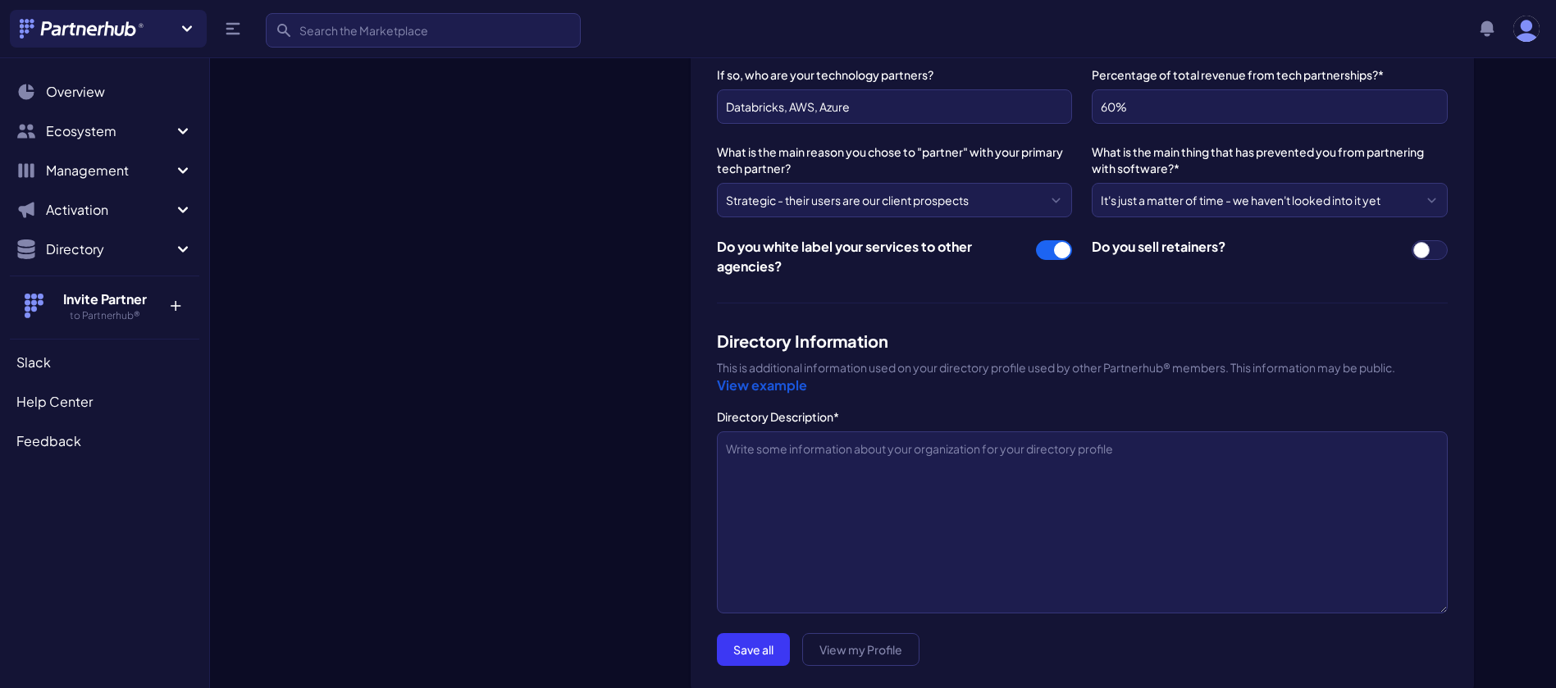
click at [1430, 240] on span at bounding box center [1429, 250] width 36 height 20
click at [1411, 240] on input "checkbox" at bounding box center [1411, 239] width 1 height 1
checkbox input "true"
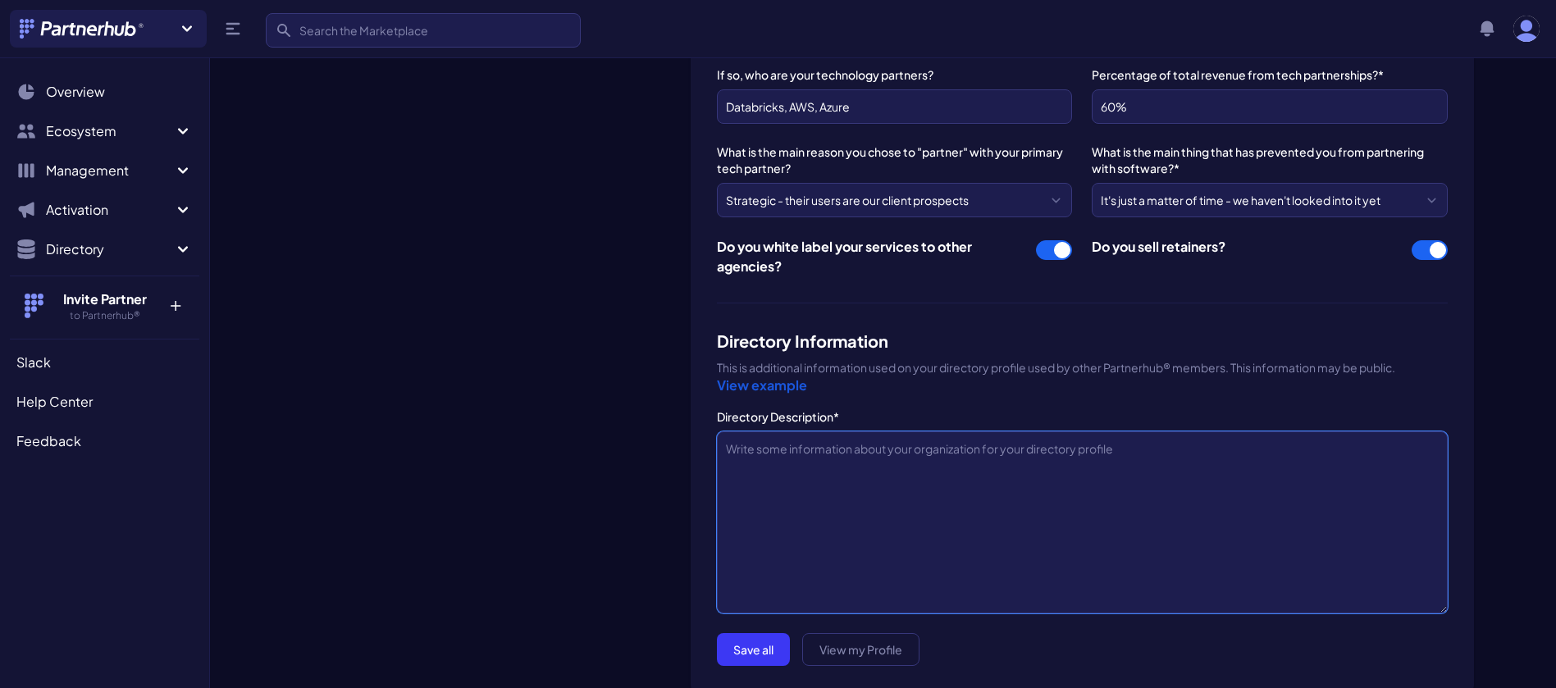
click at [821, 508] on textarea "Directory Description*" at bounding box center [1082, 522] width 731 height 182
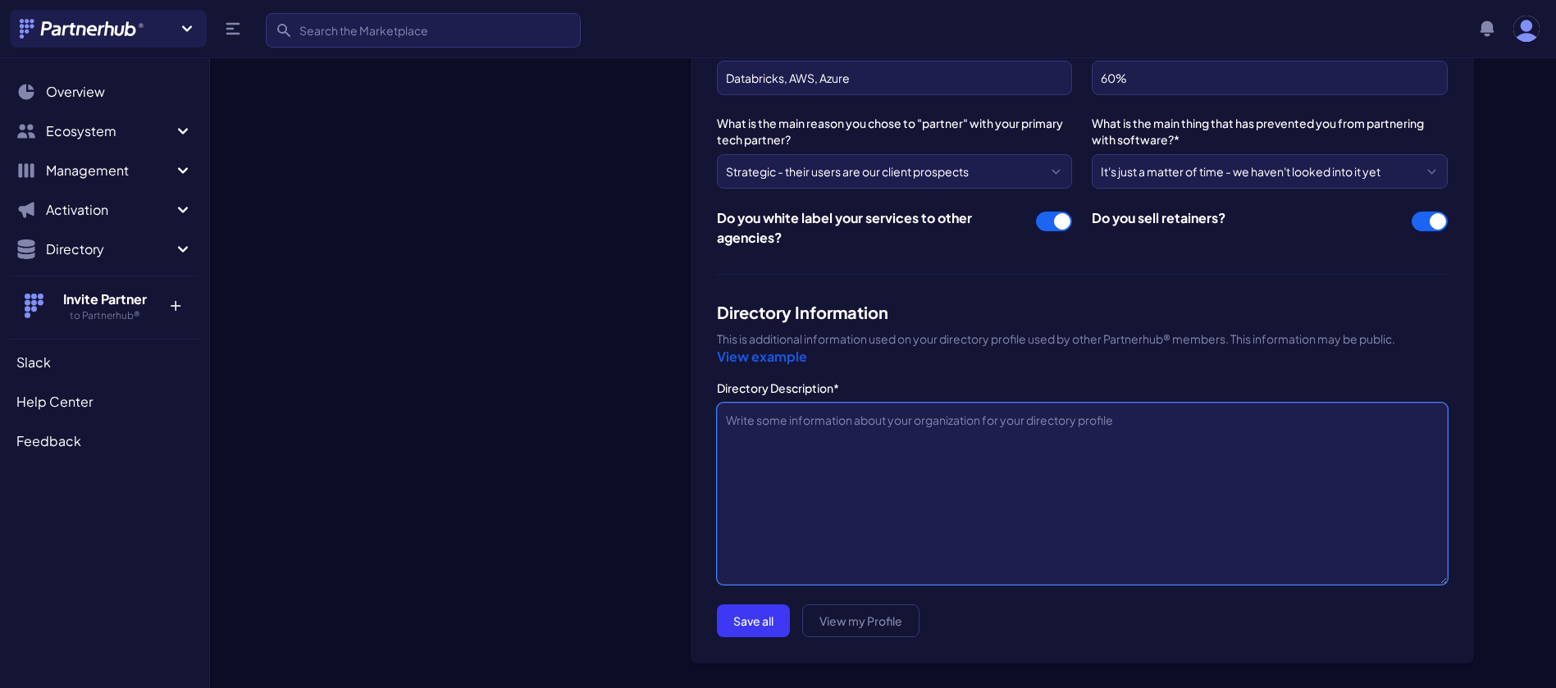
scroll to position [1311, 0]
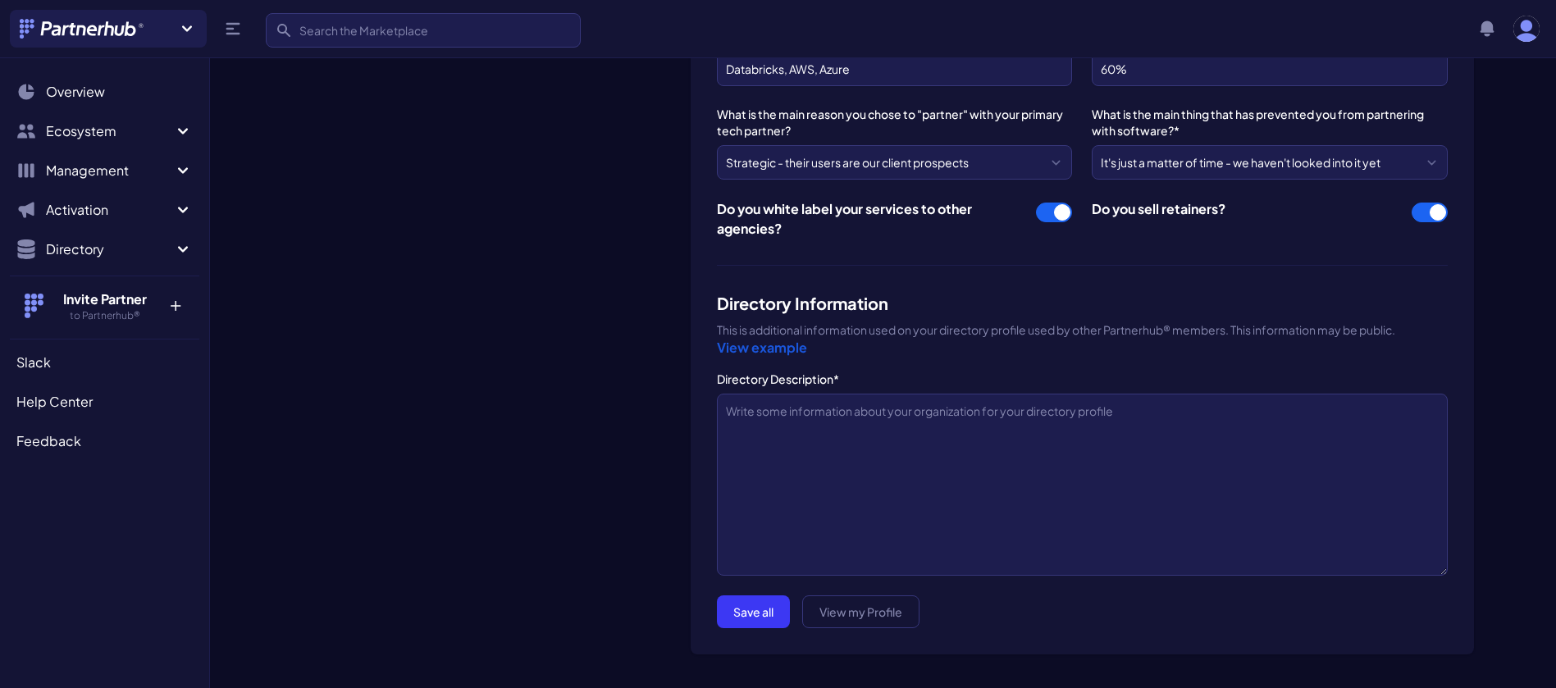
click at [786, 347] on link "View example" at bounding box center [762, 347] width 90 height 17
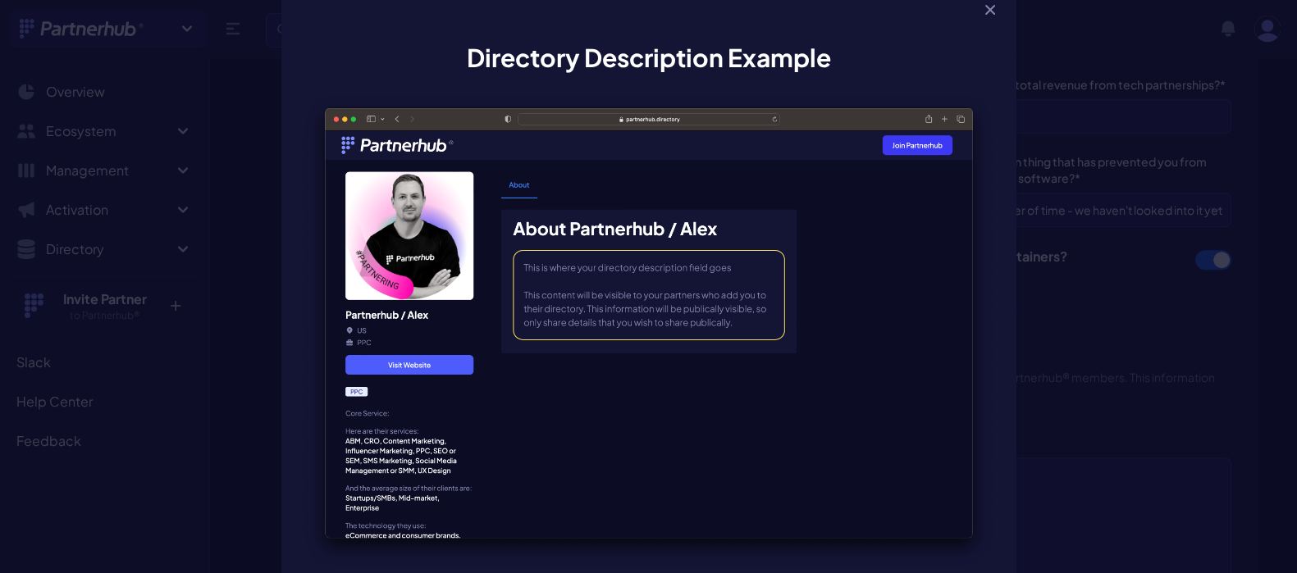
scroll to position [15, 0]
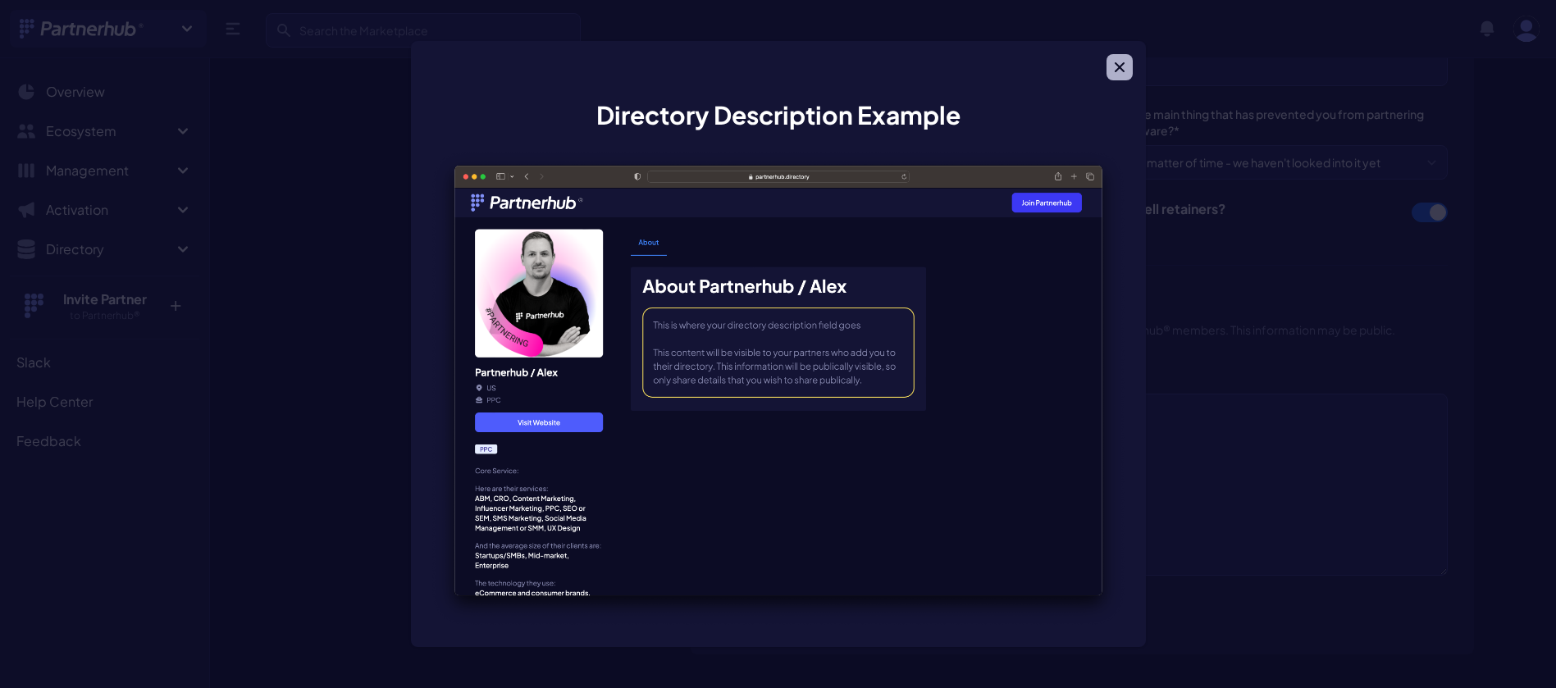
click at [1120, 62] on icon "button" at bounding box center [1119, 67] width 16 height 16
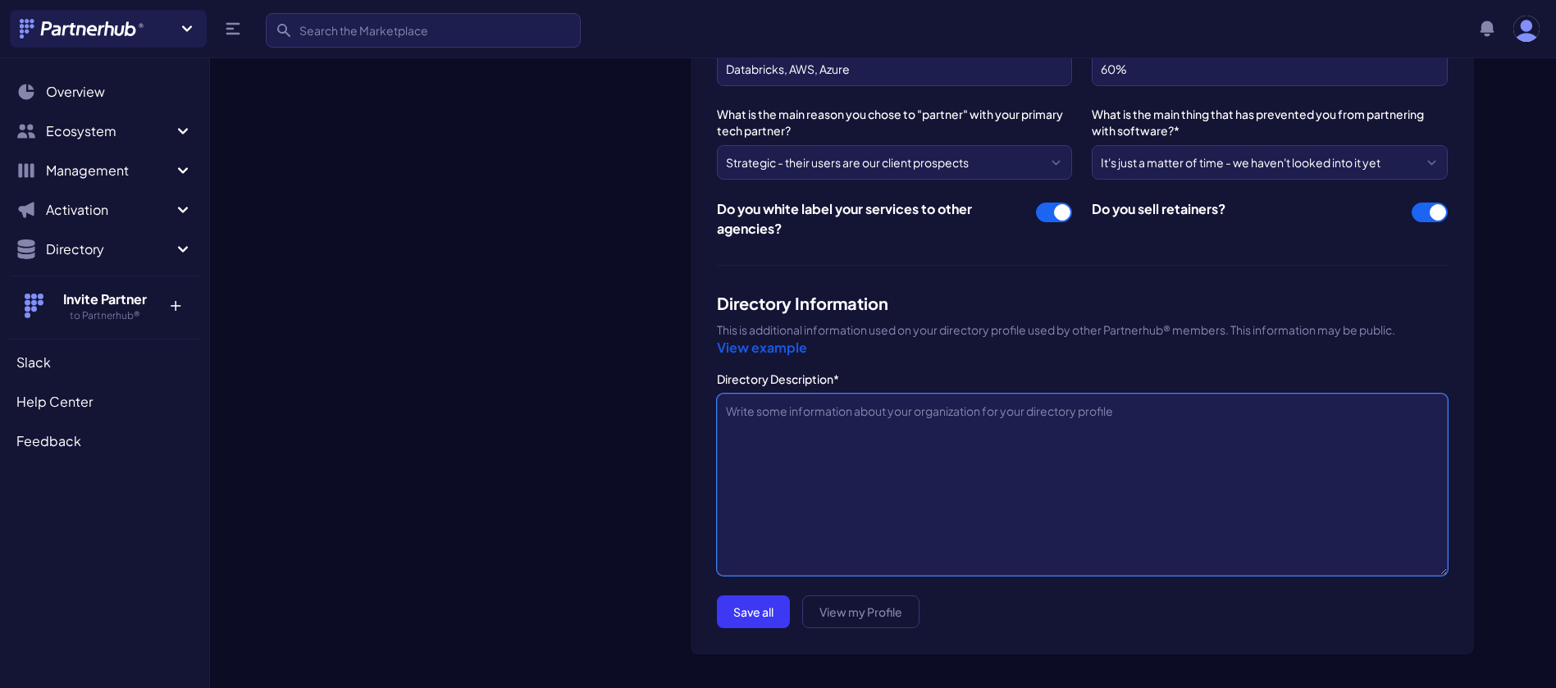
click at [785, 422] on textarea "Directory Description*" at bounding box center [1082, 485] width 731 height 182
